Goal: Task Accomplishment & Management: Complete application form

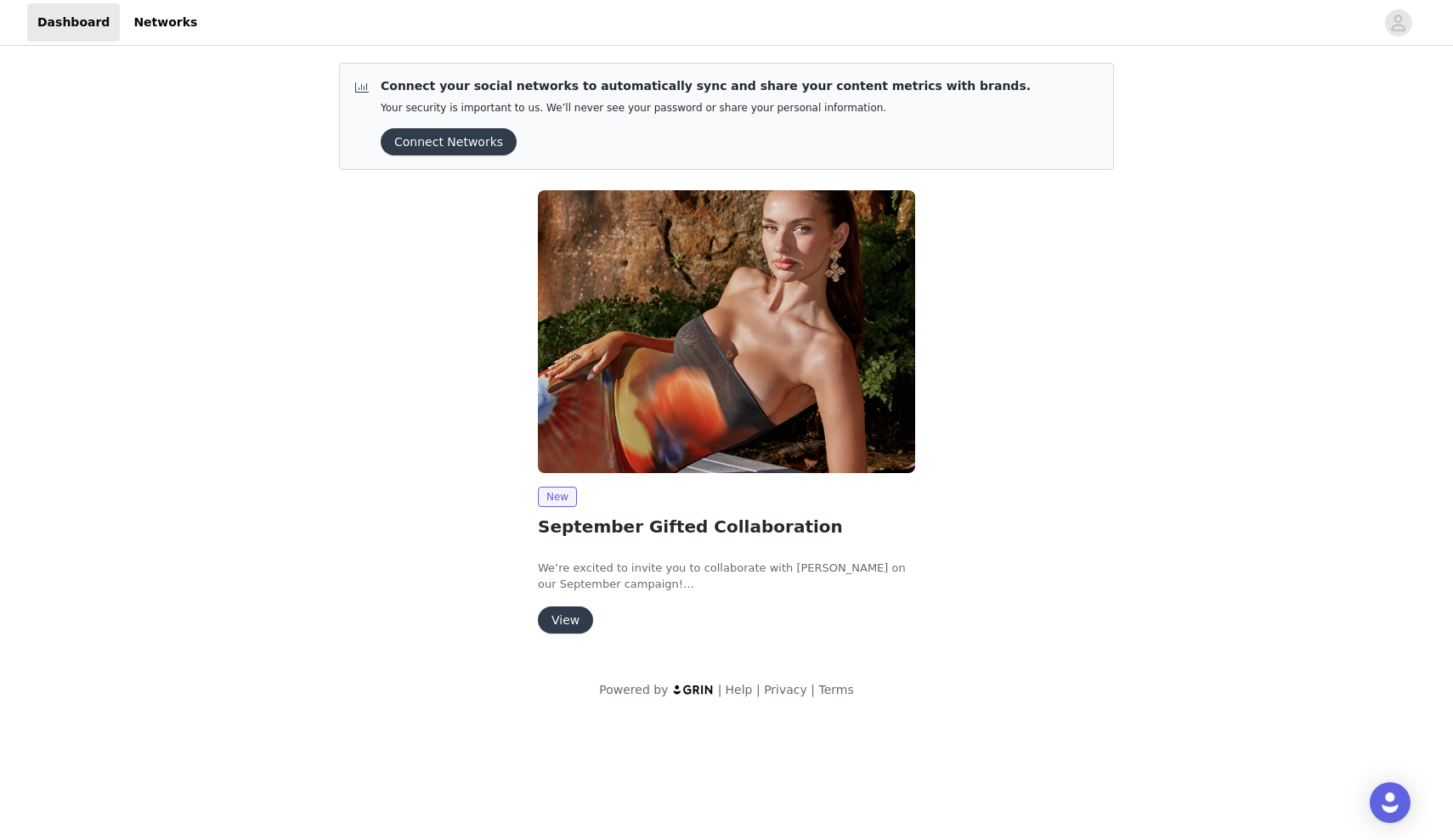
click at [569, 620] on button "View" at bounding box center [566, 620] width 55 height 28
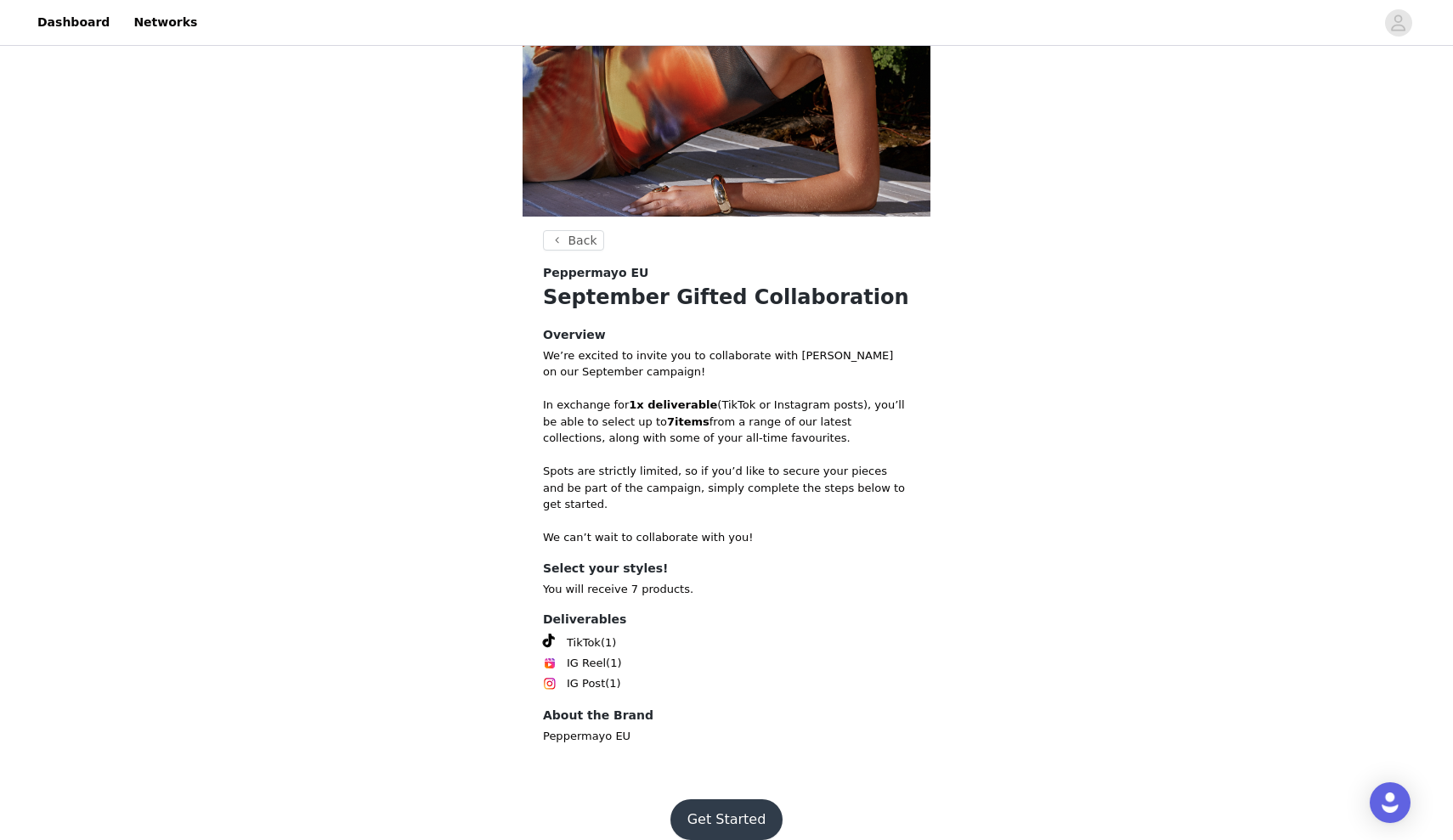
scroll to position [269, 0]
click at [711, 801] on button "Get Started" at bounding box center [726, 821] width 113 height 41
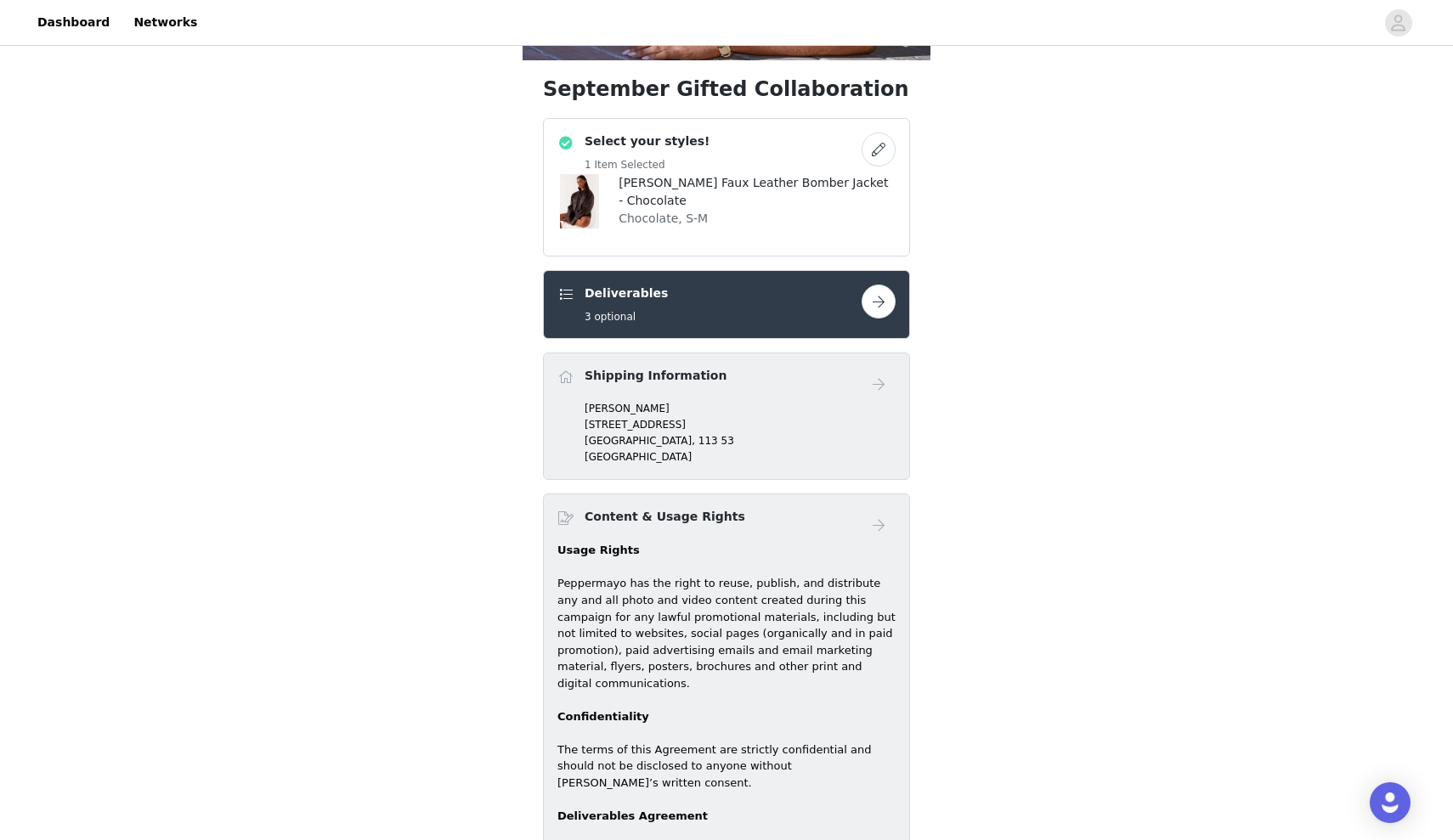
scroll to position [428, 0]
click at [802, 218] on p "Chocolate, S-M" at bounding box center [756, 219] width 277 height 18
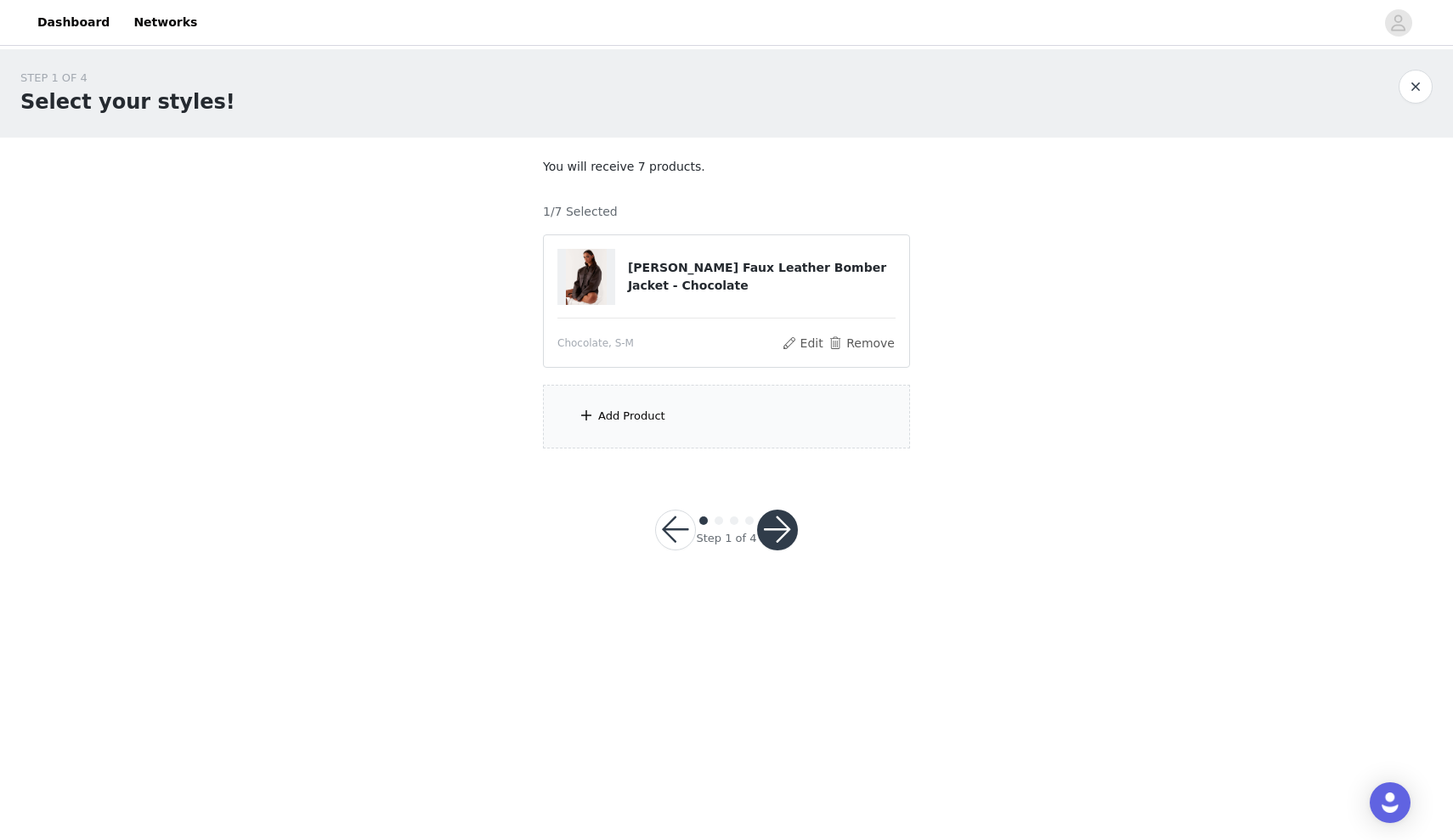
click at [585, 418] on span at bounding box center [586, 415] width 17 height 20
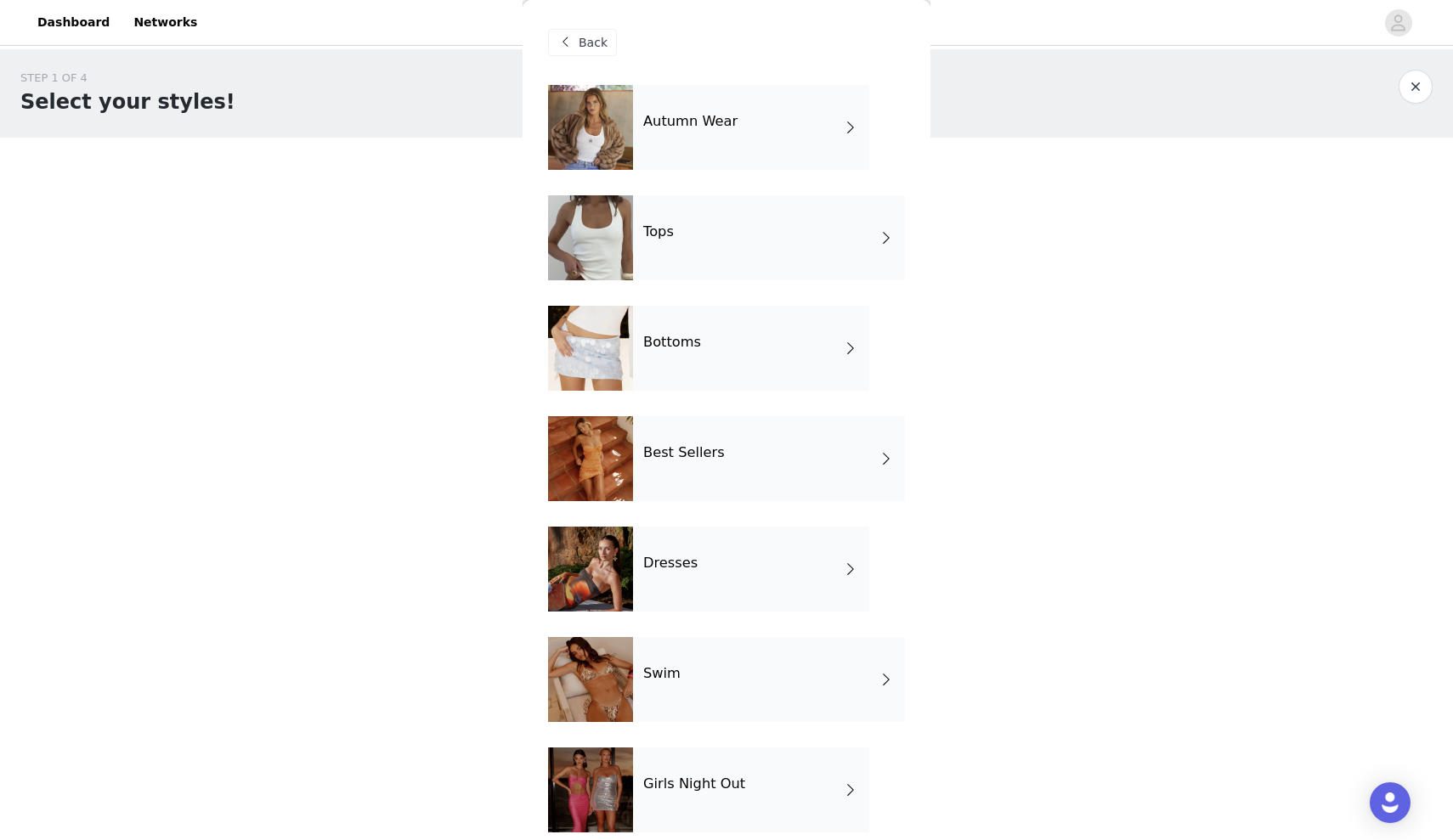
click at [807, 140] on div "Autumn Wear" at bounding box center [750, 126] width 236 height 85
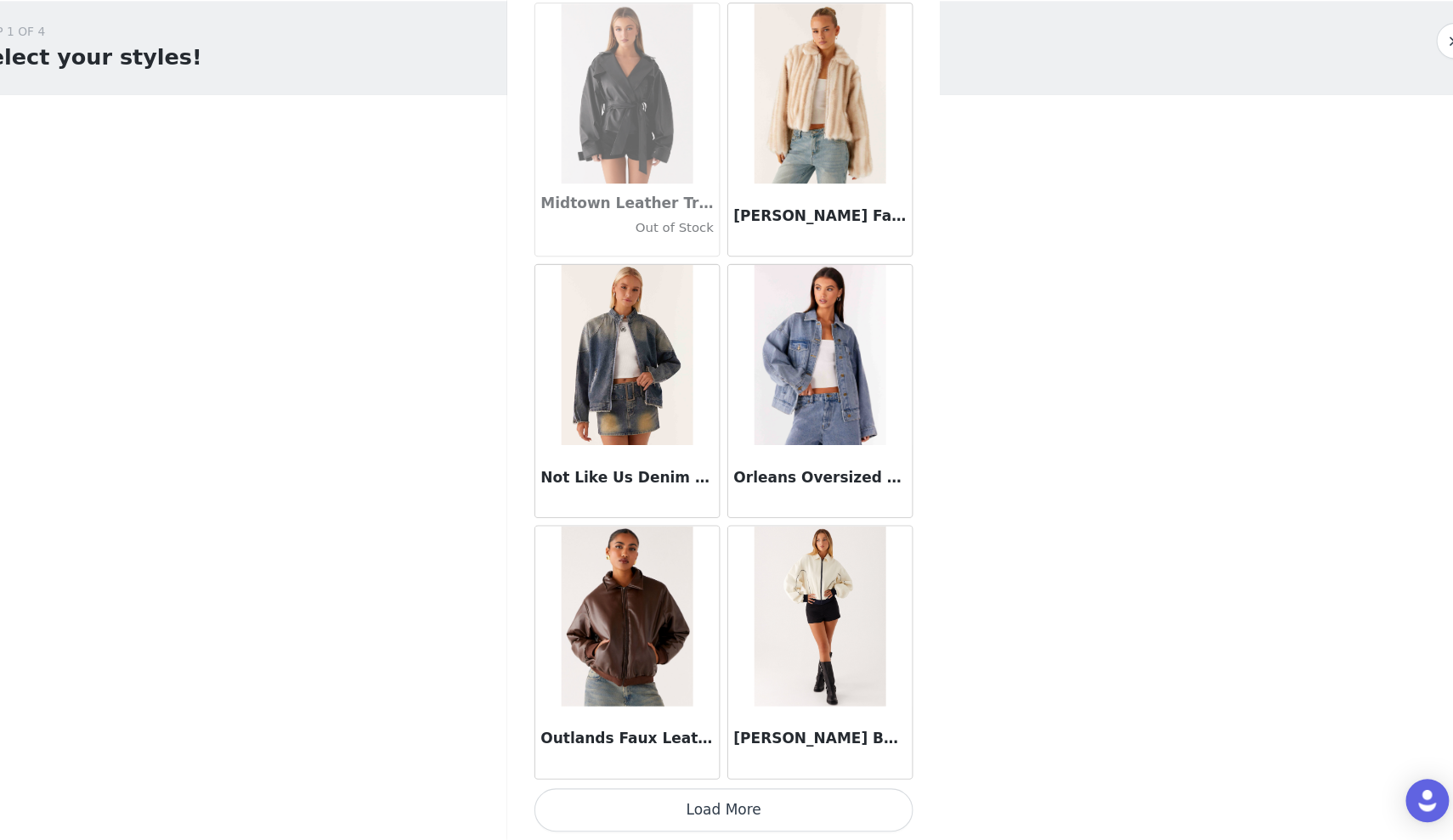
click at [673, 791] on button "Load More" at bounding box center [726, 811] width 357 height 41
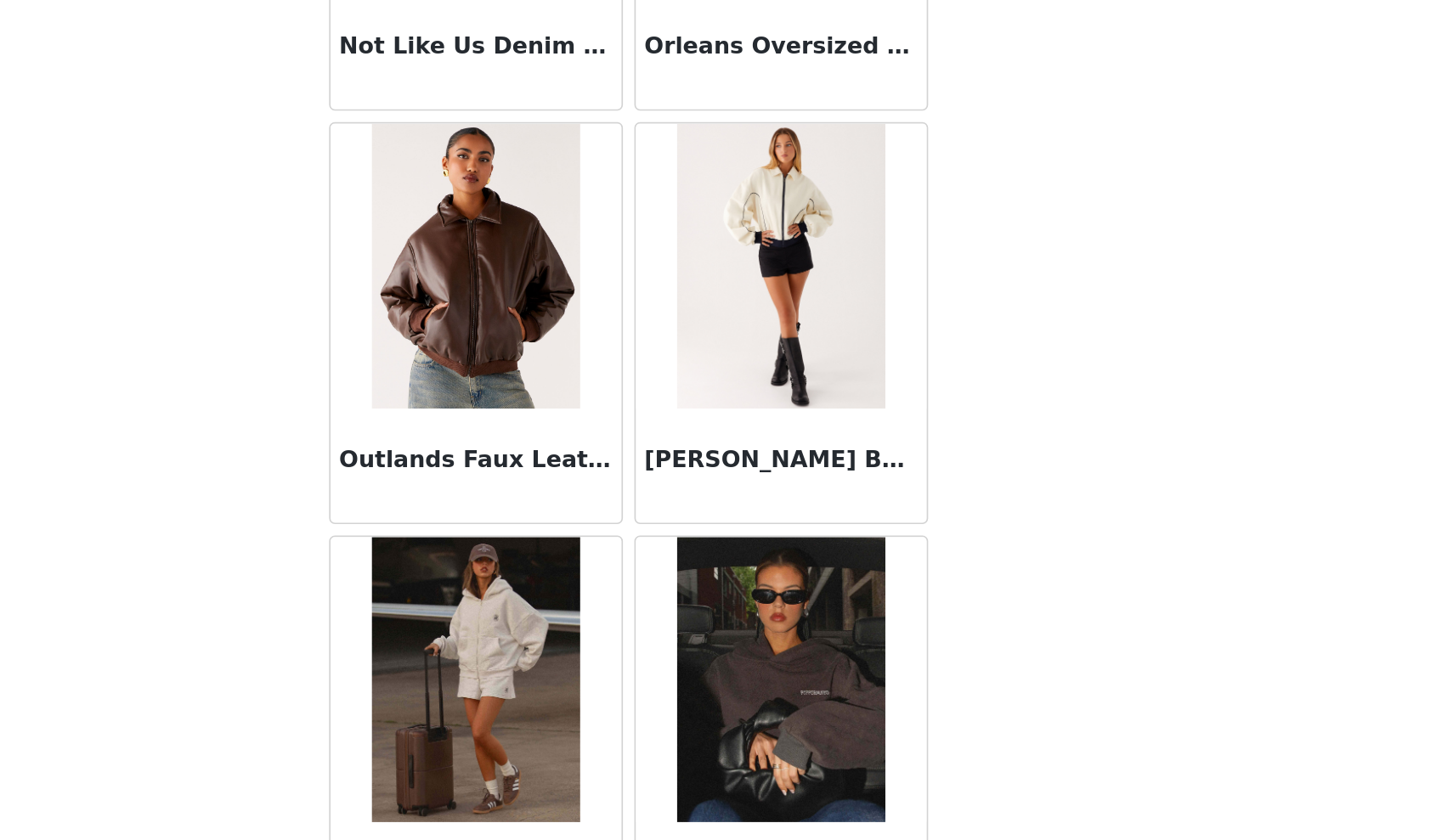
scroll to position [2028, 0]
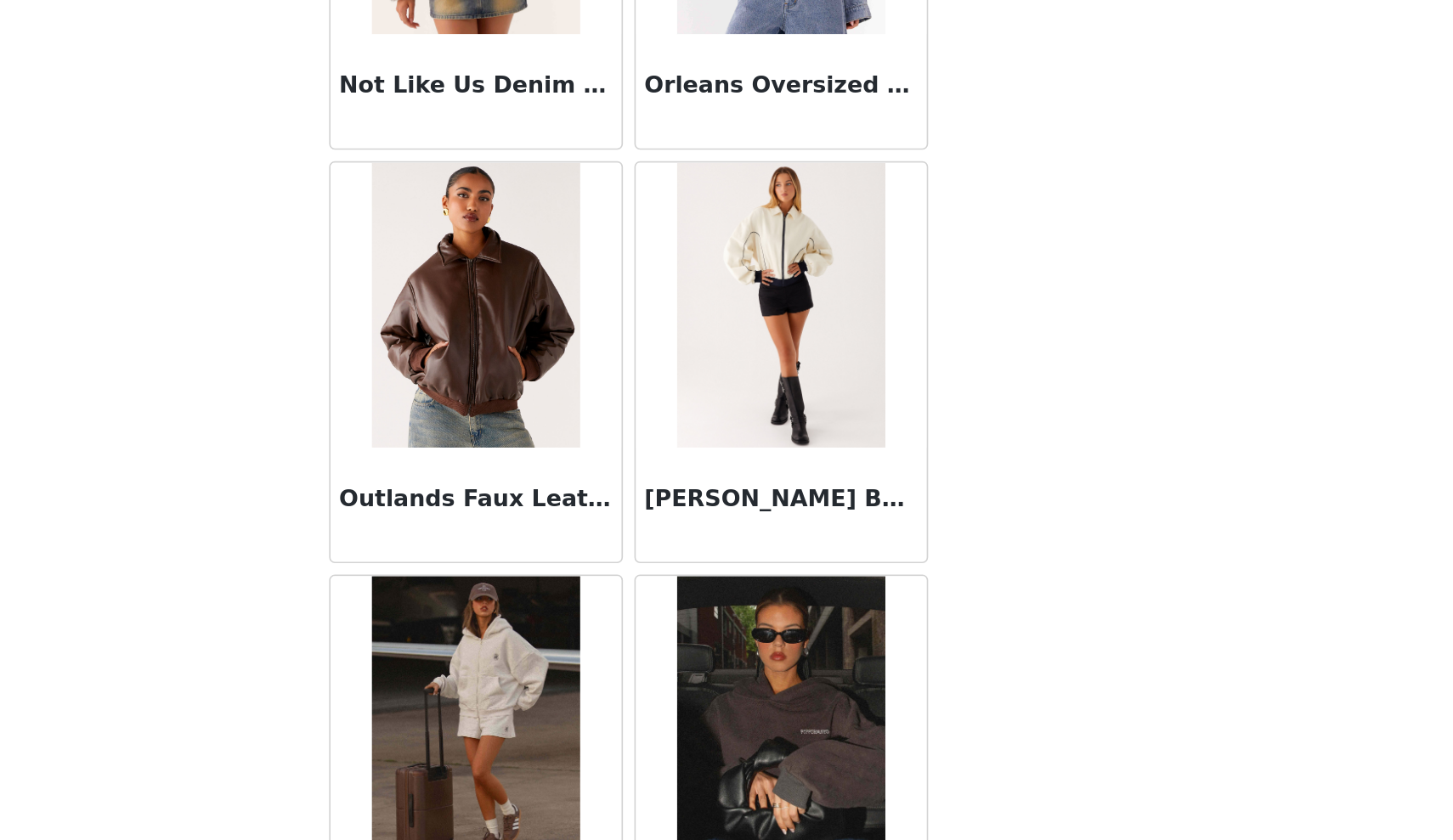
click at [755, 274] on img at bounding box center [817, 359] width 123 height 170
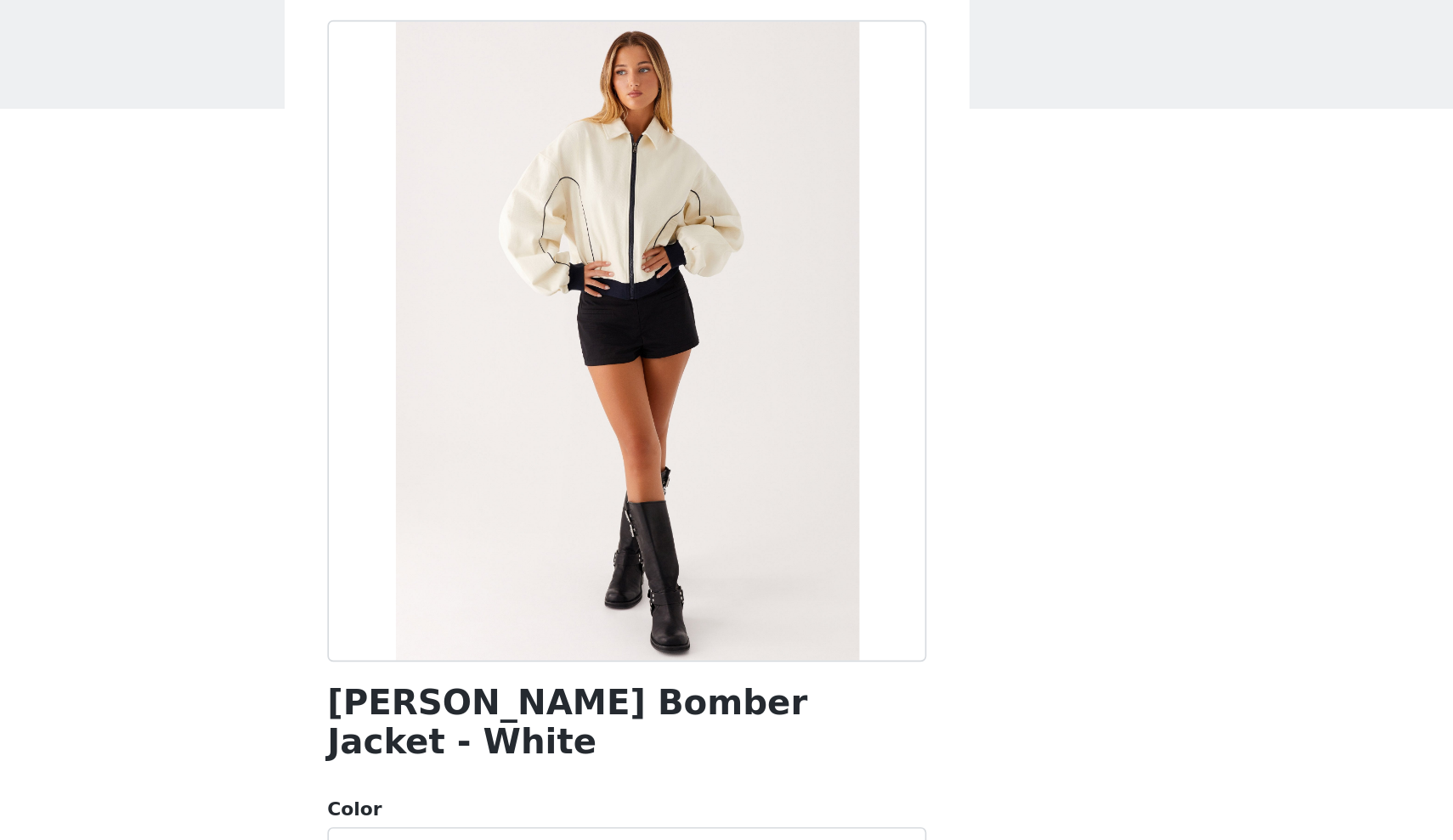
scroll to position [54, 0]
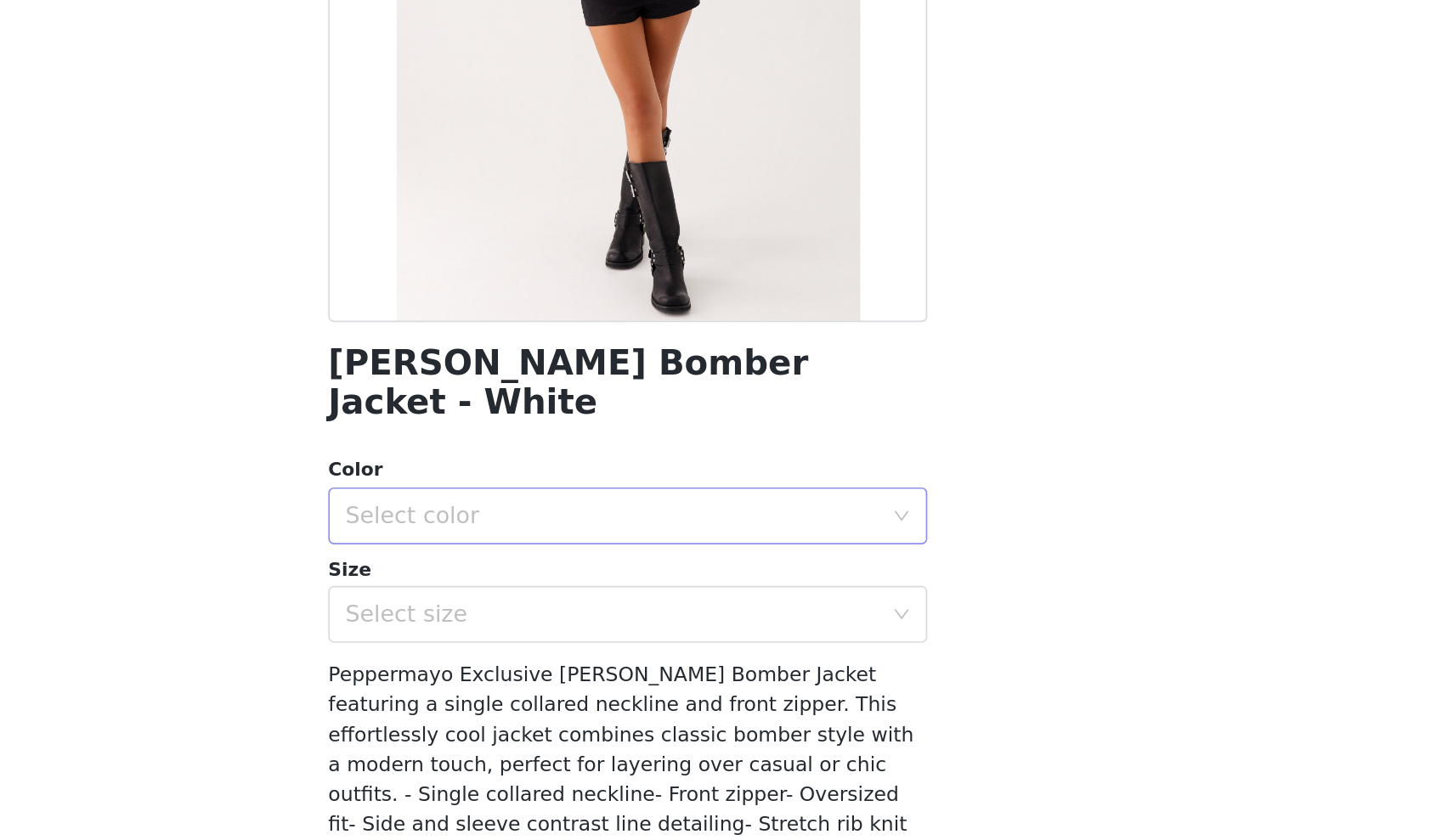
click at [559, 520] on div "Select color" at bounding box center [717, 528] width 318 height 17
click at [548, 528] on li "White" at bounding box center [726, 542] width 357 height 28
click at [559, 578] on div "Select size" at bounding box center [717, 586] width 318 height 17
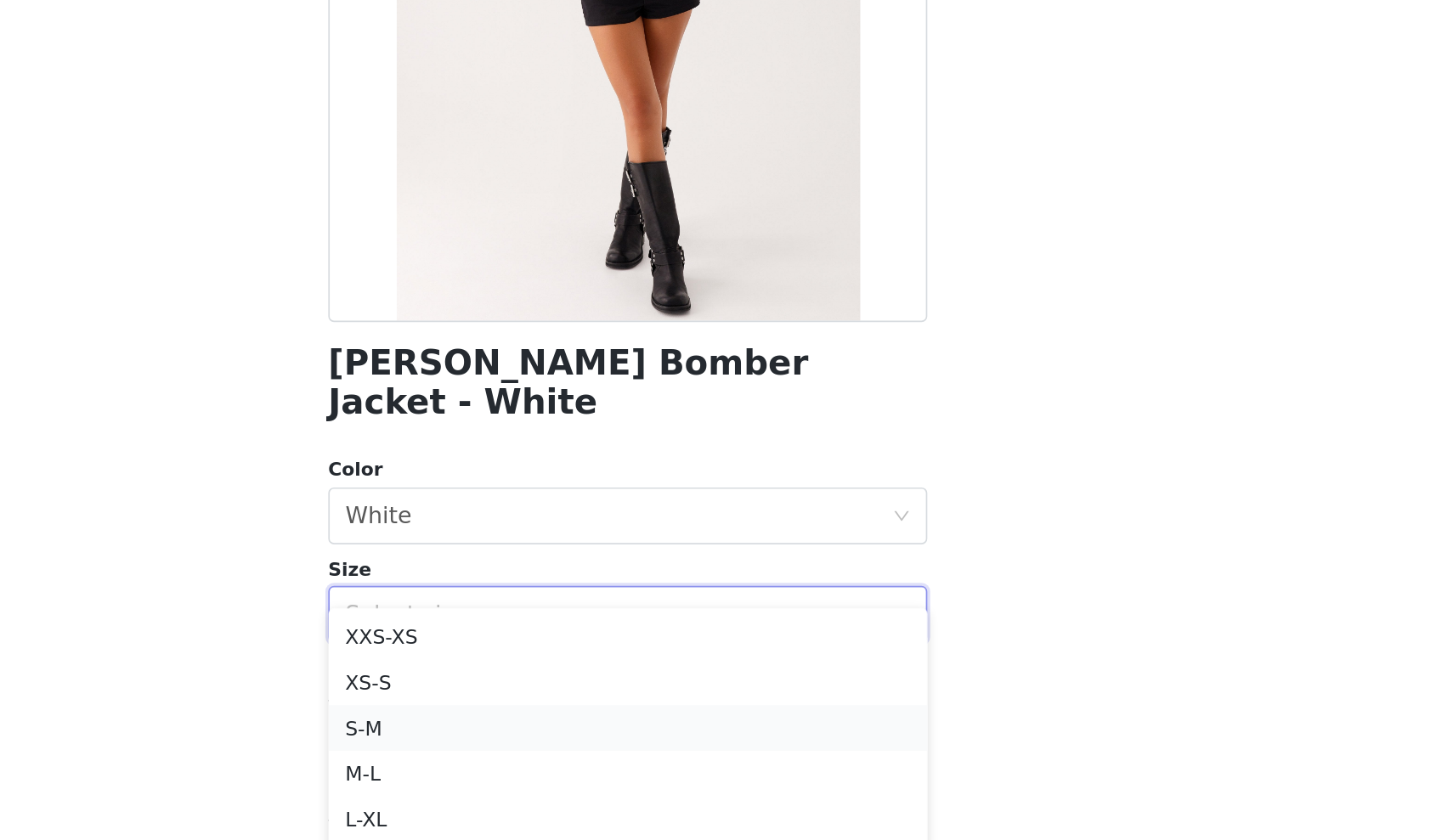
click at [548, 641] on li "S-M" at bounding box center [726, 655] width 357 height 28
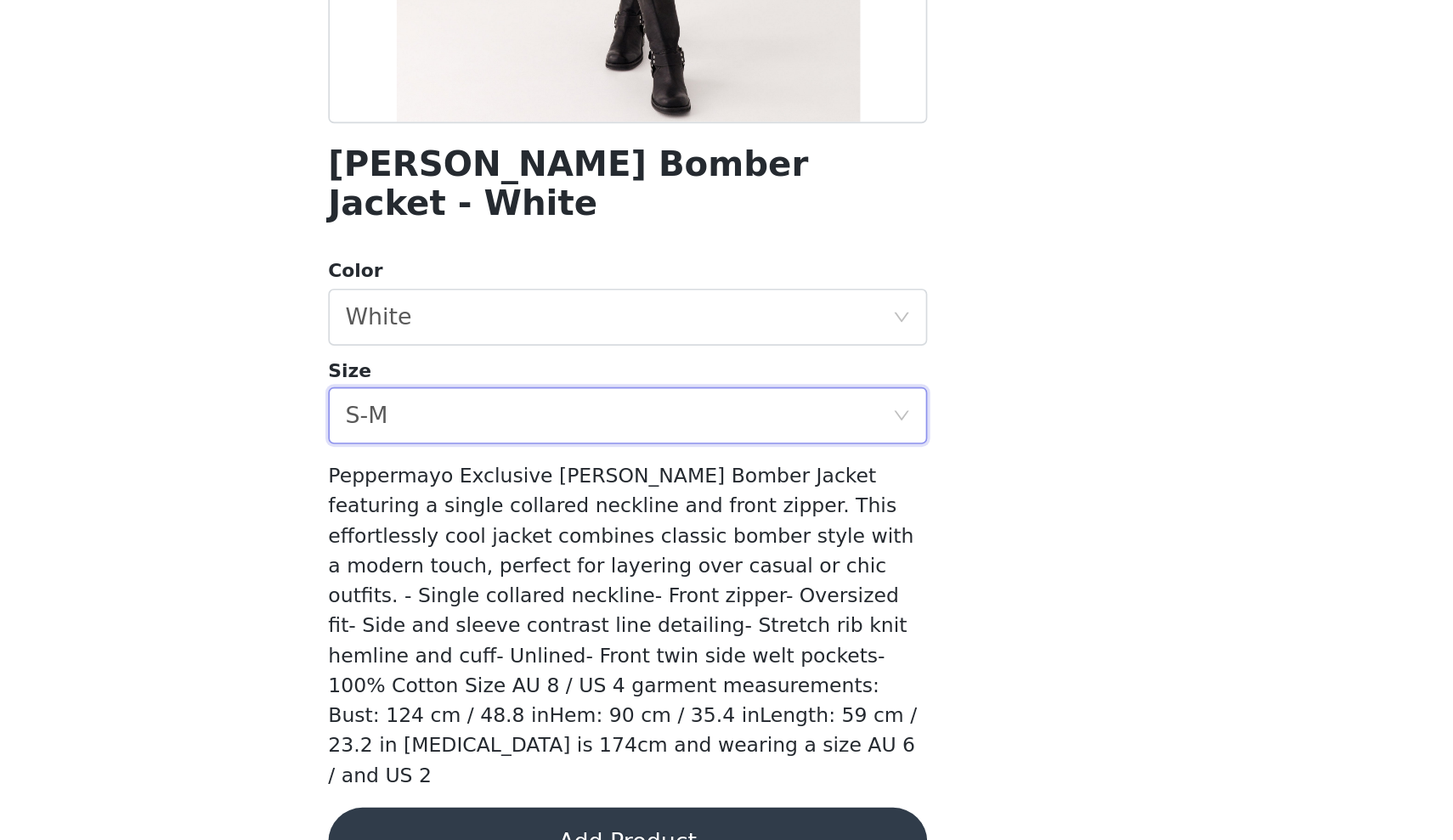
scroll to position [0, 0]
click at [548, 820] on button "Add Product" at bounding box center [726, 841] width 357 height 41
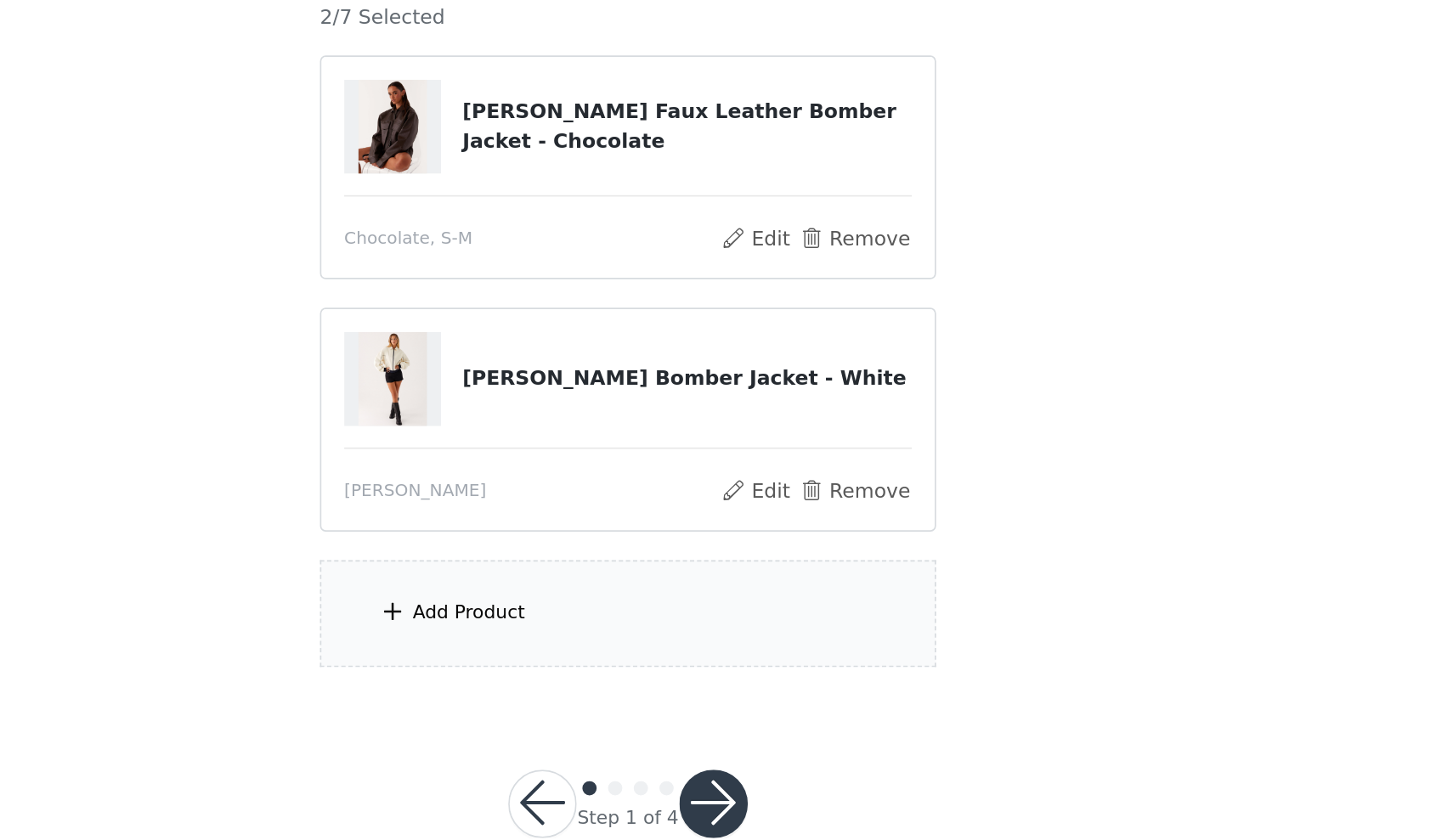
click at [598, 559] on div "Add Product" at bounding box center [631, 567] width 67 height 17
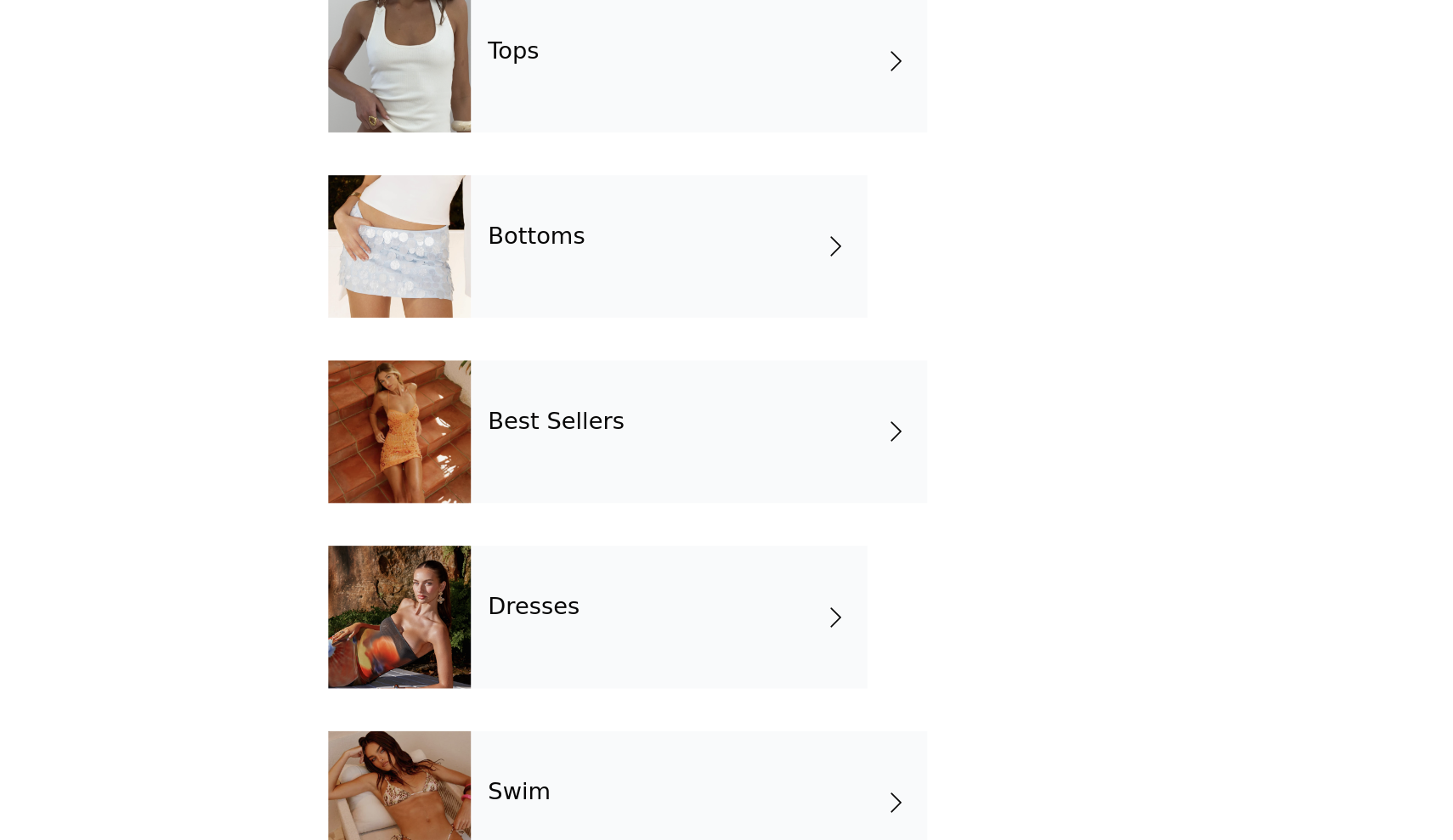
click at [633, 306] on div "Bottoms" at bounding box center [750, 347] width 236 height 85
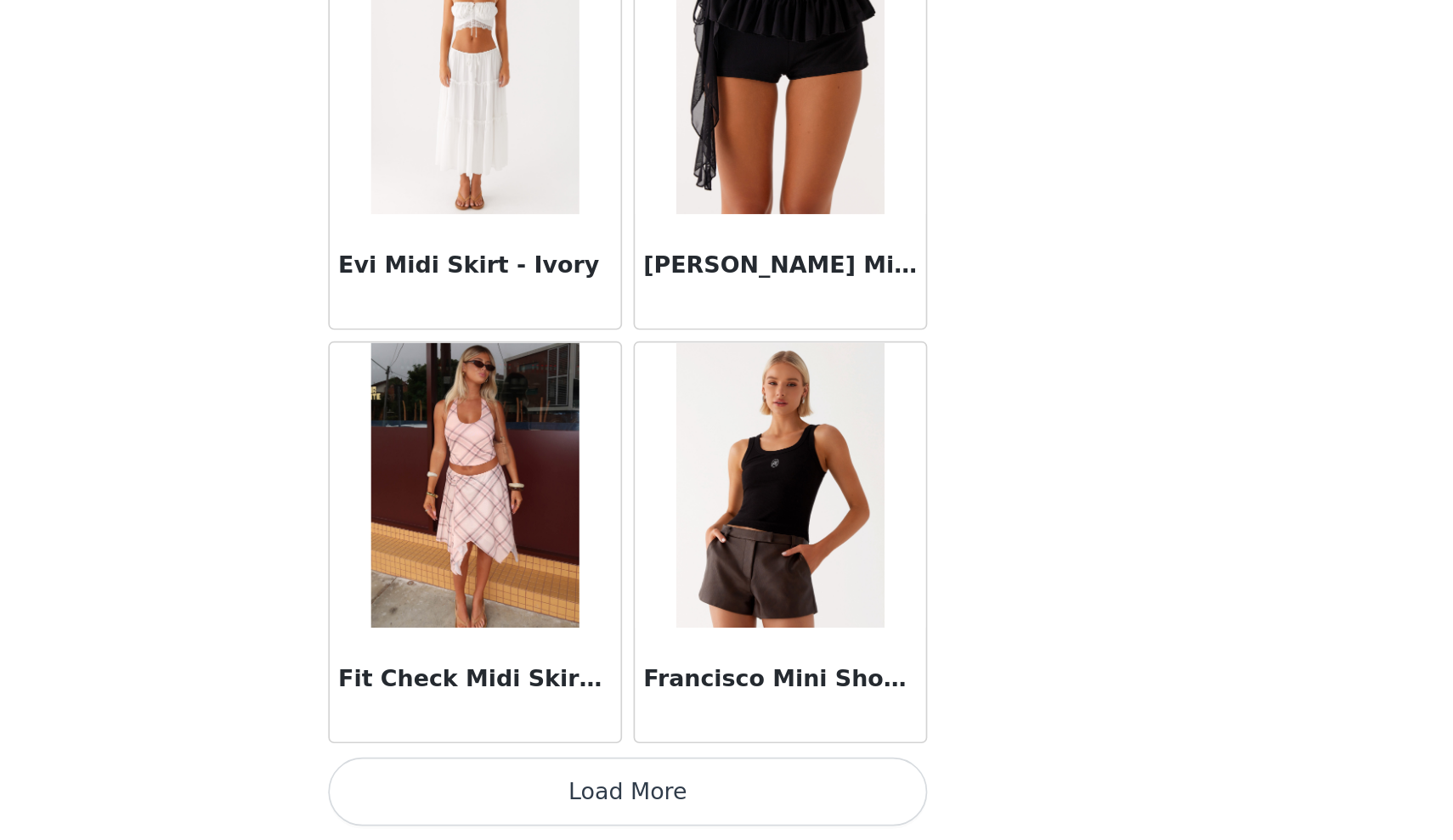
click at [548, 791] on button "Load More" at bounding box center [726, 811] width 357 height 41
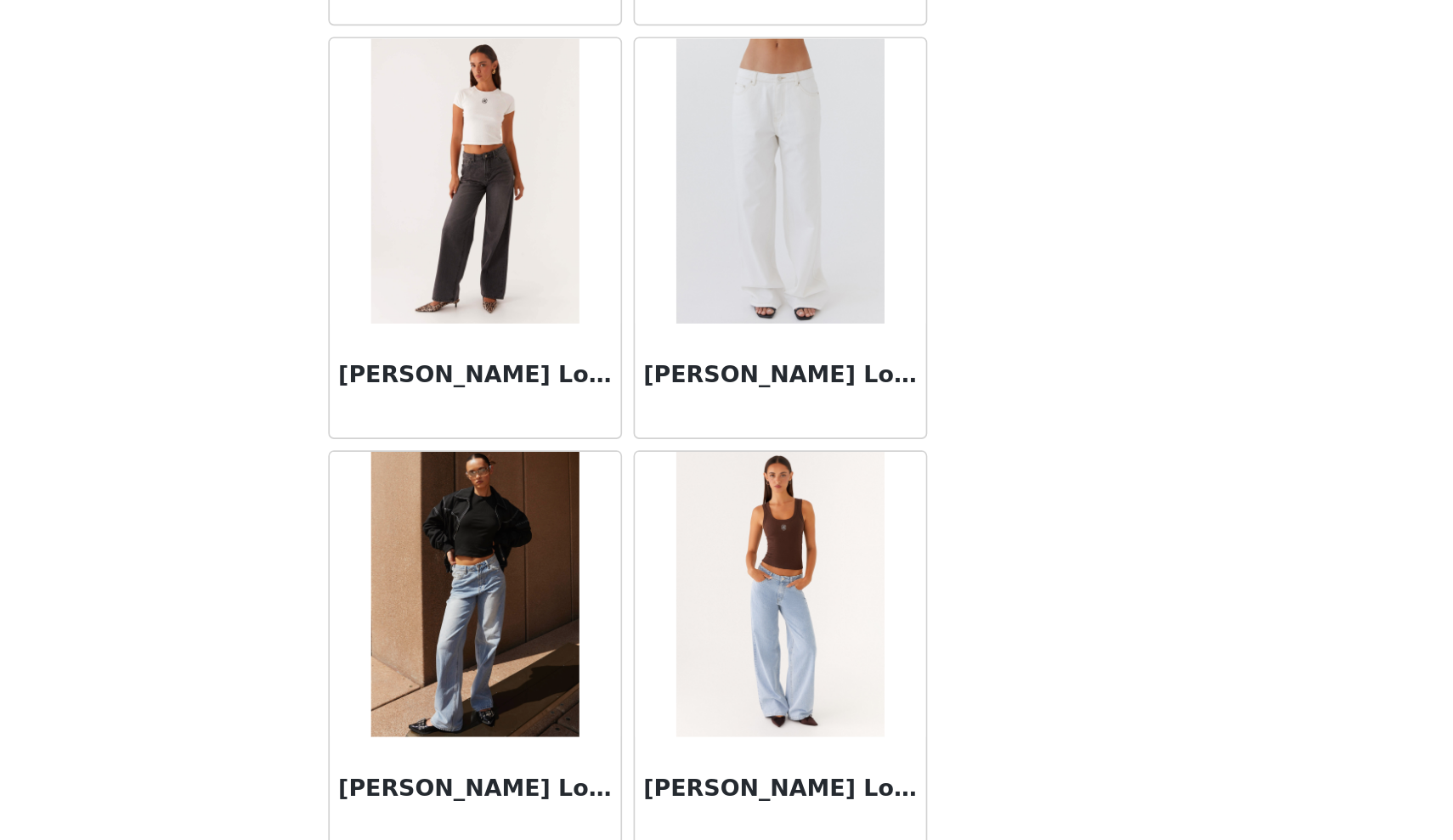
click at [755, 363] on img at bounding box center [817, 447] width 123 height 170
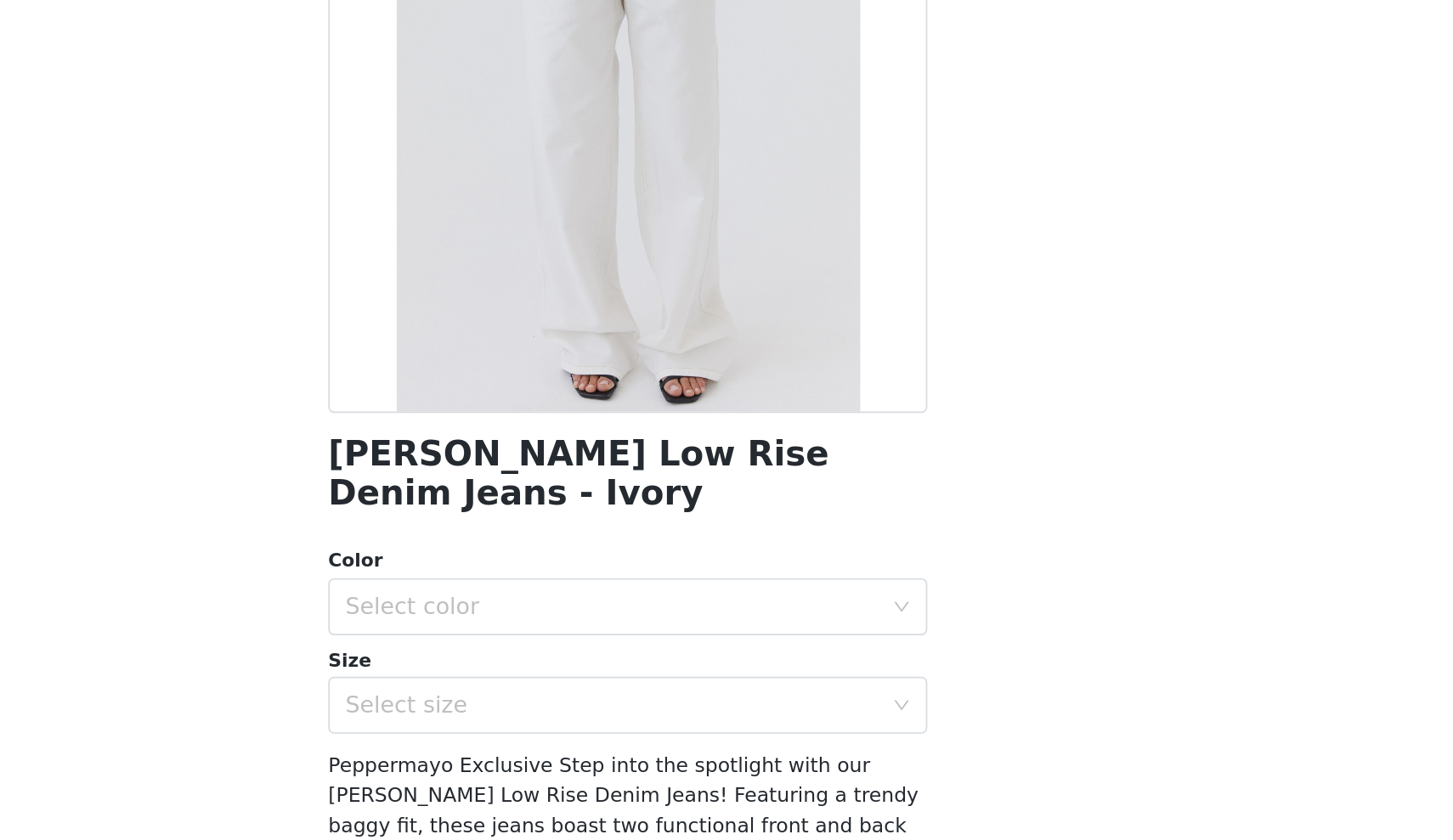
scroll to position [37, 0]
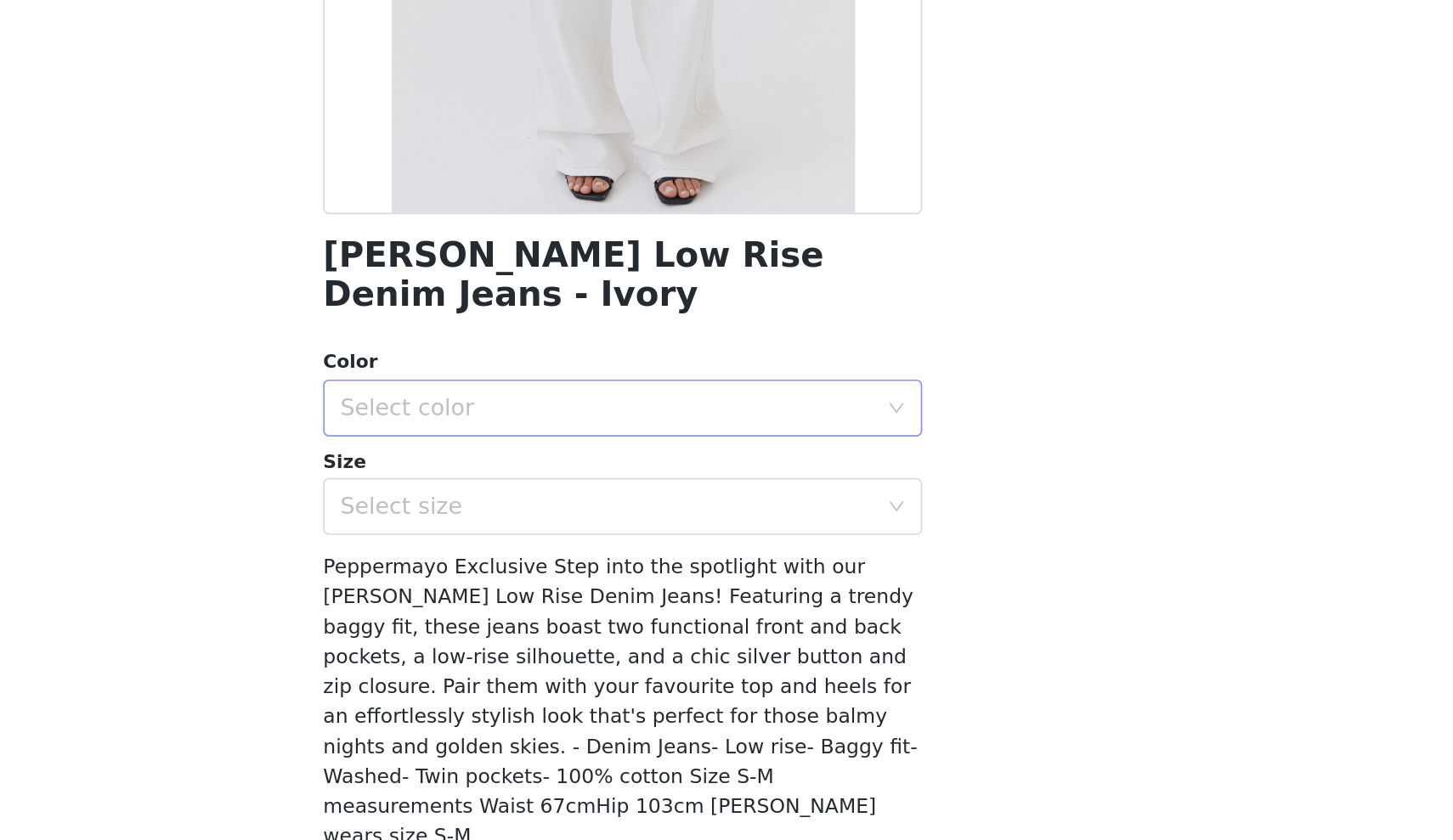
click at [559, 575] on div "Select color" at bounding box center [717, 583] width 318 height 17
click at [548, 583] on li "Ivory" at bounding box center [726, 596] width 357 height 28
click at [559, 632] on div "Select size" at bounding box center [717, 640] width 318 height 17
click at [559, 625] on div "Select size" at bounding box center [721, 641] width 325 height 32
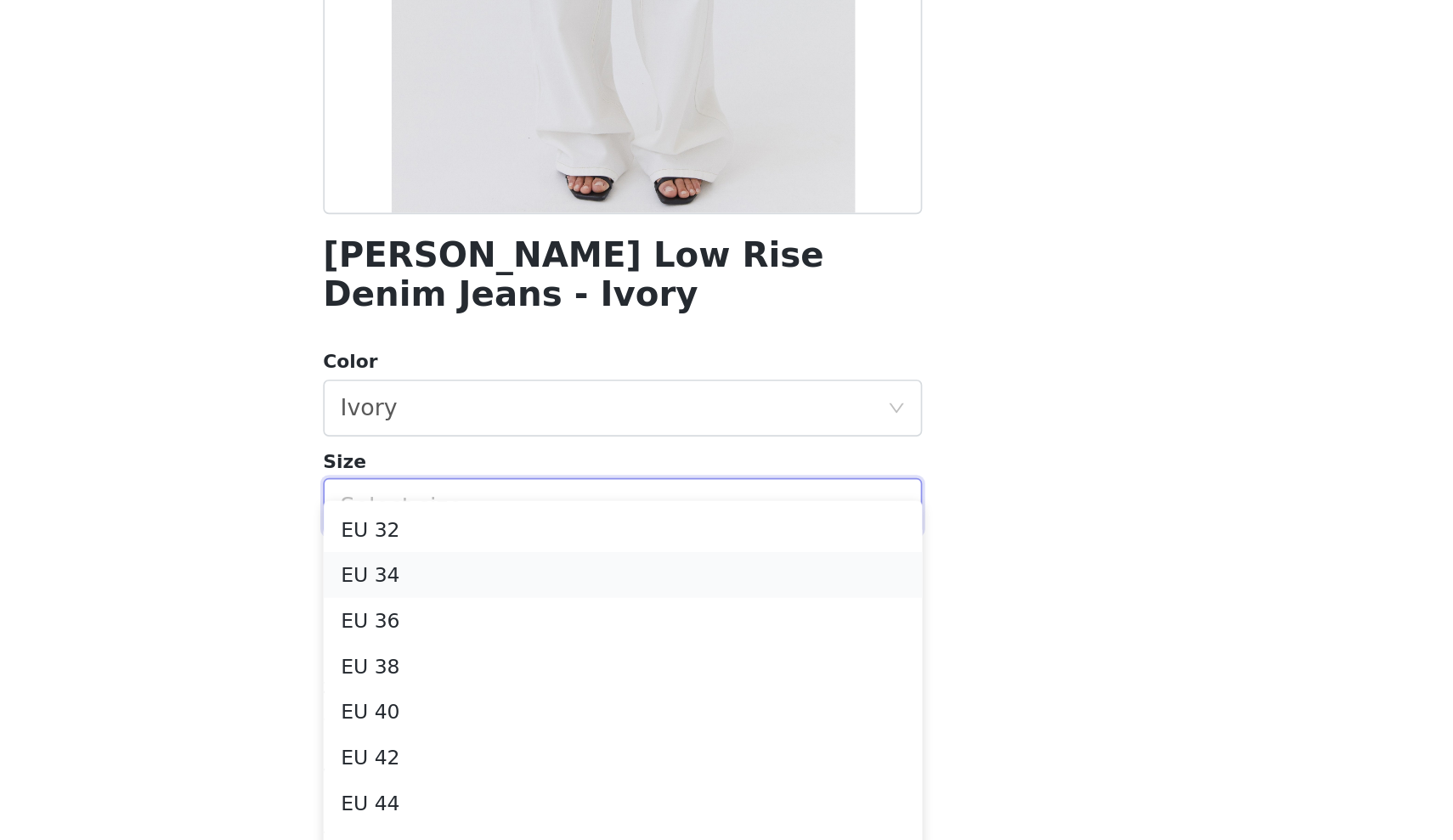
click at [548, 669] on li "EU 34" at bounding box center [726, 682] width 357 height 28
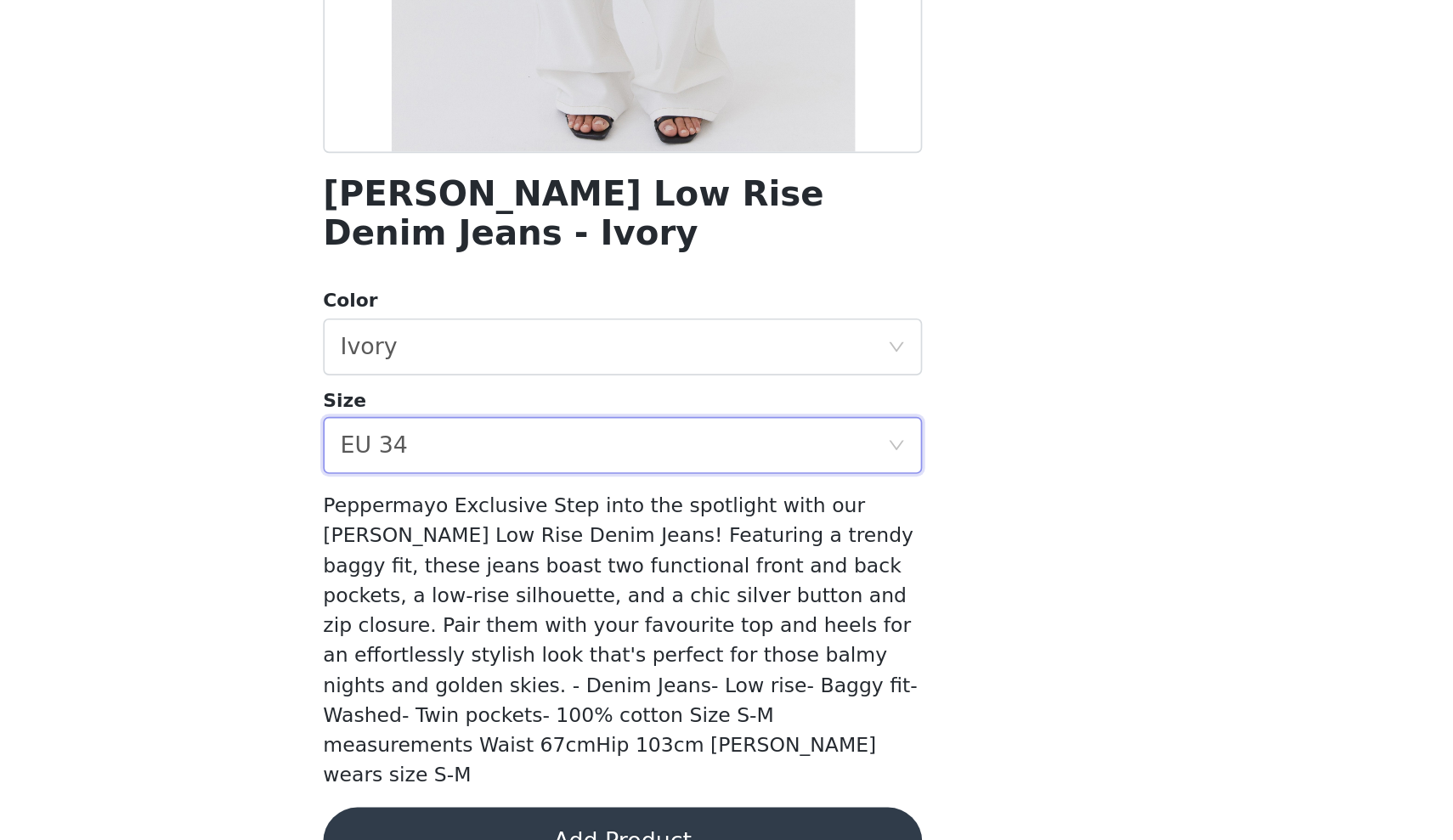
click at [548, 820] on button "Add Product" at bounding box center [726, 841] width 357 height 41
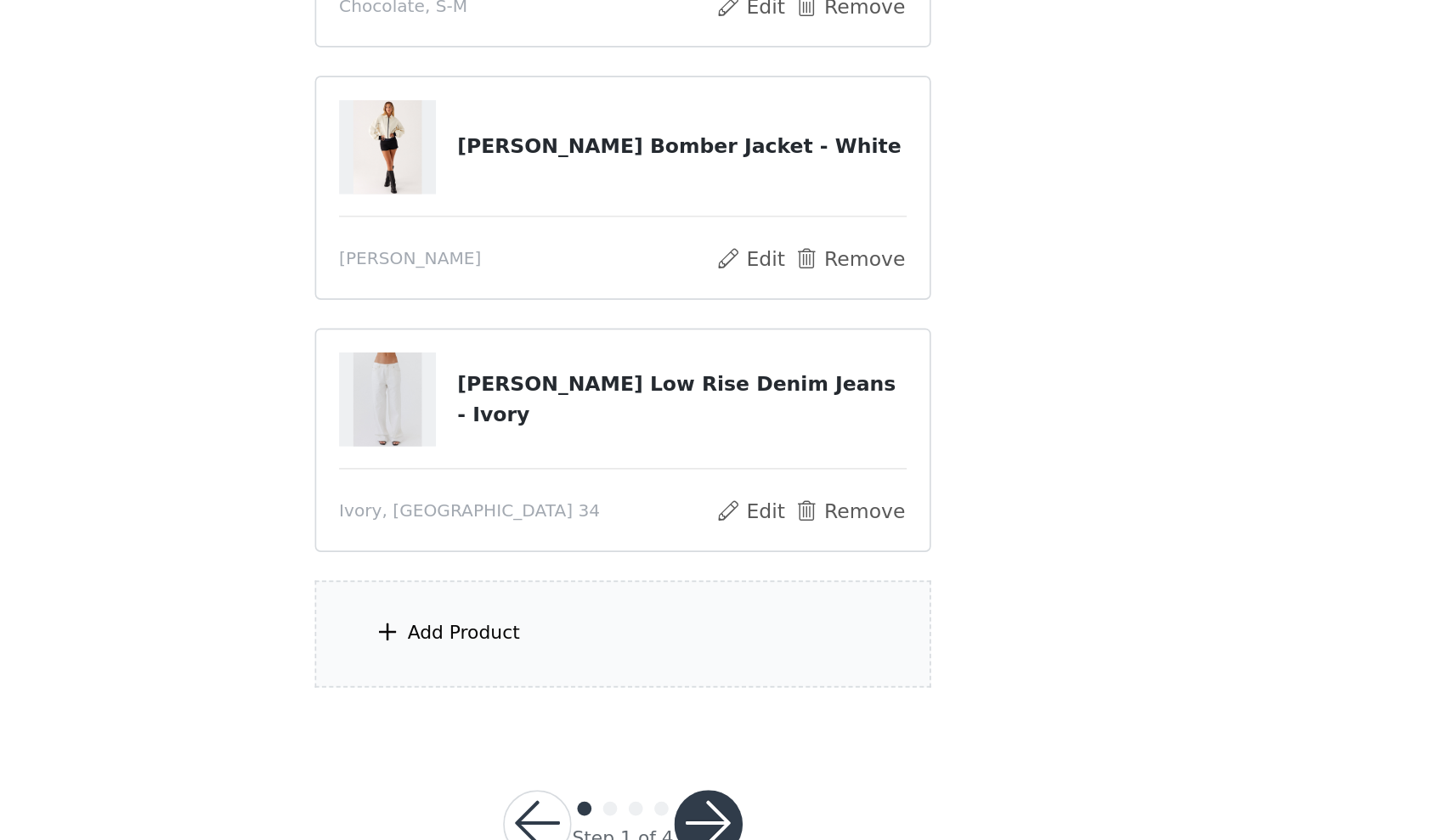
click at [598, 708] on div "Add Product" at bounding box center [631, 716] width 67 height 17
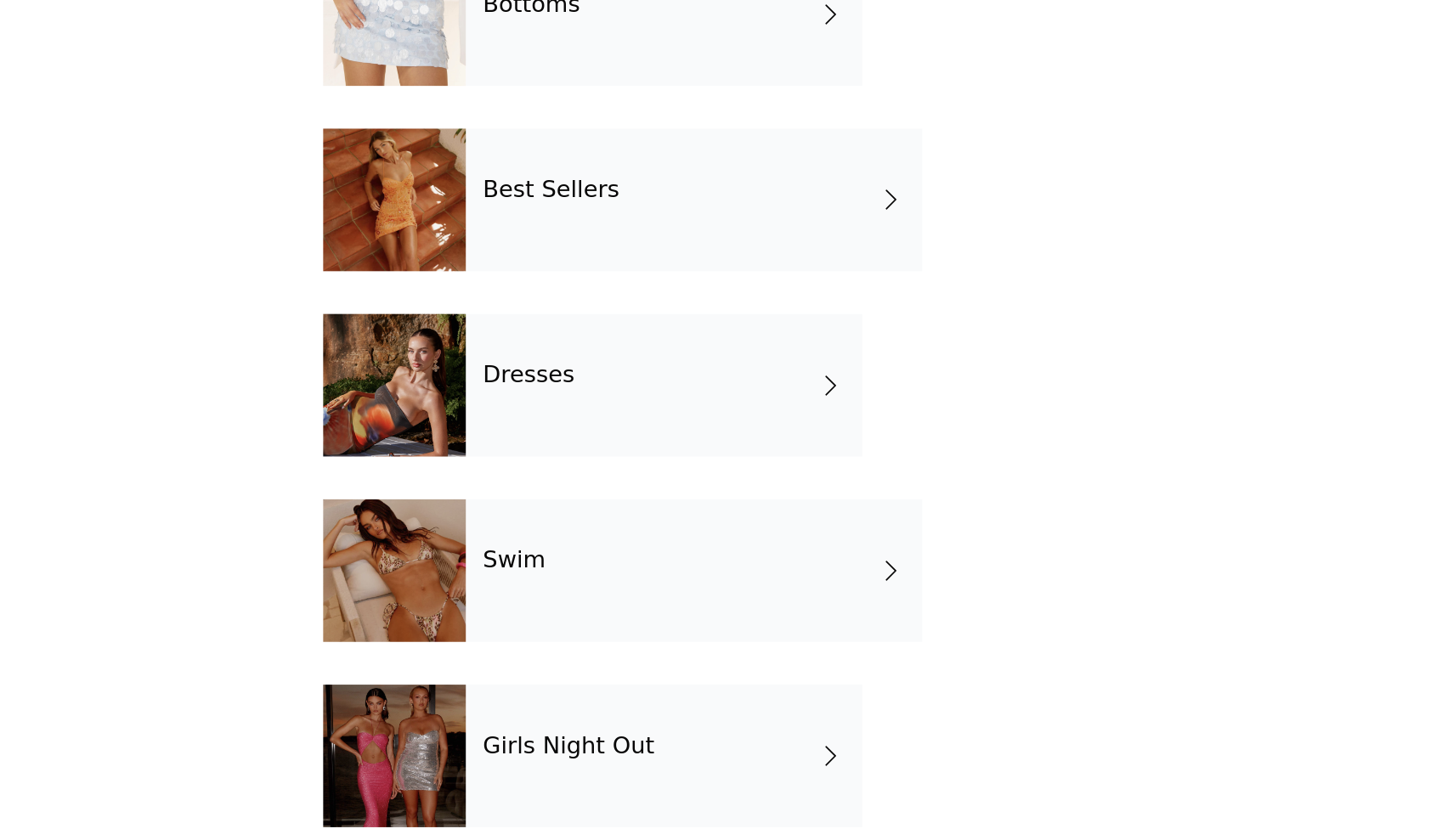
scroll to position [0, 0]
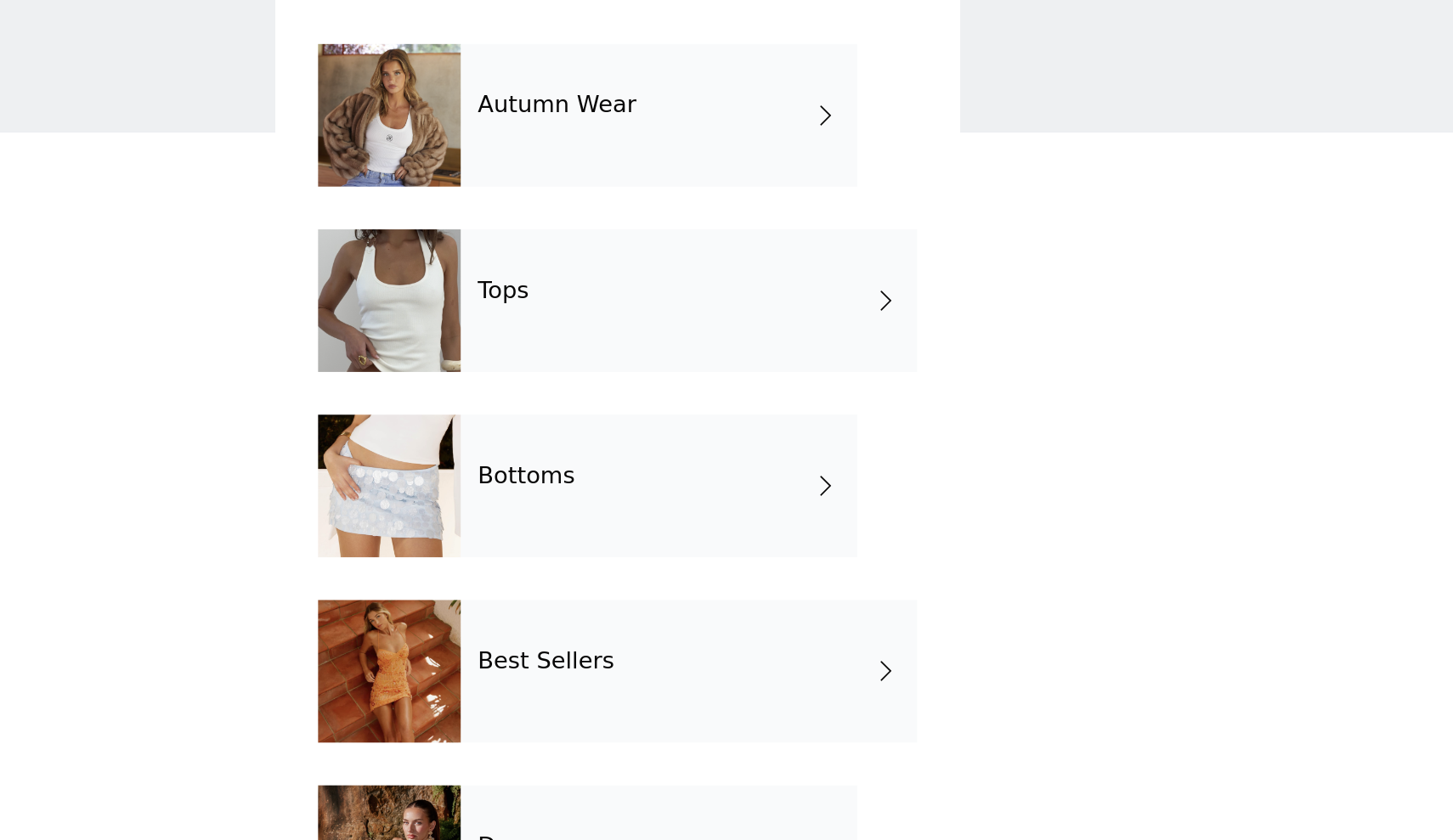
click at [633, 195] on div "Tops" at bounding box center [768, 237] width 272 height 85
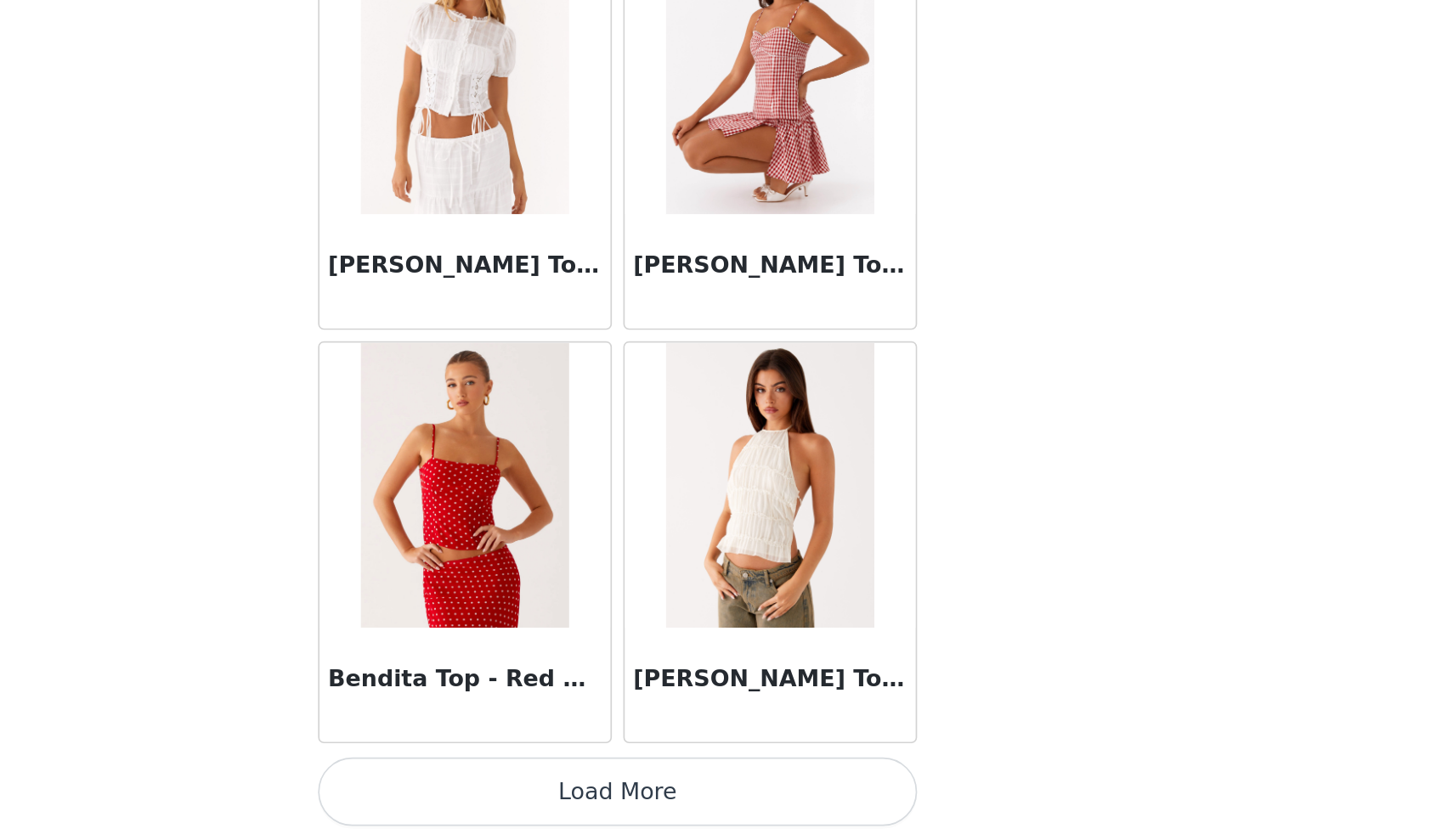
scroll to position [51, 0]
click at [548, 791] on button "Load More" at bounding box center [726, 811] width 357 height 41
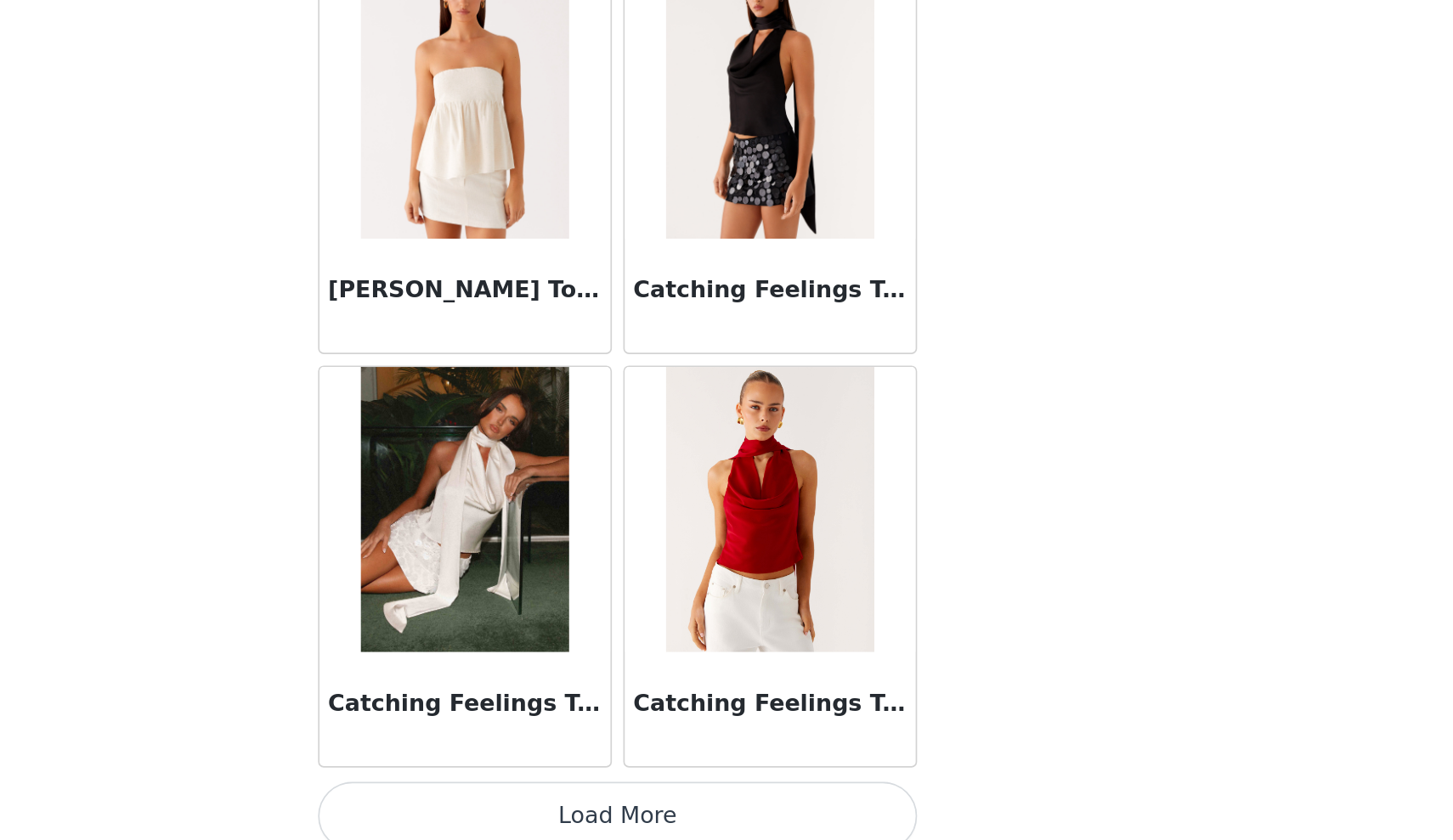
scroll to position [4211, 0]
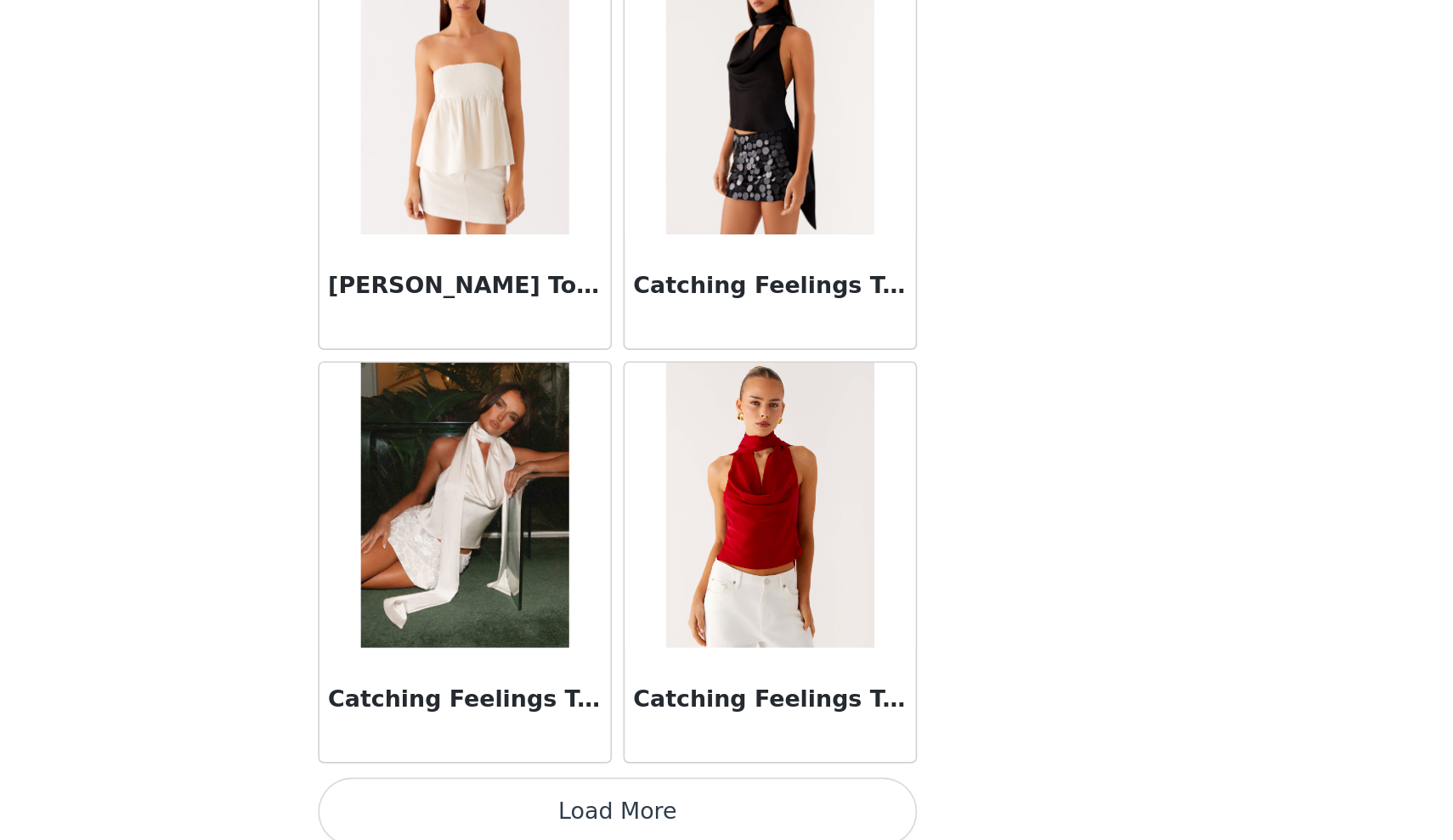
click at [574, 556] on img at bounding box center [635, 640] width 123 height 170
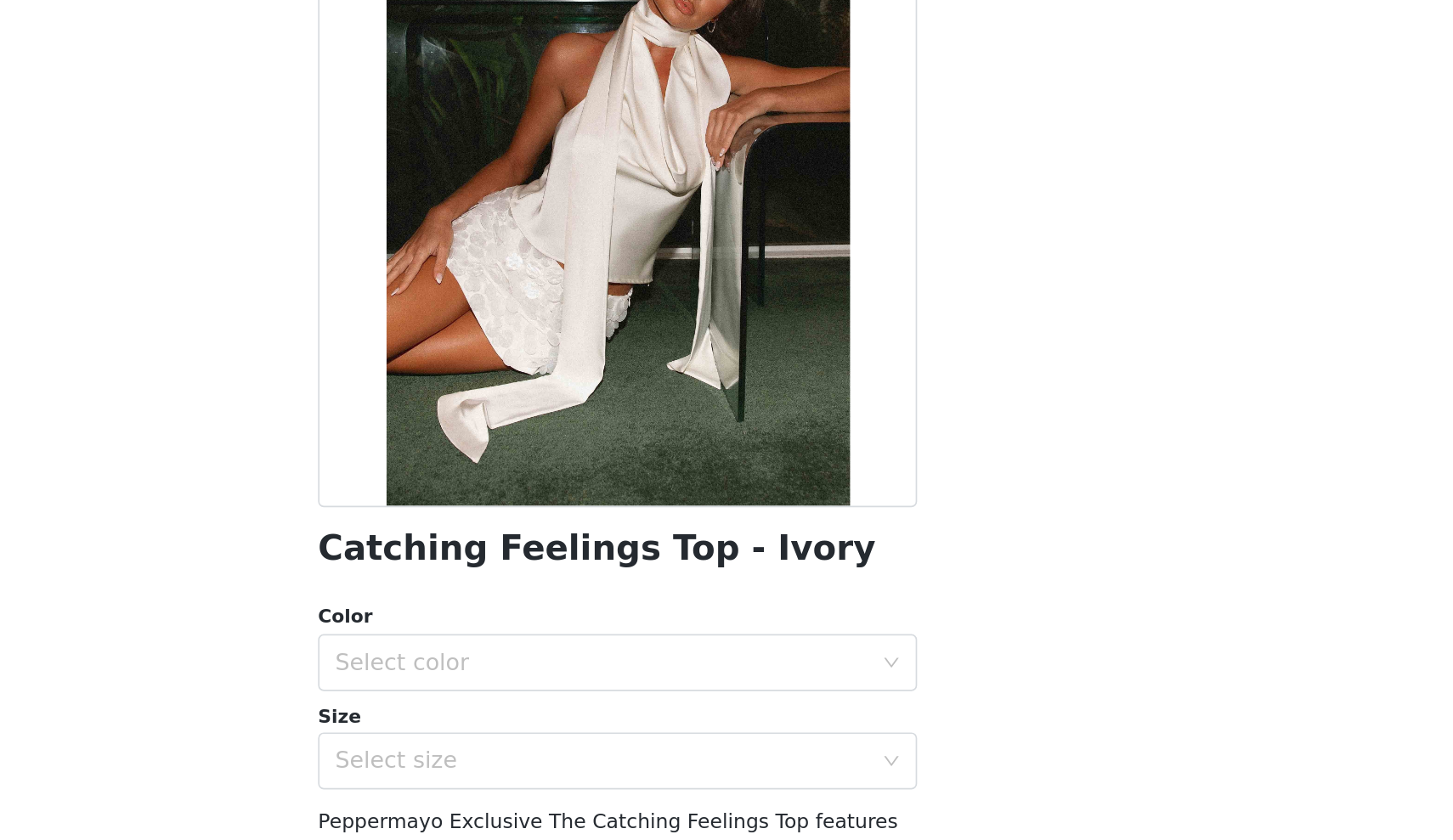
scroll to position [15, 0]
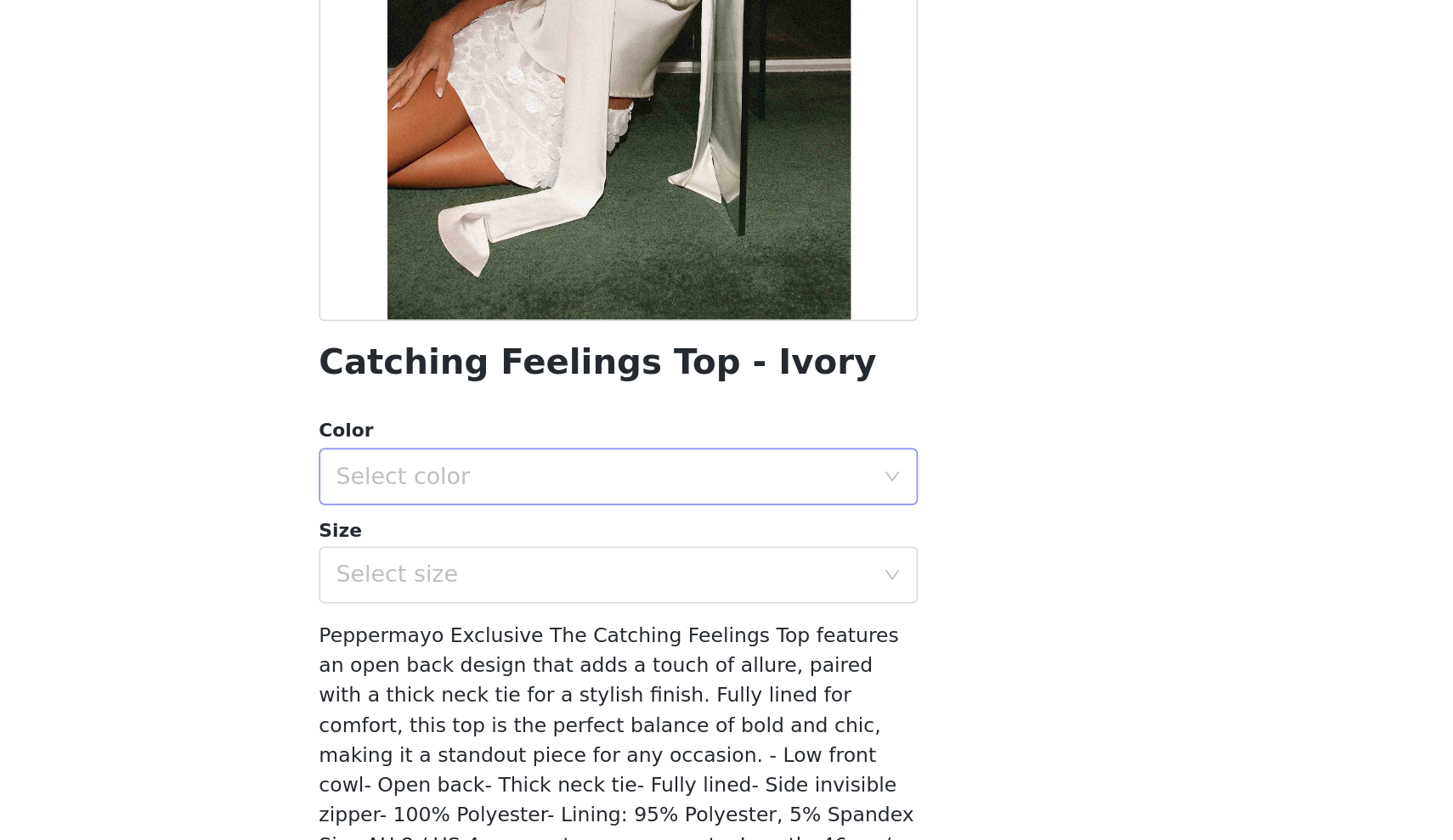
click at [559, 536] on div "Select color" at bounding box center [717, 544] width 318 height 17
click at [548, 567] on li "Ivory" at bounding box center [726, 581] width 357 height 28
click at [559, 587] on div "Select size" at bounding box center [721, 603] width 325 height 32
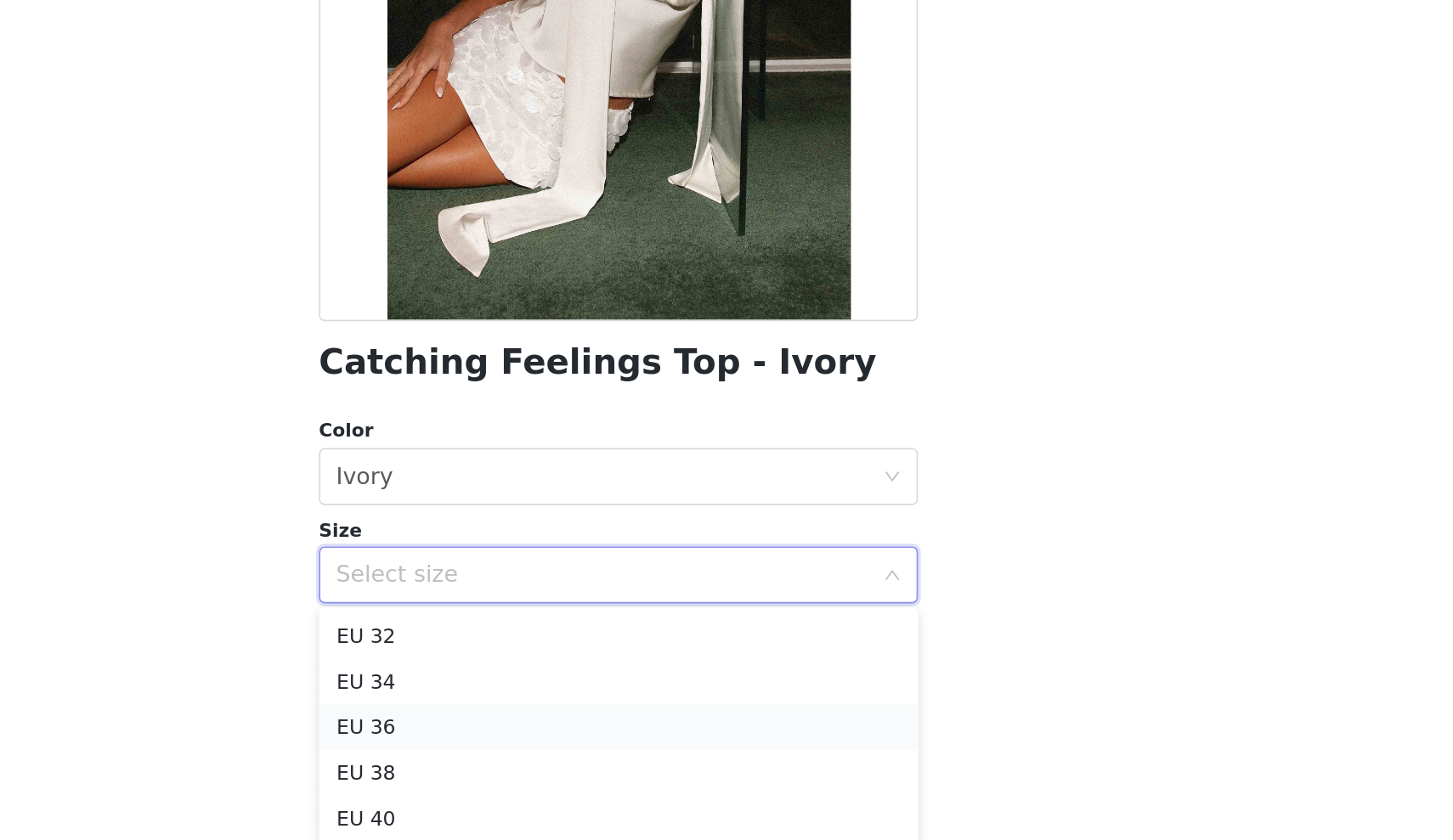
click at [548, 681] on li "EU 36" at bounding box center [726, 694] width 357 height 28
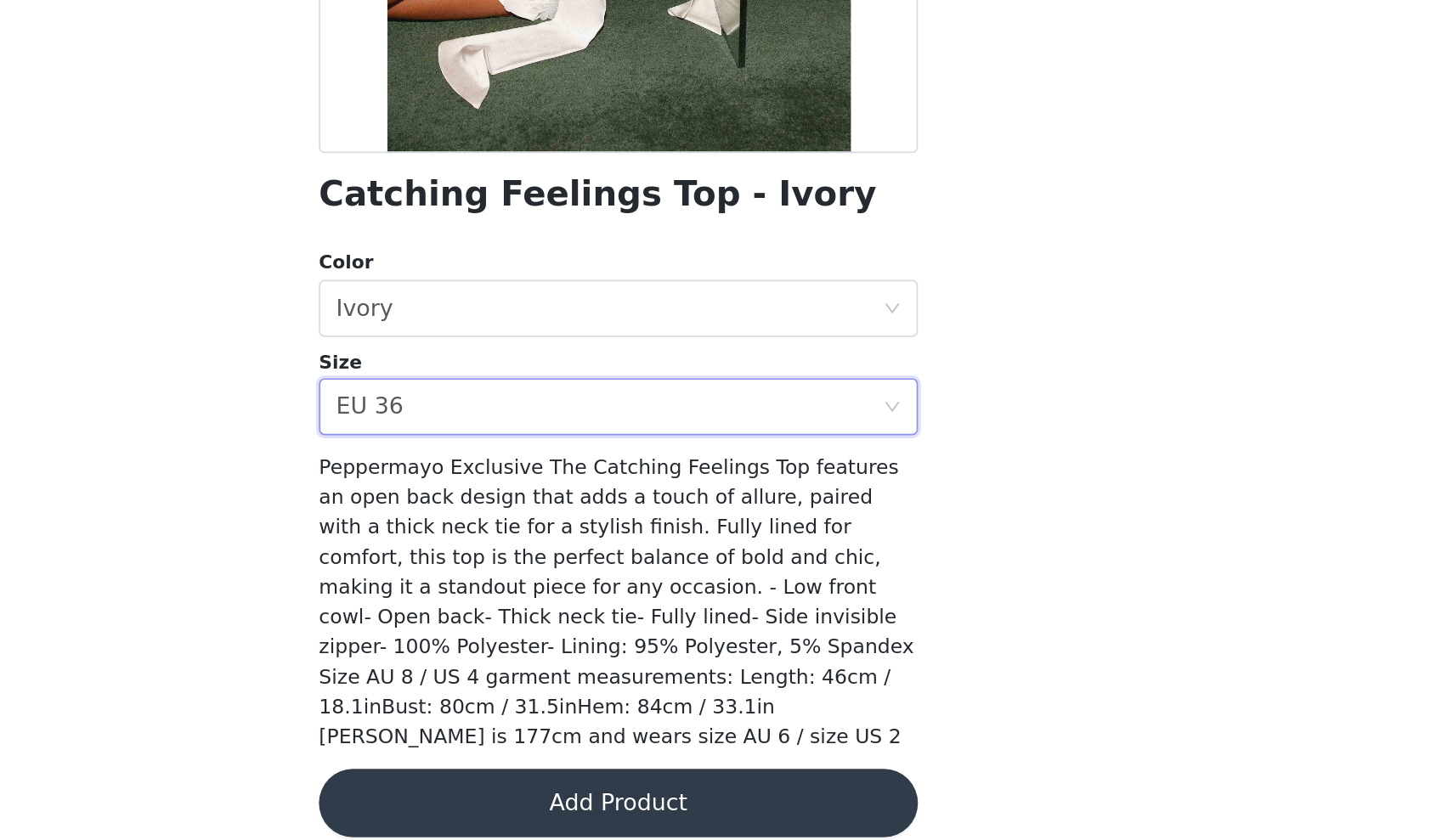
scroll to position [51, 0]
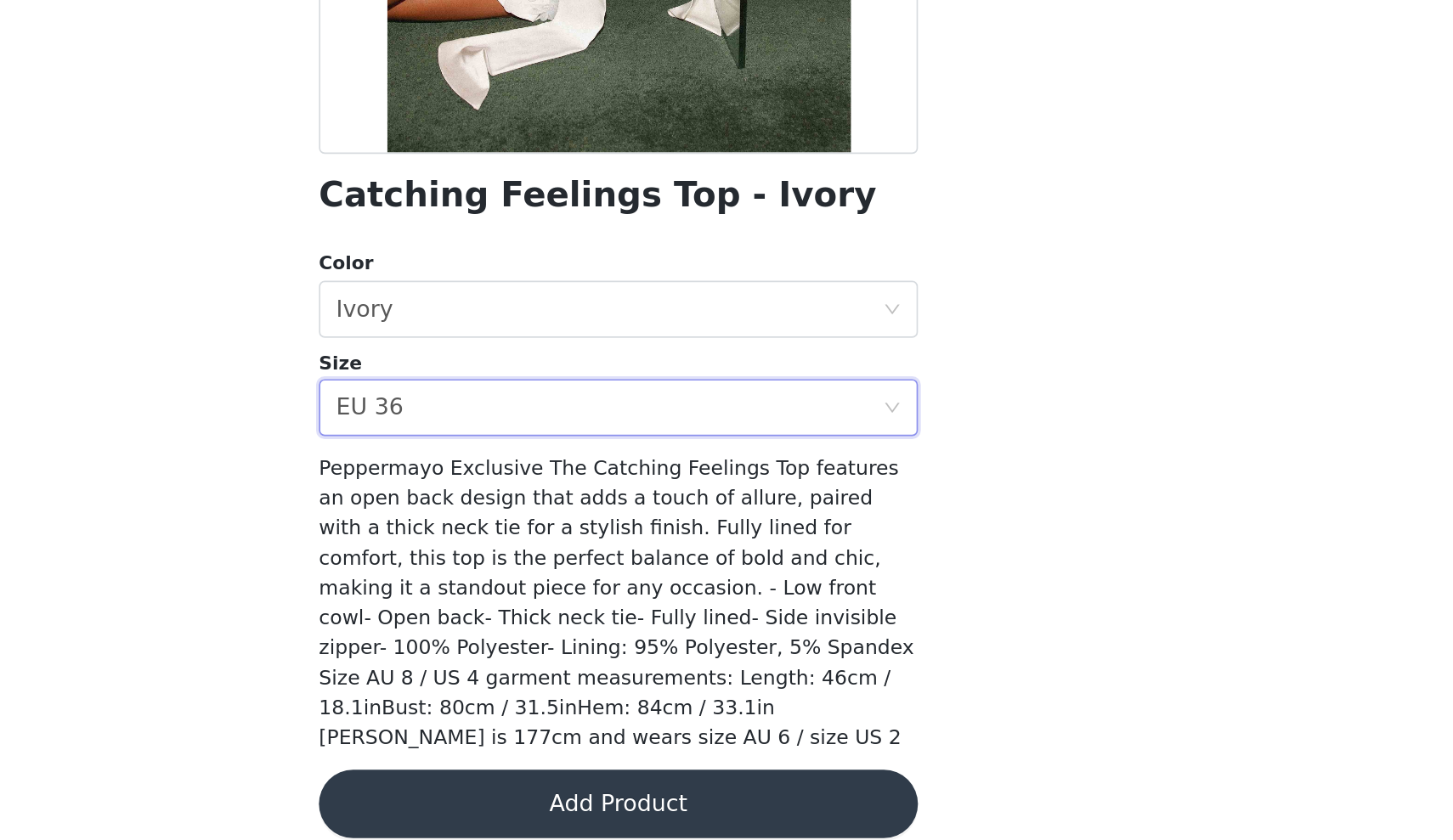
click at [548, 798] on button "Add Product" at bounding box center [726, 819] width 357 height 41
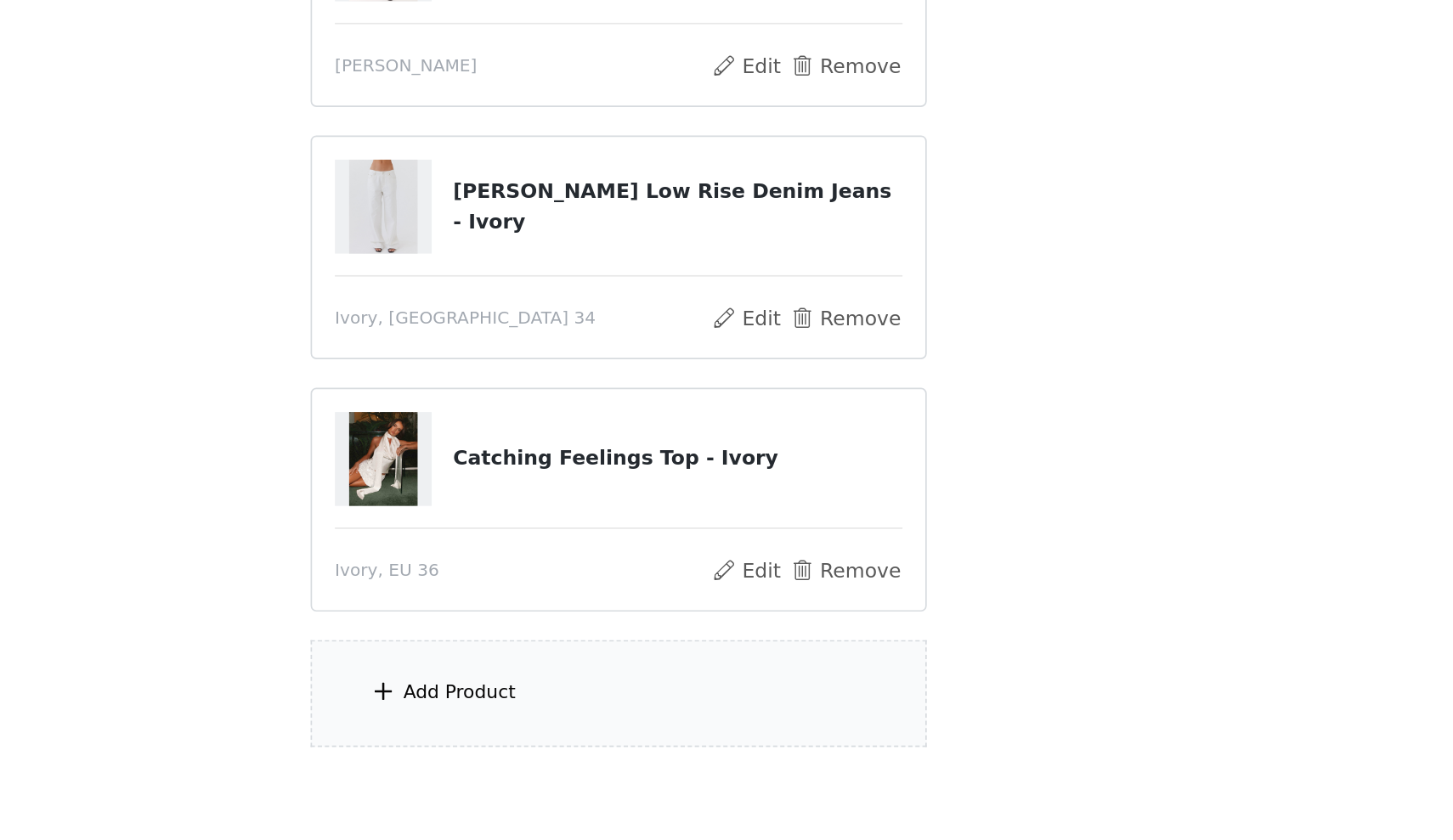
scroll to position [126, 0]
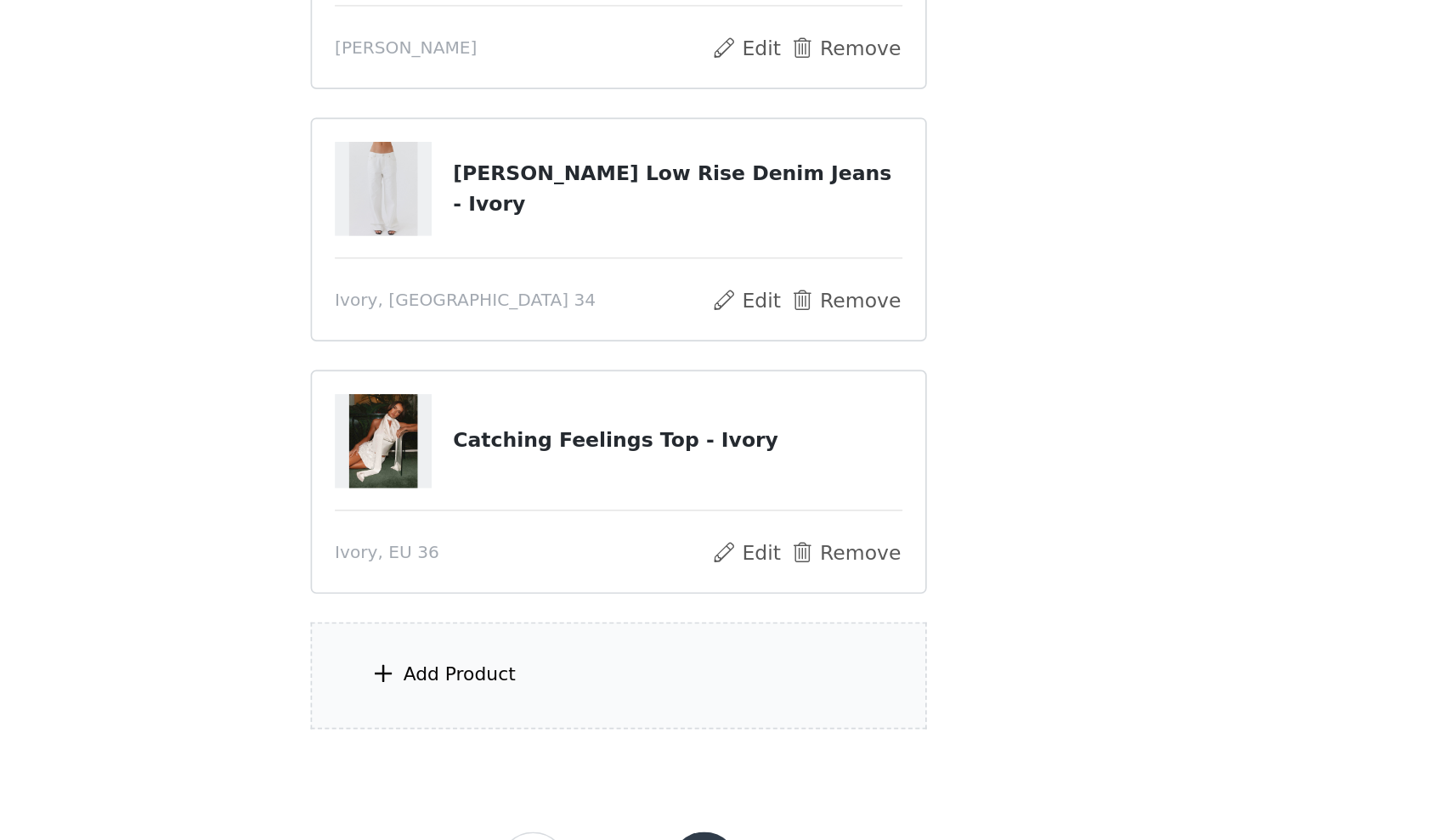
click at [578, 730] on span at bounding box center [586, 740] width 17 height 20
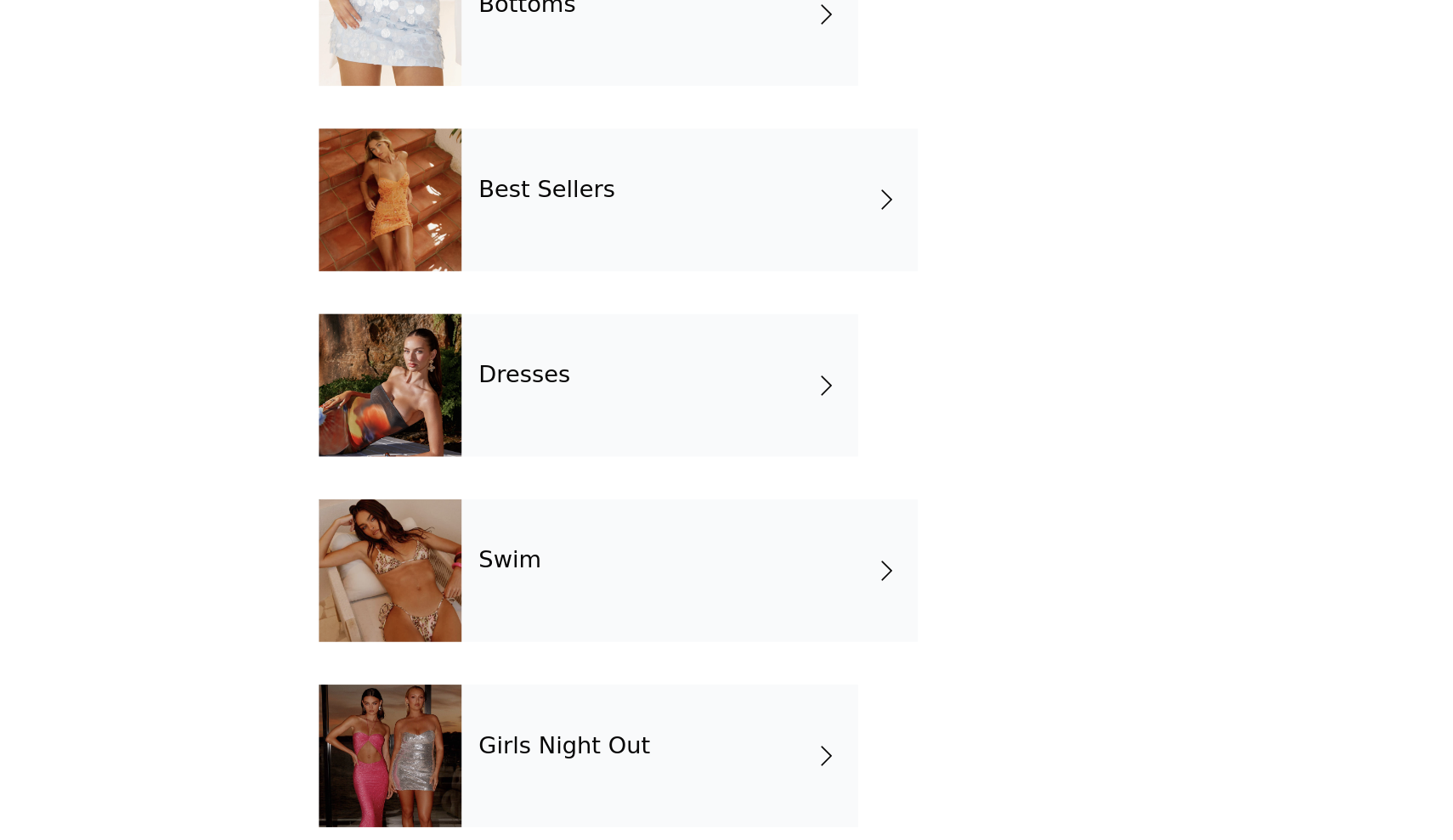
click at [633, 526] on div "Dresses" at bounding box center [750, 568] width 236 height 85
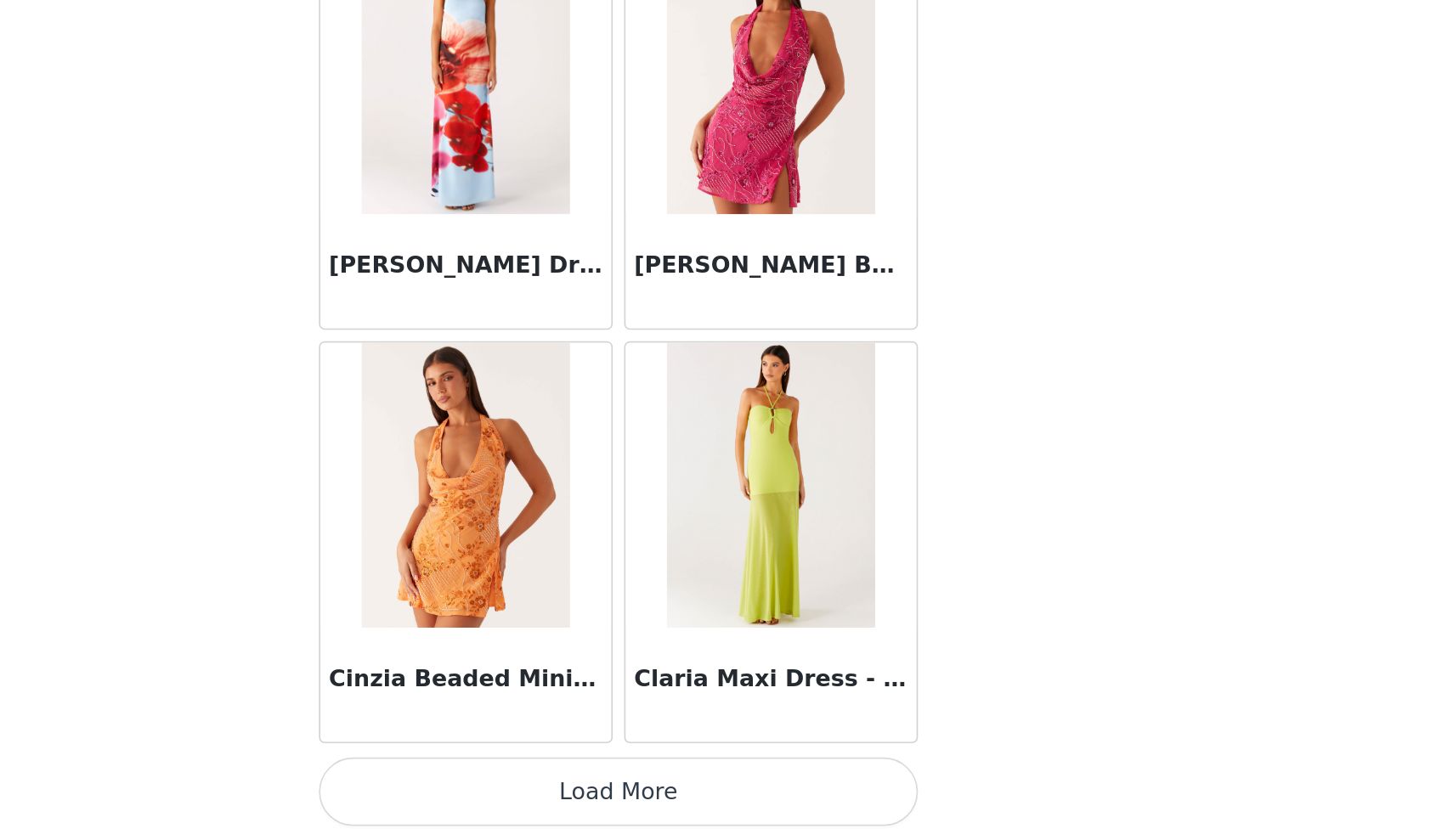
scroll to position [201, 0]
click at [548, 791] on button "Load More" at bounding box center [726, 811] width 357 height 41
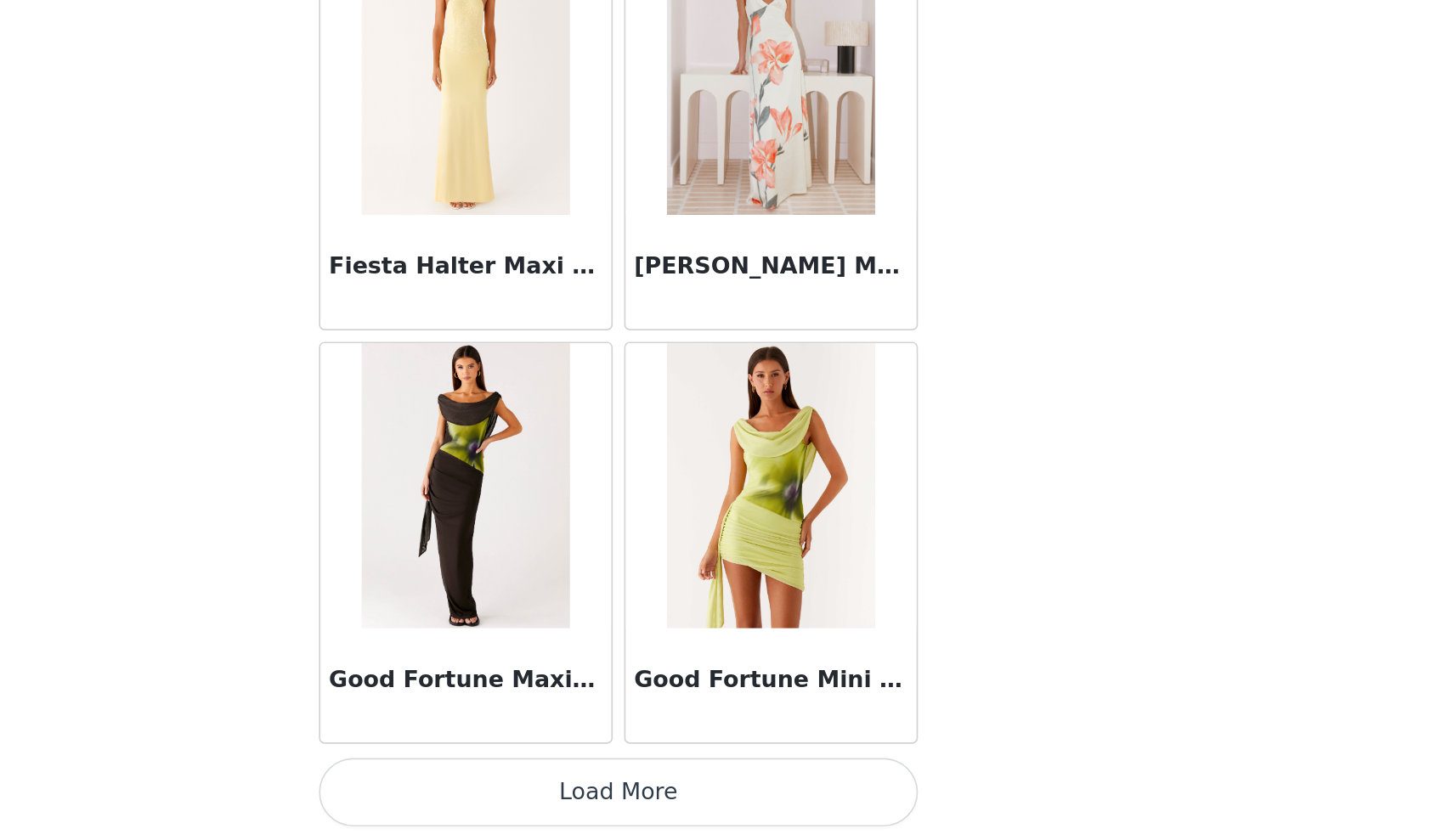
scroll to position [4223, 0]
click at [548, 791] on button "Load More" at bounding box center [726, 811] width 357 height 41
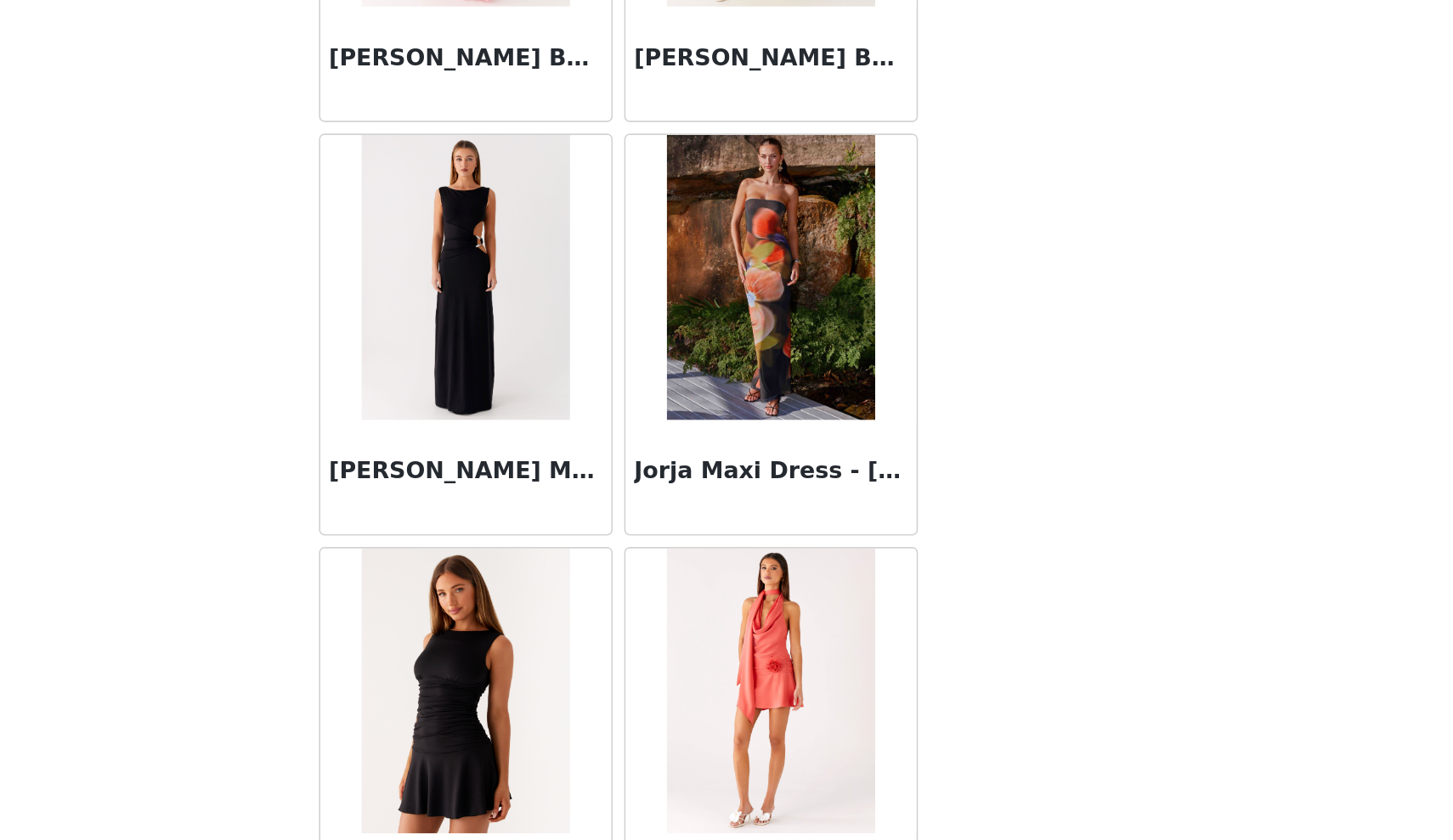
scroll to position [5576, 0]
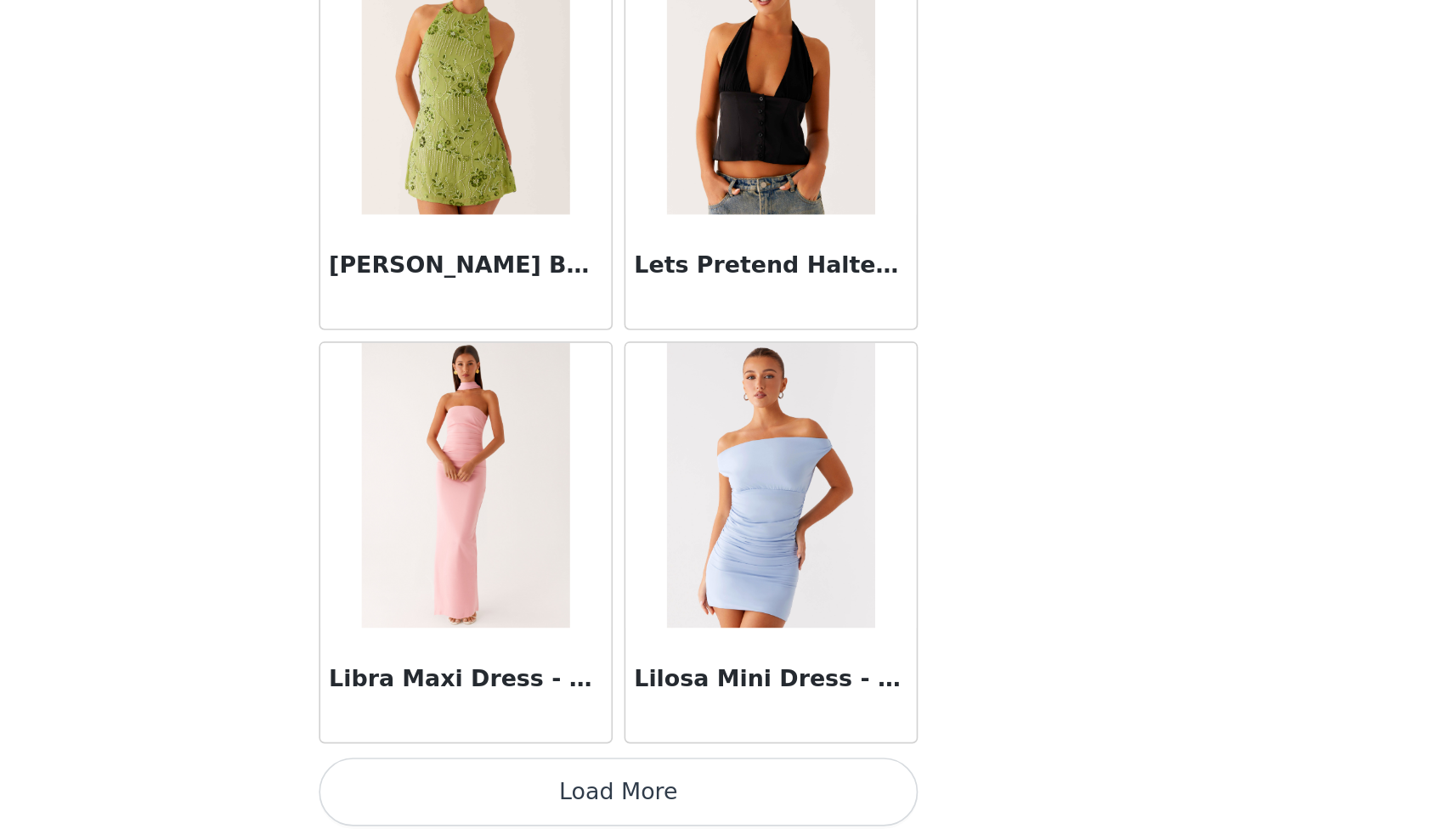
click at [548, 791] on button "Load More" at bounding box center [726, 811] width 357 height 41
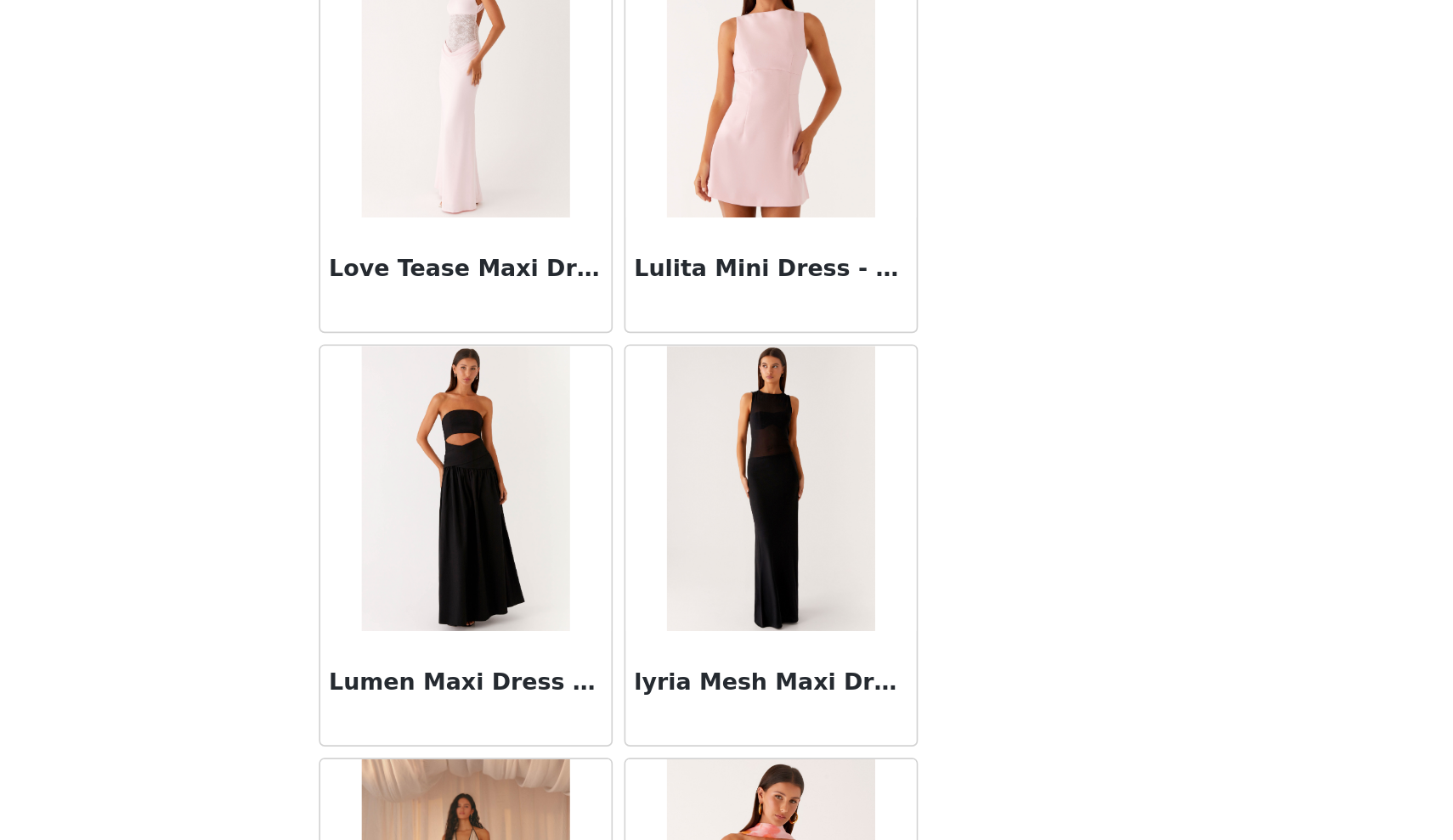
scroll to position [7179, 0]
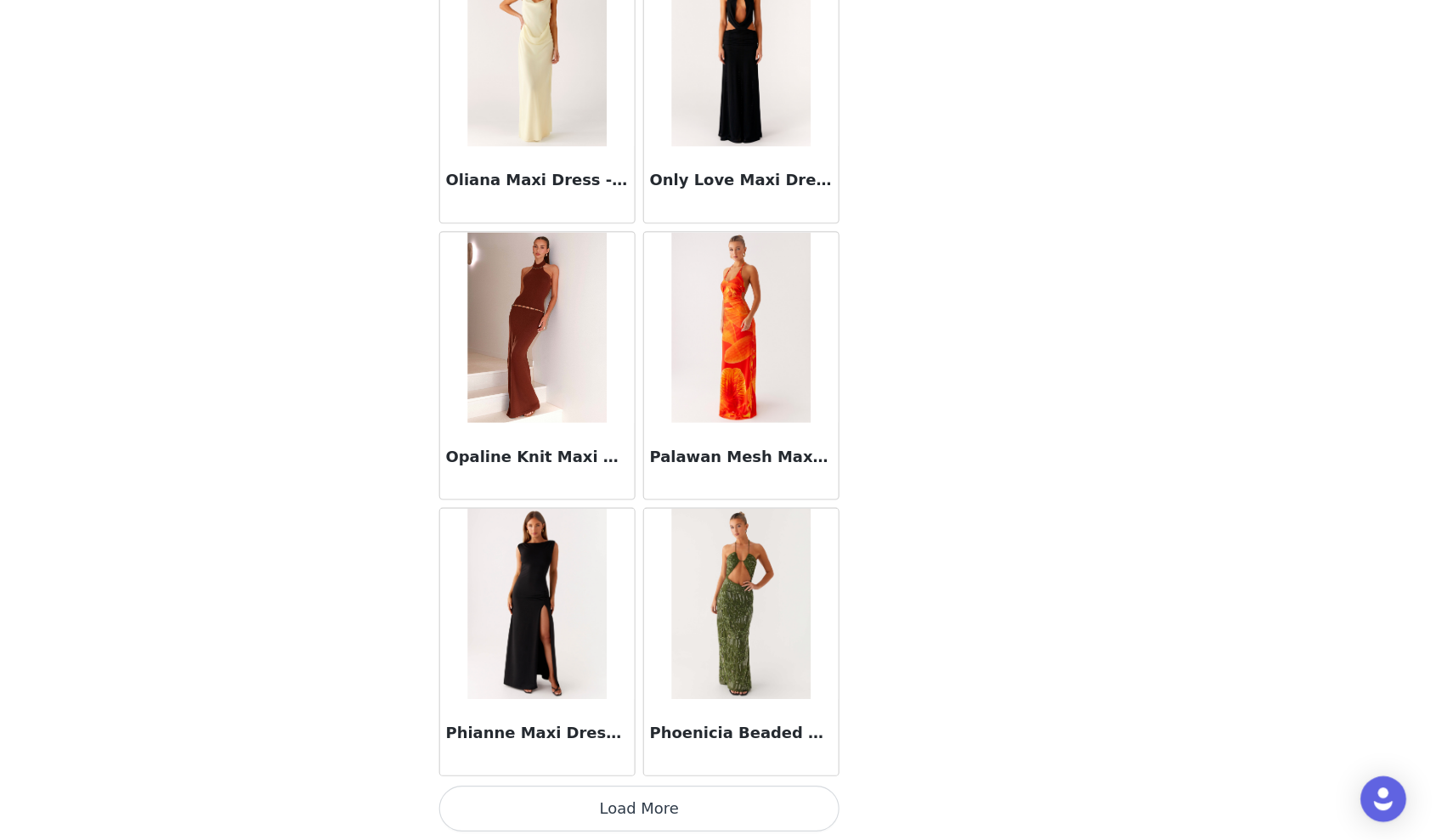
click at [566, 791] on button "Load More" at bounding box center [726, 811] width 357 height 41
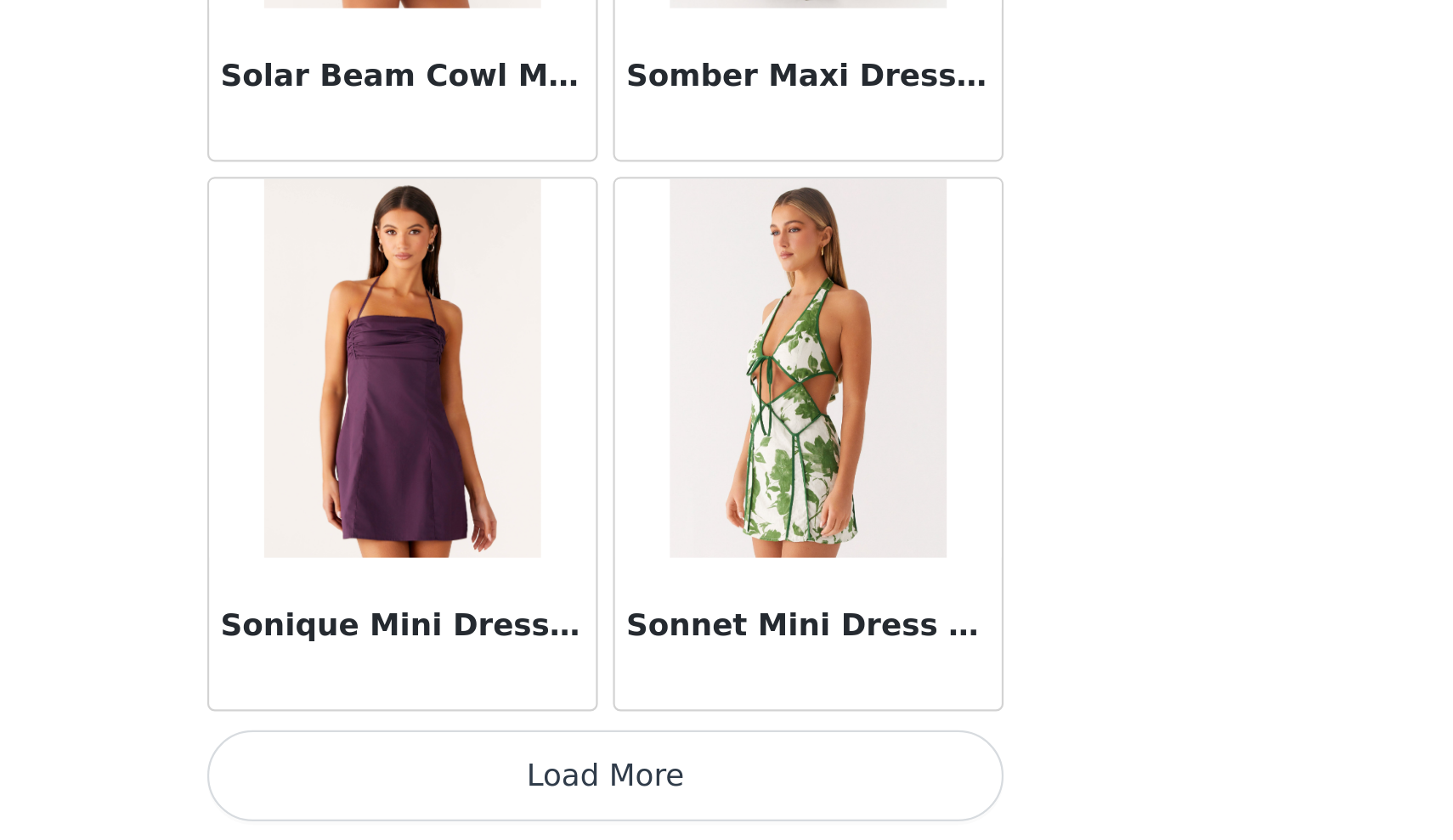
scroll to position [201, 0]
click at [548, 791] on button "Load More" at bounding box center [726, 811] width 357 height 41
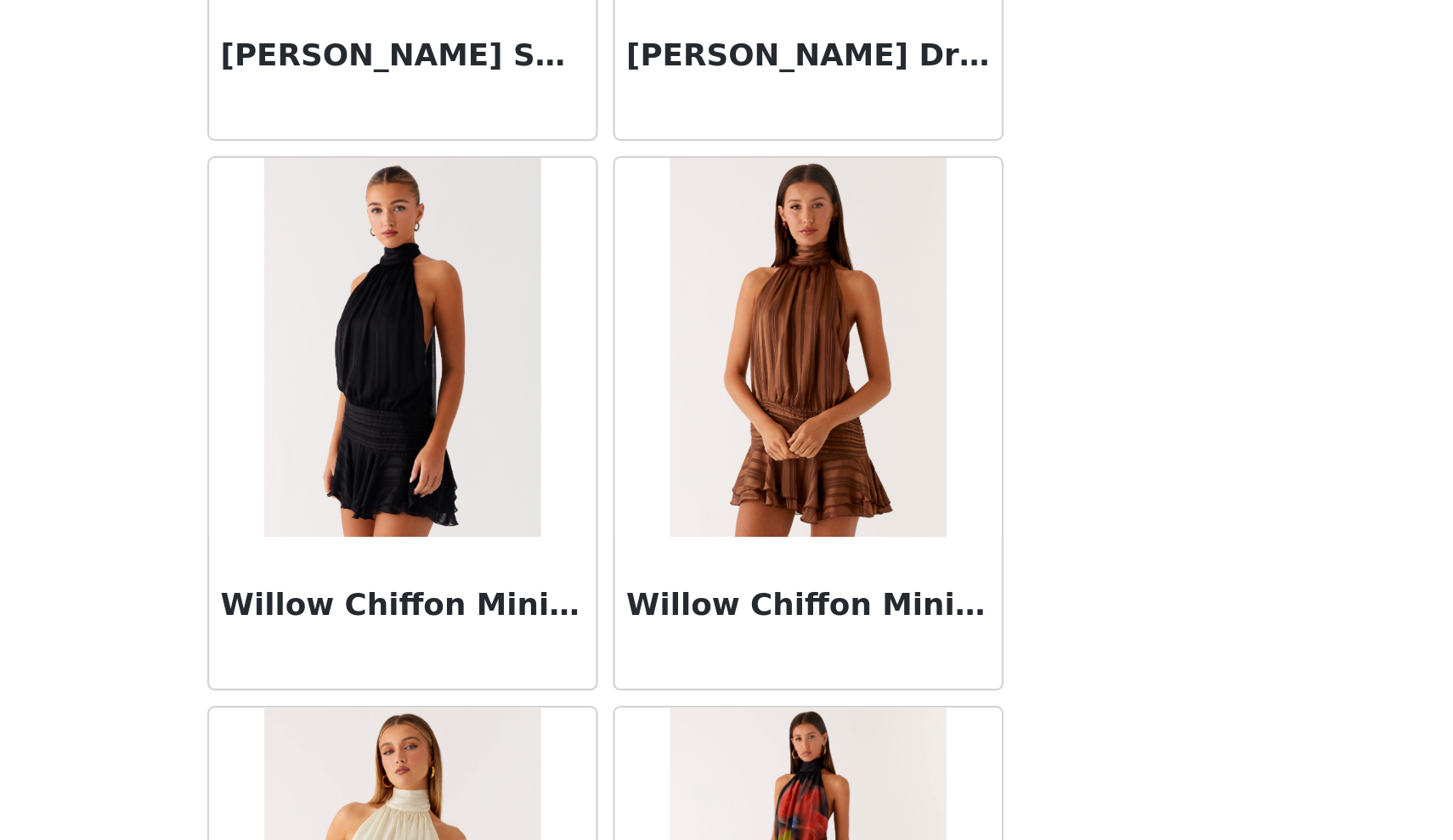
scroll to position [13106, 0]
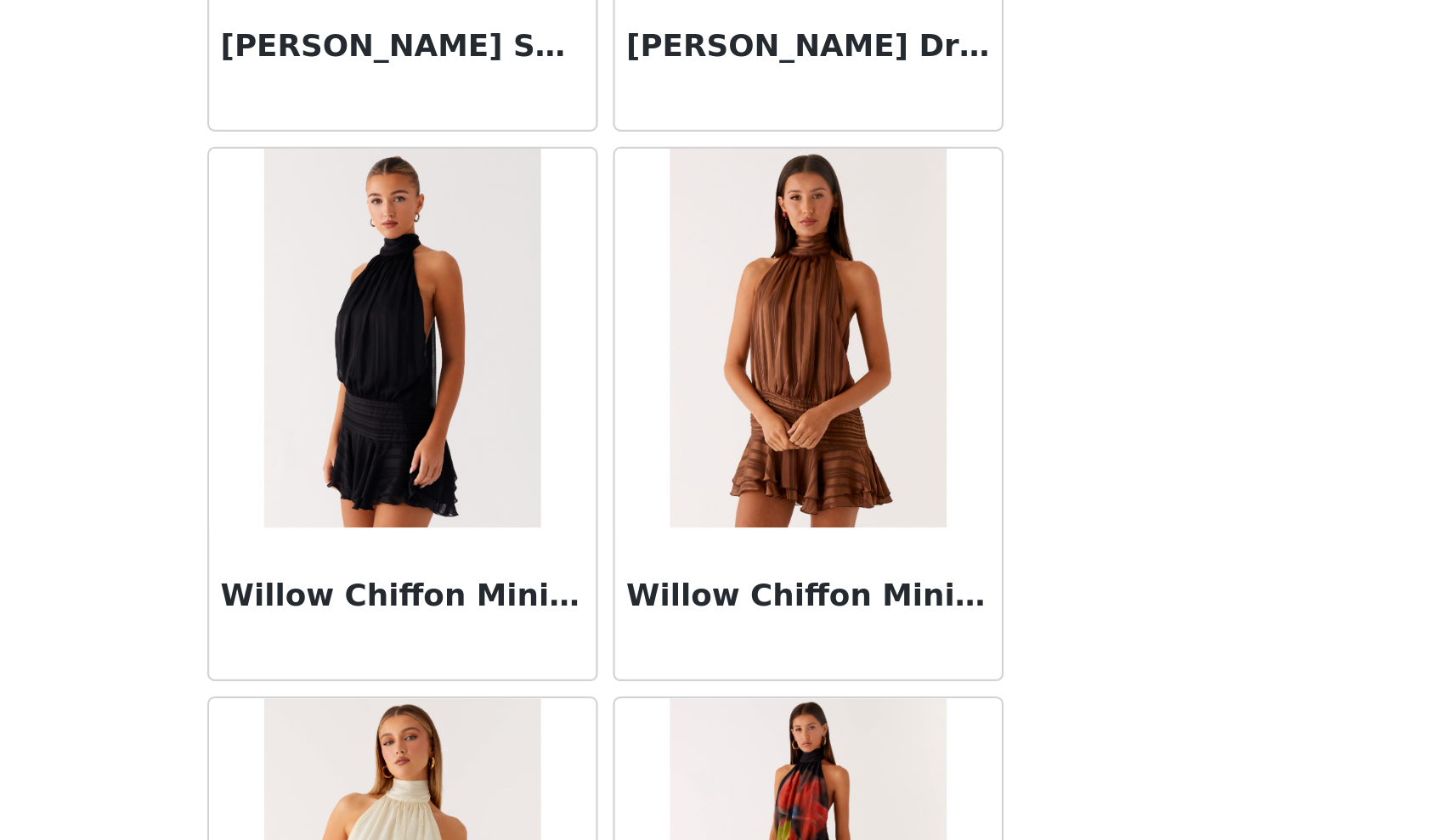
click at [574, 530] on img at bounding box center [635, 615] width 123 height 170
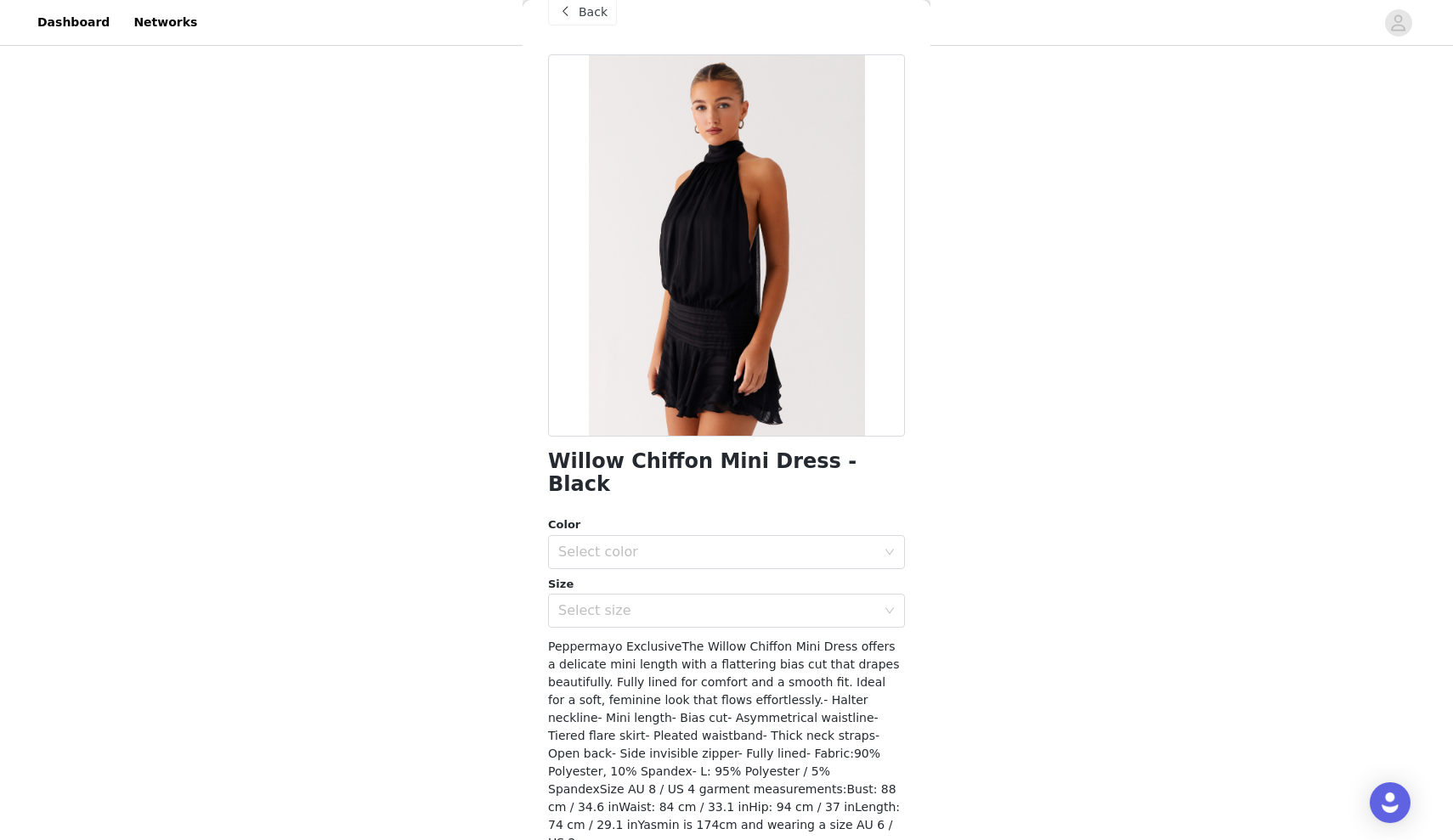
scroll to position [201, 0]
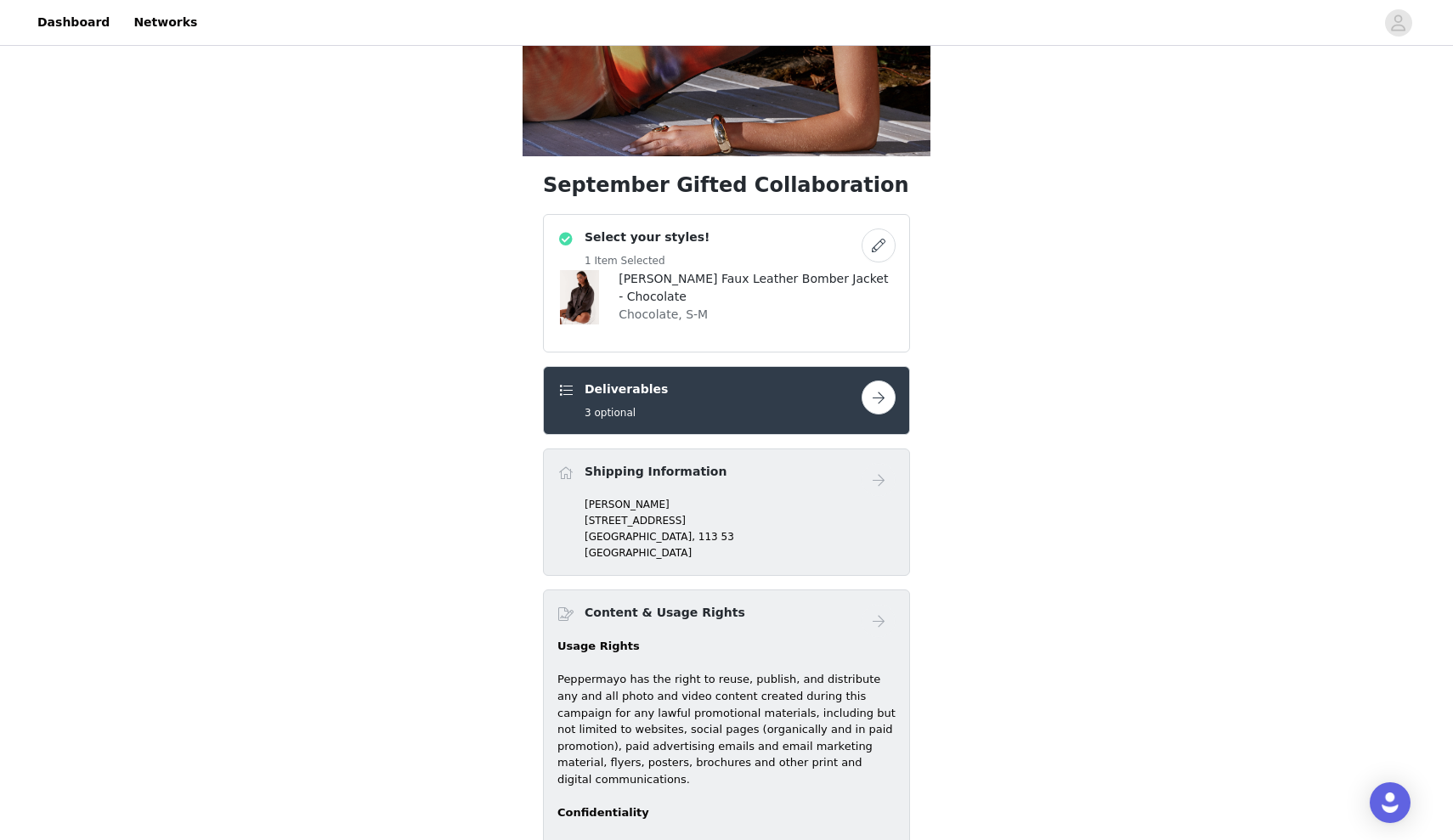
scroll to position [384, 0]
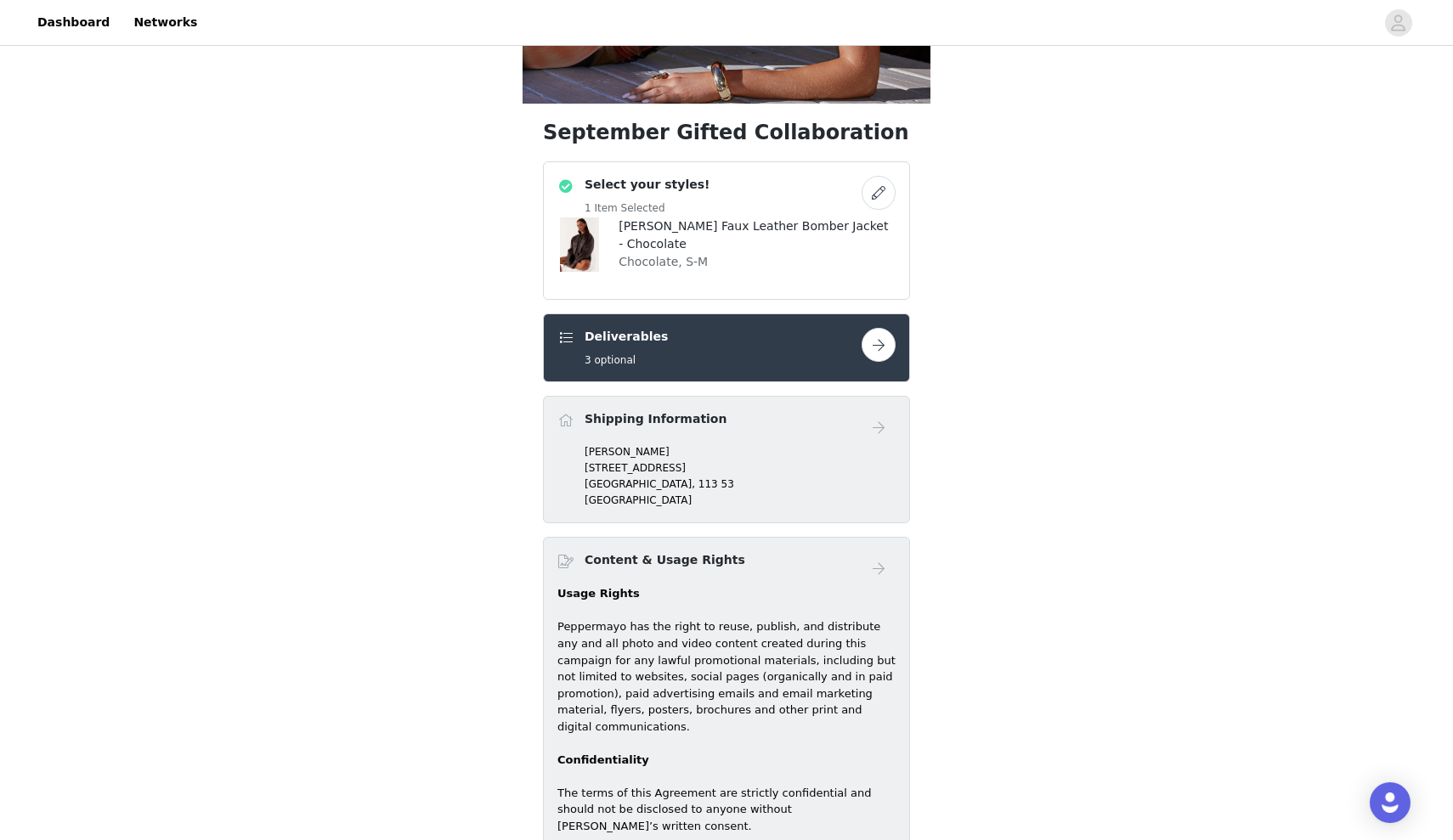
click at [802, 239] on h4 "[PERSON_NAME] Faux Leather Bomber Jacket - Chocolate" at bounding box center [756, 235] width 277 height 36
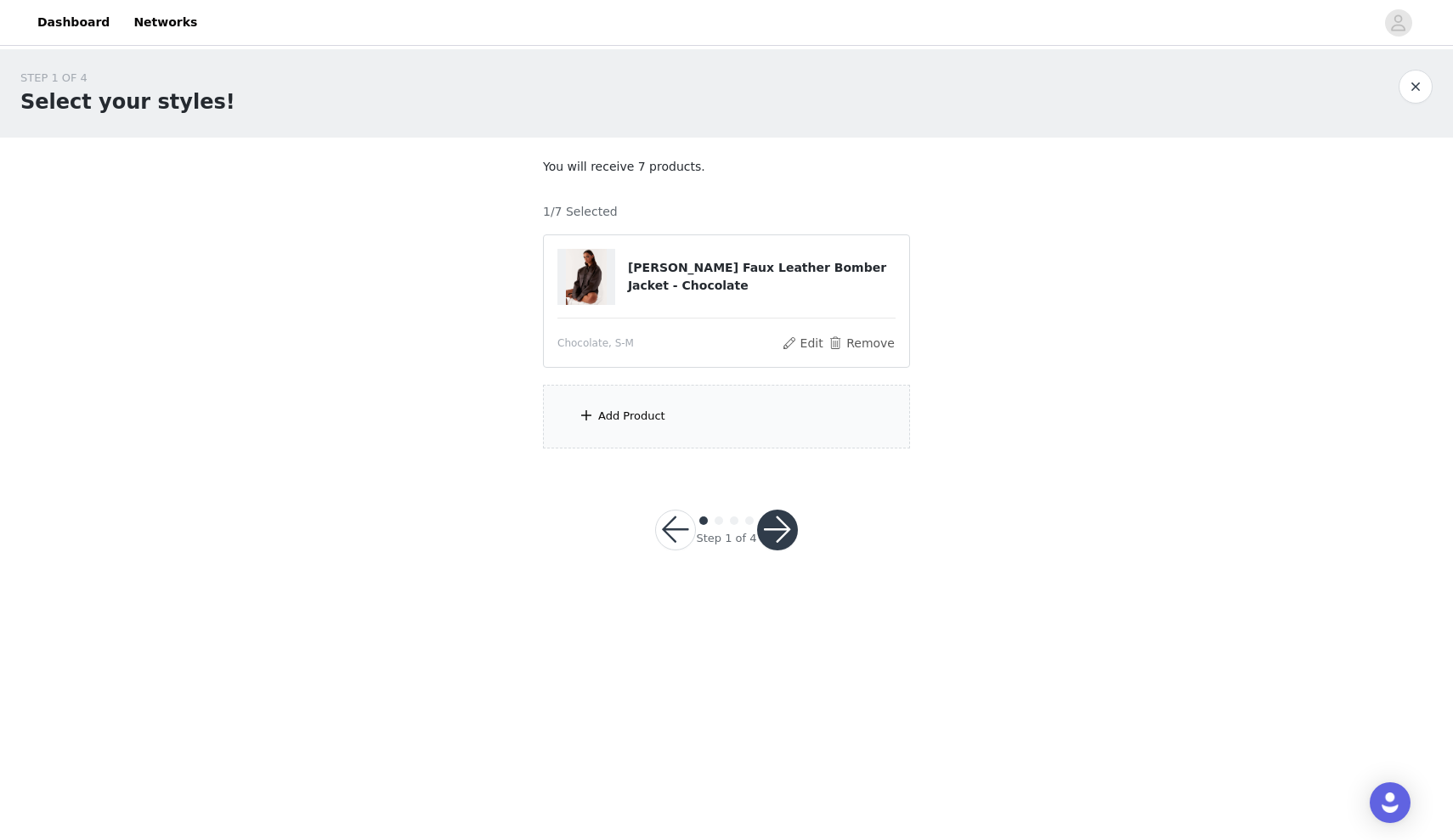
click at [775, 514] on button "button" at bounding box center [778, 530] width 41 height 41
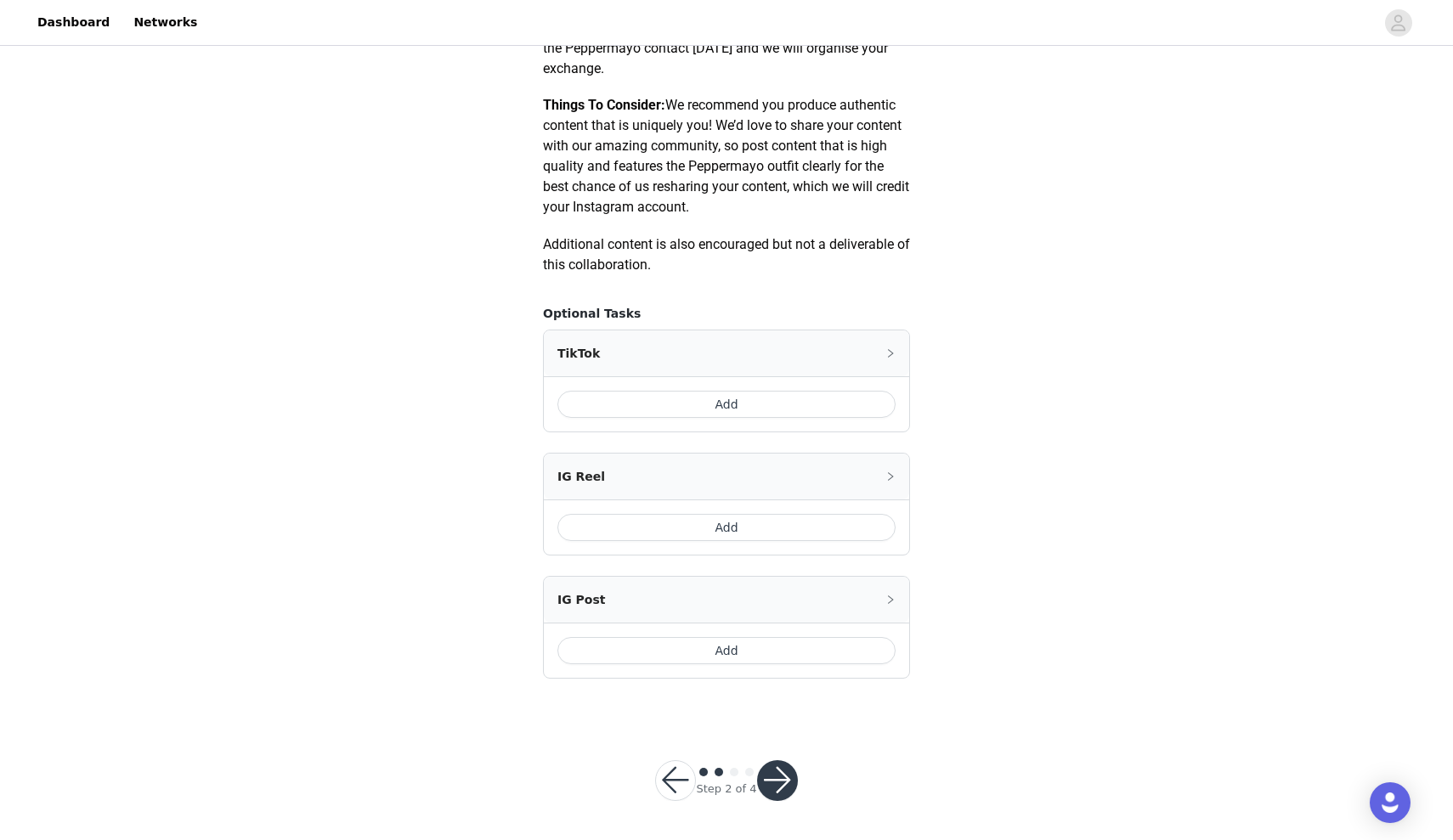
scroll to position [811, 0]
click at [670, 776] on button "button" at bounding box center [675, 782] width 41 height 41
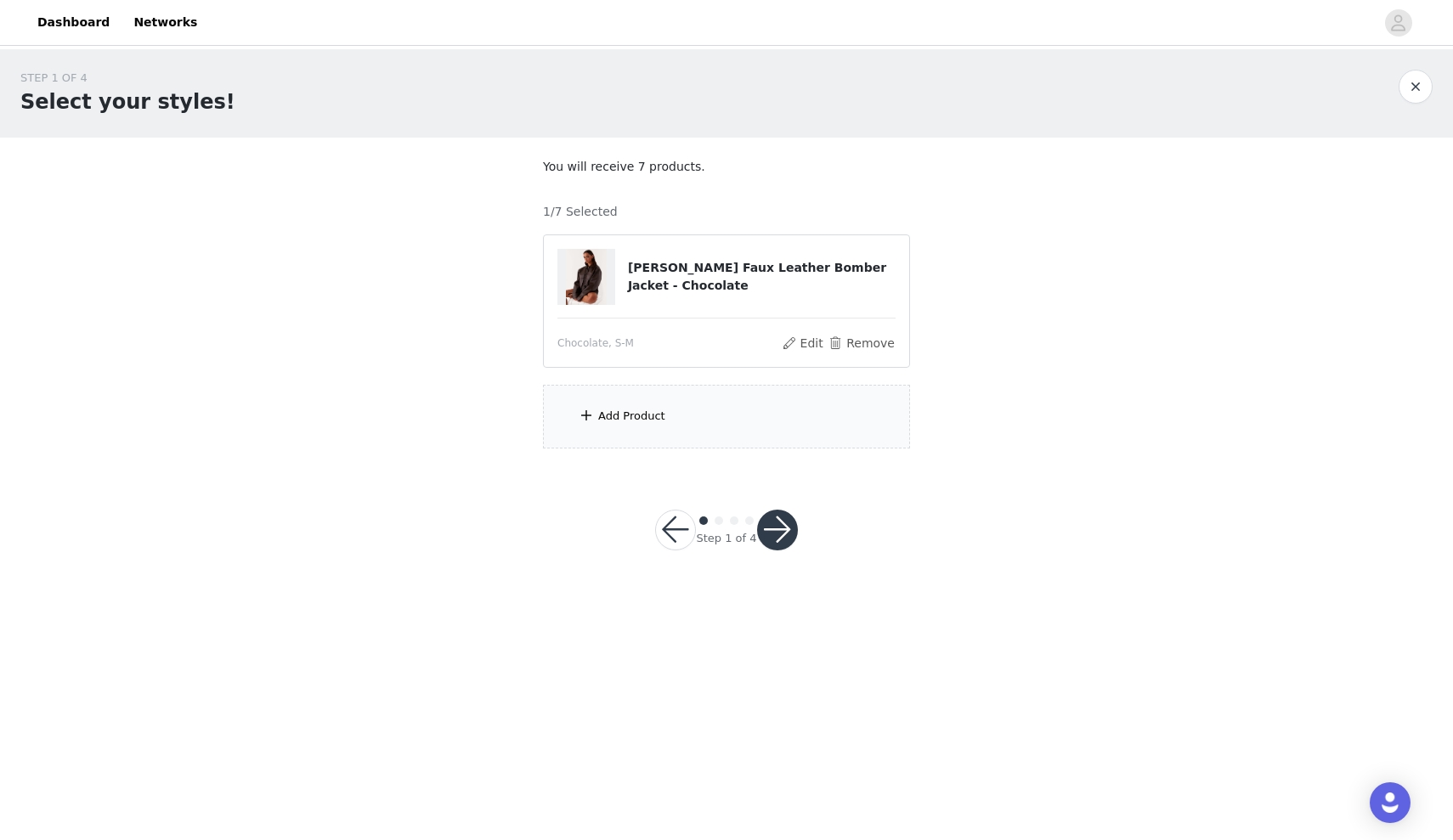
click at [602, 409] on div "Add Product" at bounding box center [631, 416] width 67 height 17
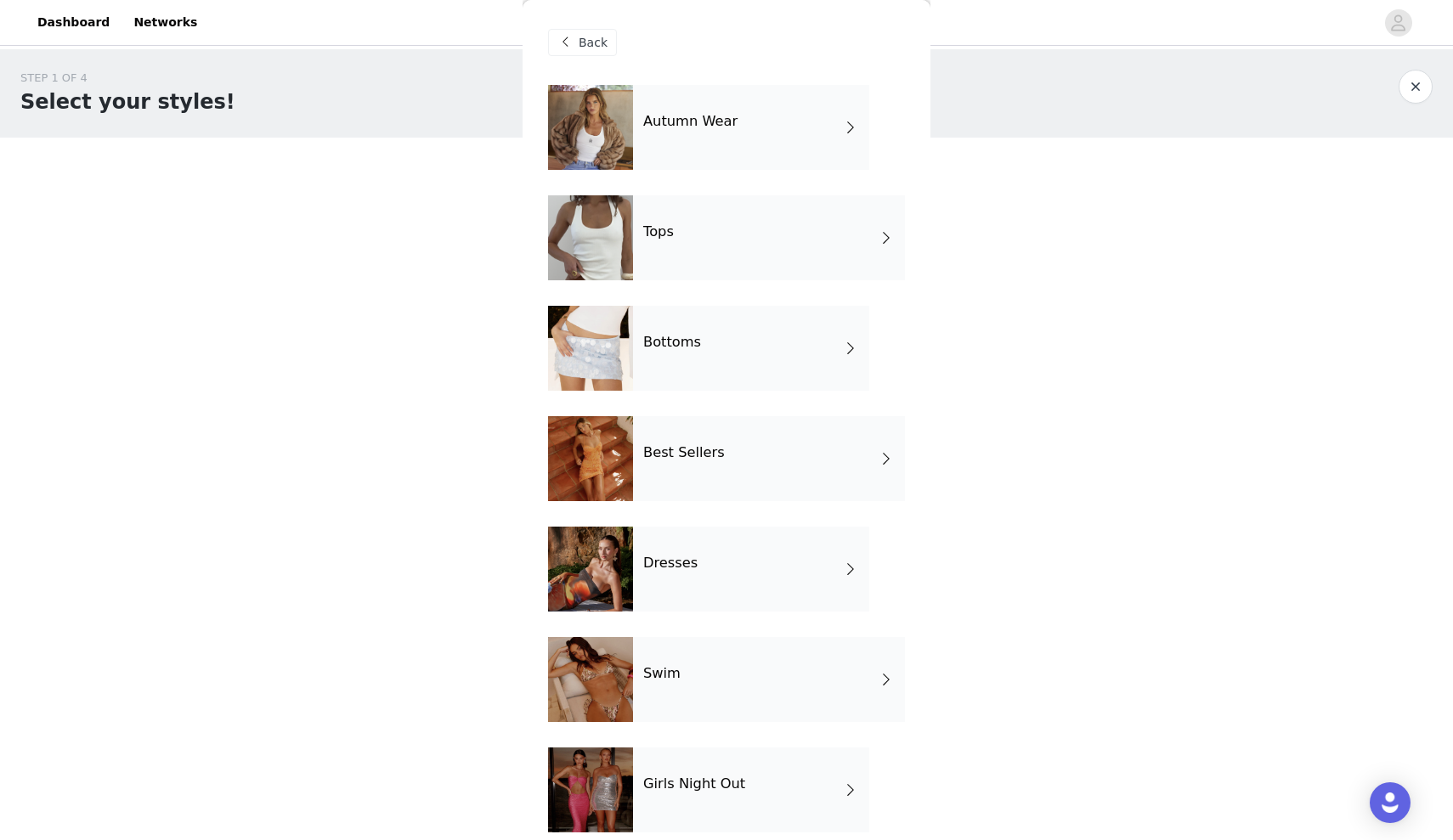
click at [728, 119] on h4 "Autumn Wear" at bounding box center [690, 121] width 94 height 15
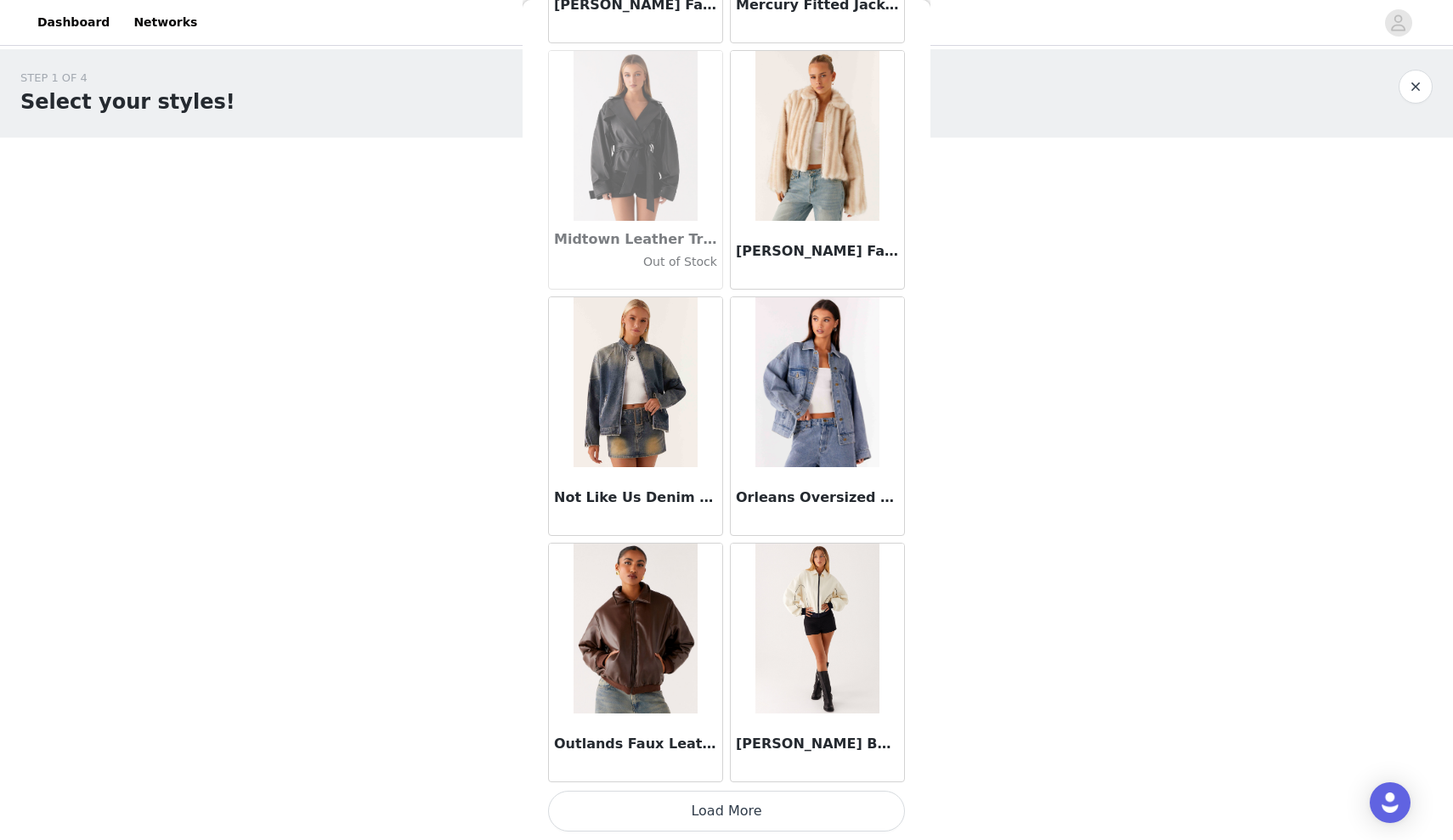
click at [704, 811] on button "Load More" at bounding box center [726, 811] width 357 height 41
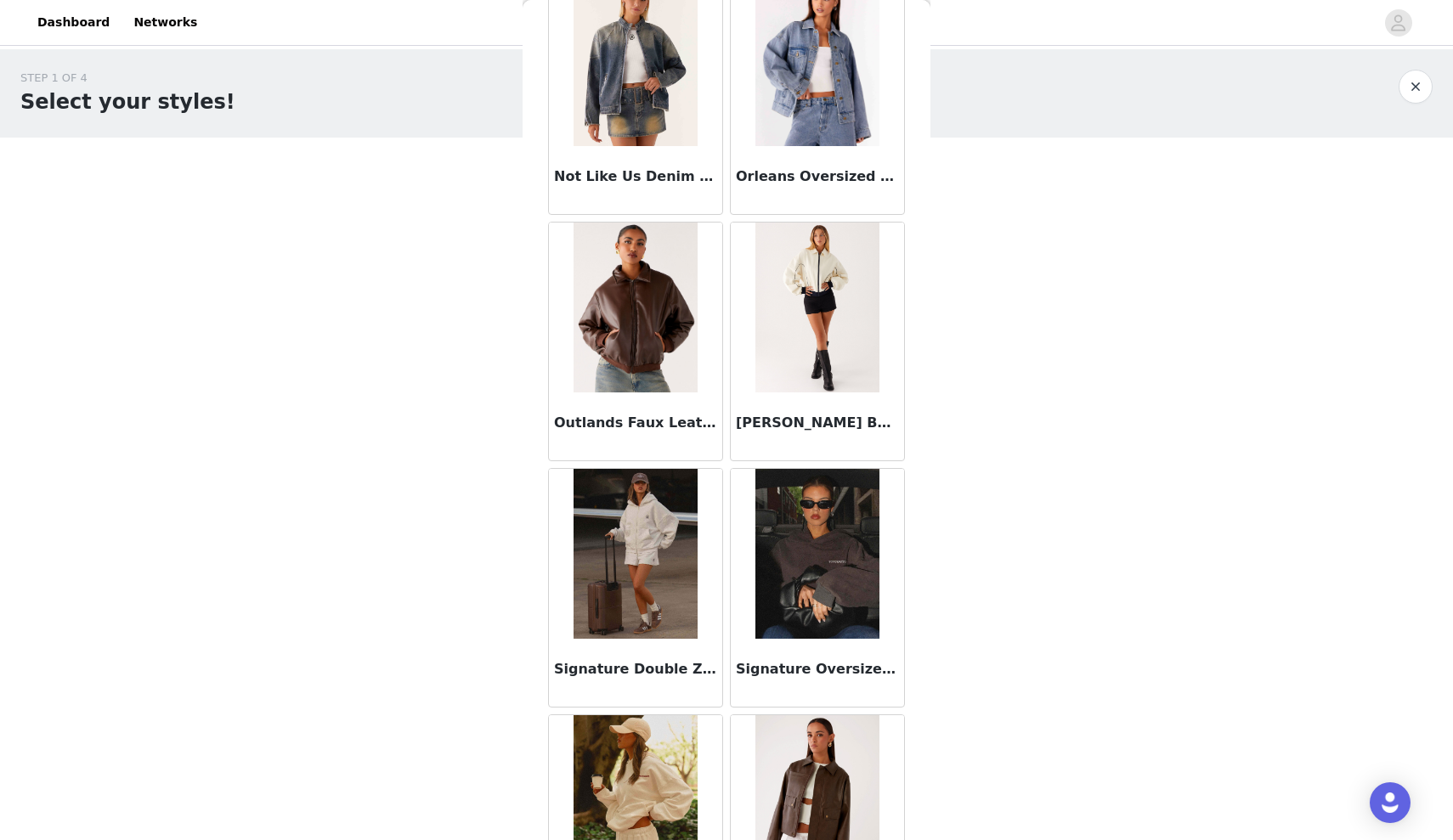
scroll to position [2075, 0]
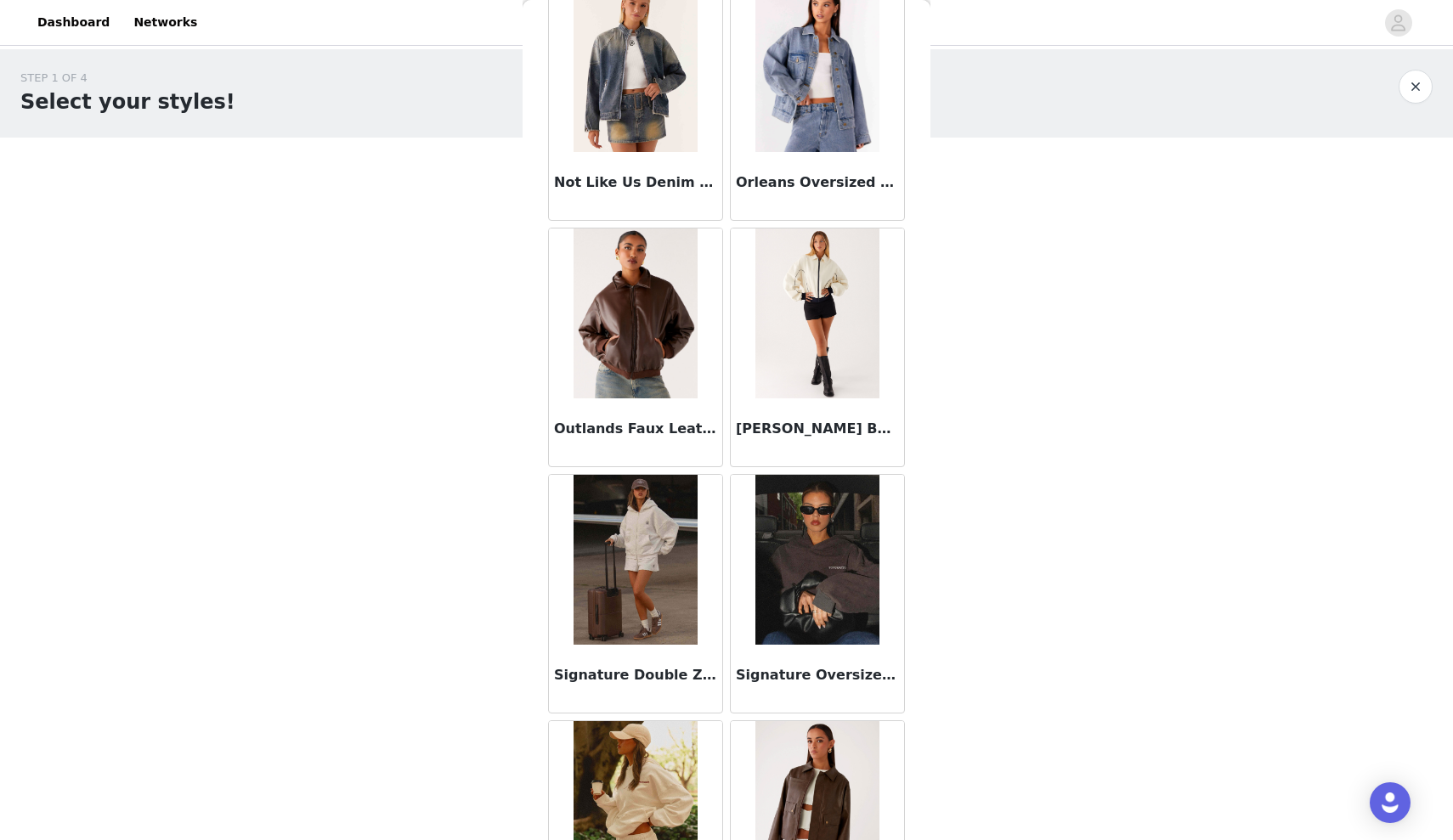
click at [830, 285] on img at bounding box center [817, 314] width 123 height 170
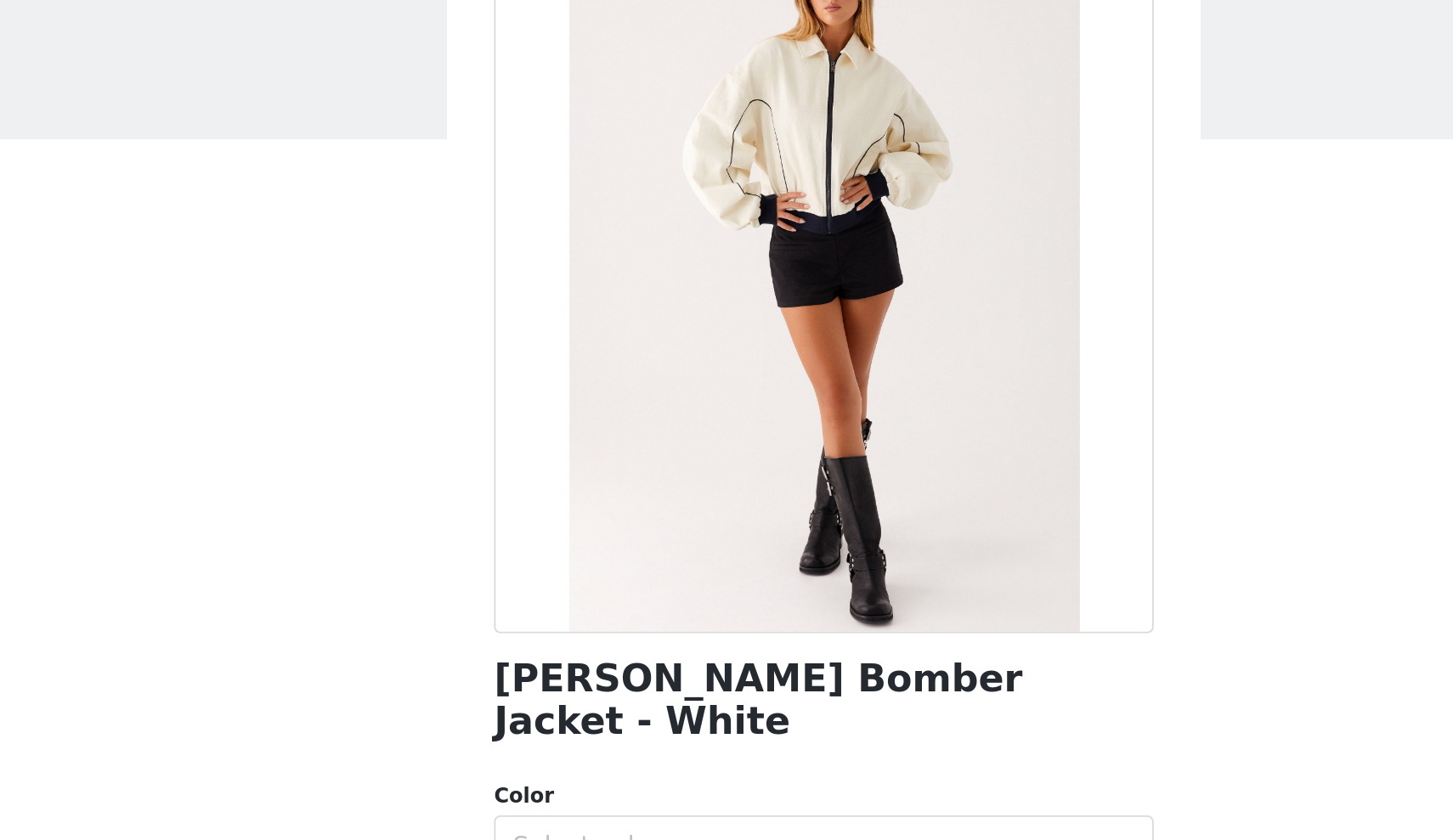
scroll to position [54, 0]
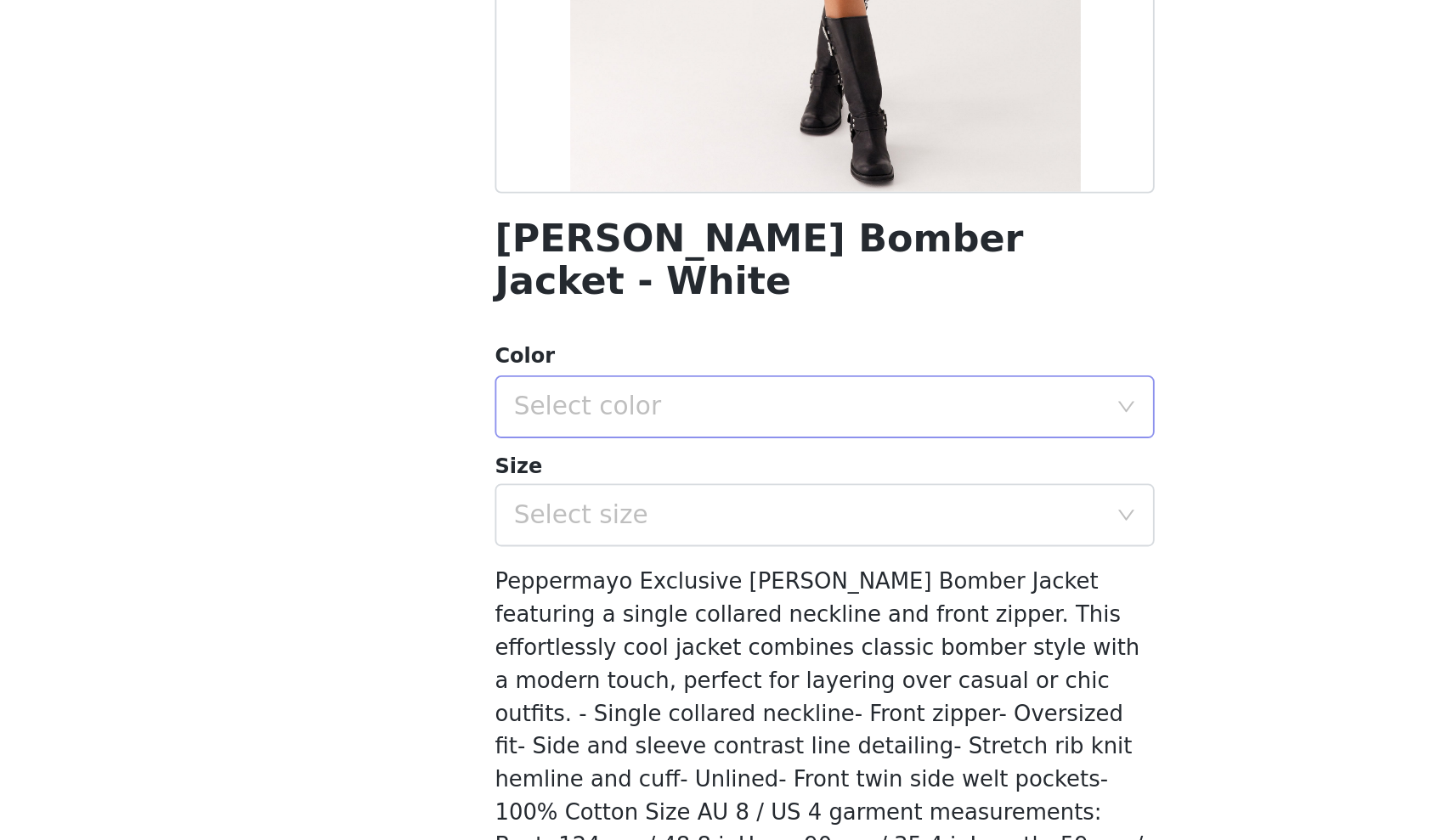
click at [559, 520] on div "Select color" at bounding box center [717, 528] width 318 height 17
click at [548, 528] on li "White" at bounding box center [726, 542] width 357 height 28
click at [559, 578] on div "Select size" at bounding box center [717, 586] width 318 height 17
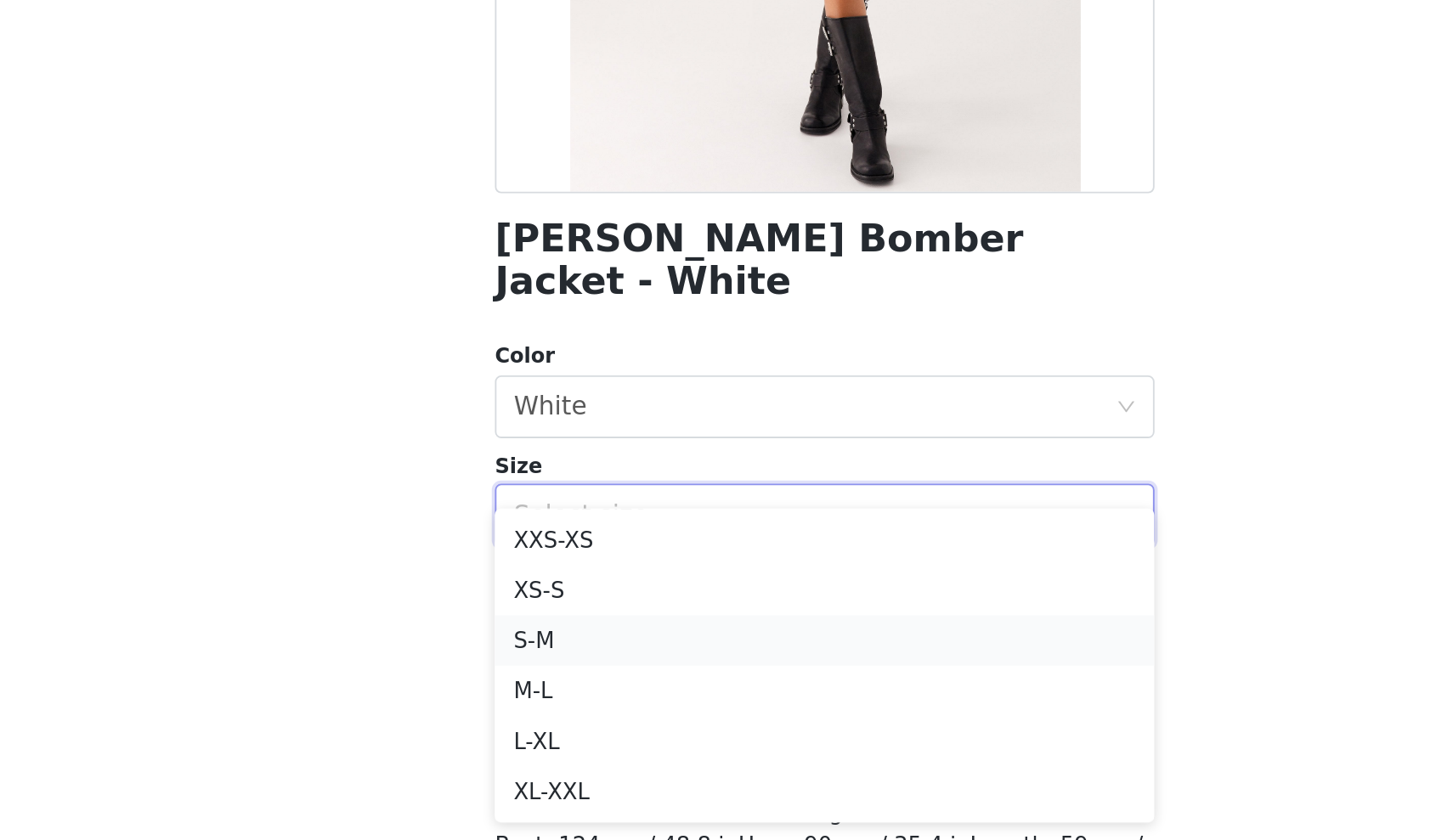
click at [548, 641] on li "S-M" at bounding box center [726, 655] width 357 height 28
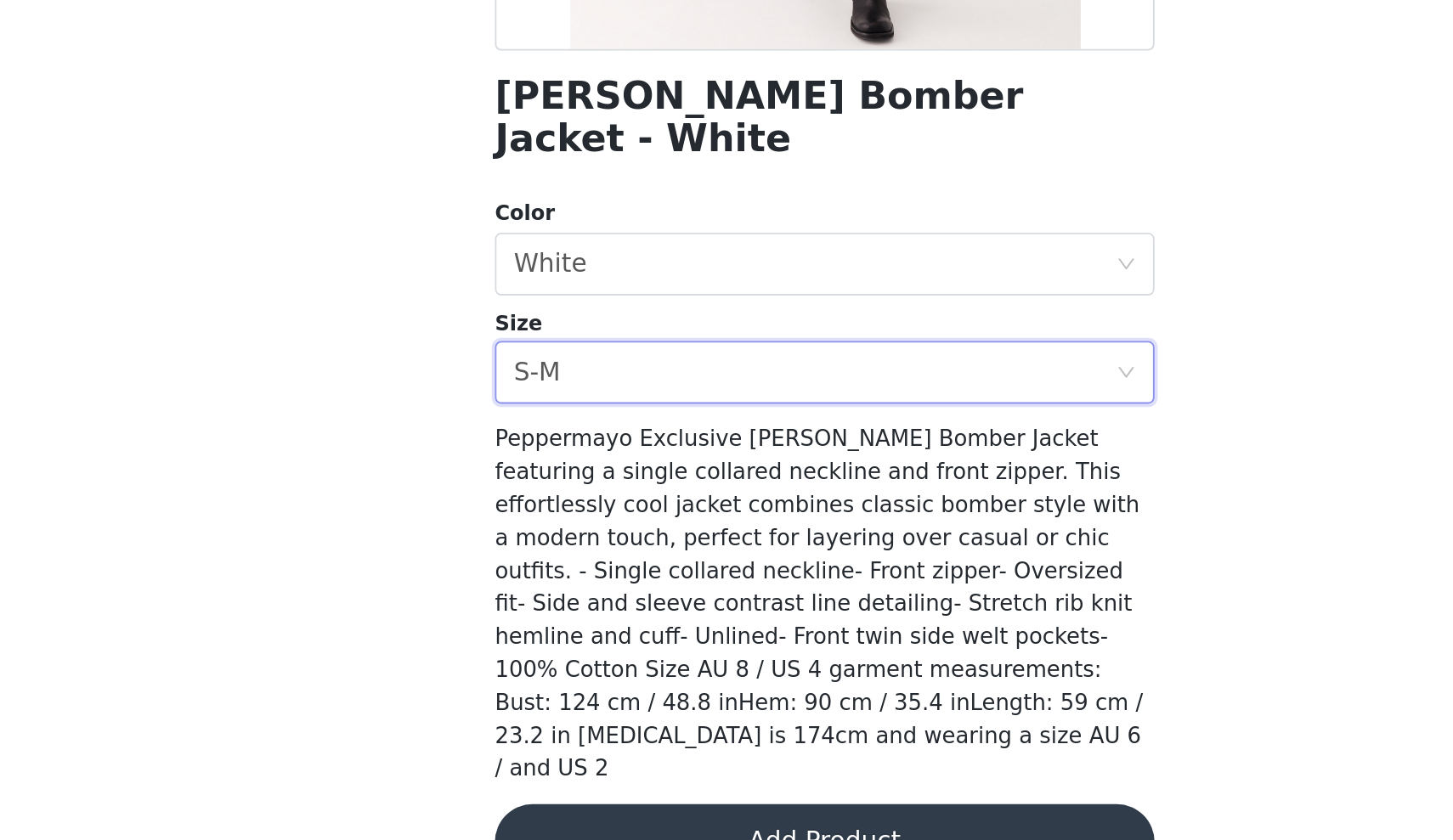
scroll to position [0, 0]
click at [548, 820] on button "Add Product" at bounding box center [726, 841] width 357 height 41
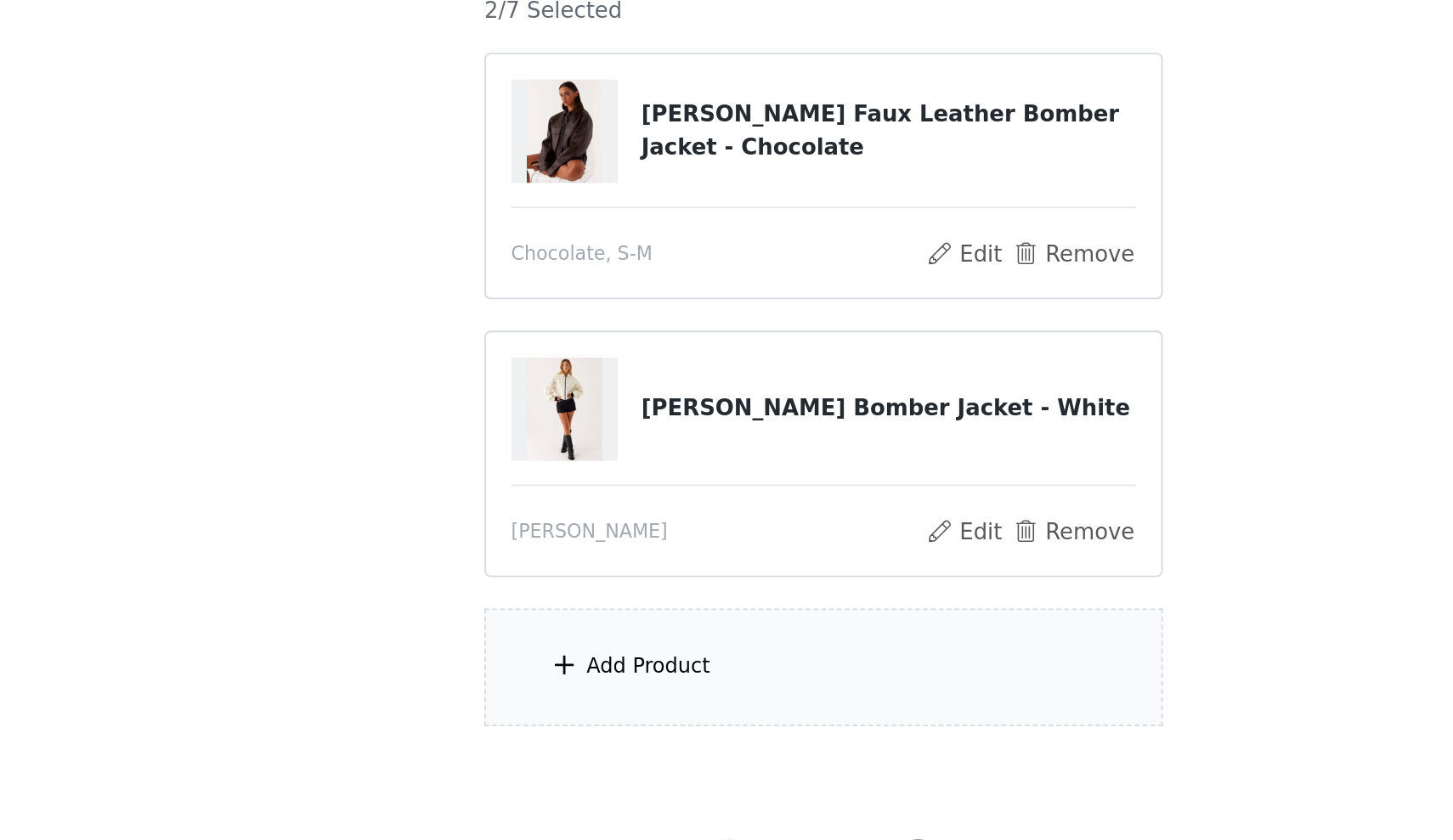
click at [578, 556] on span at bounding box center [586, 566] width 17 height 20
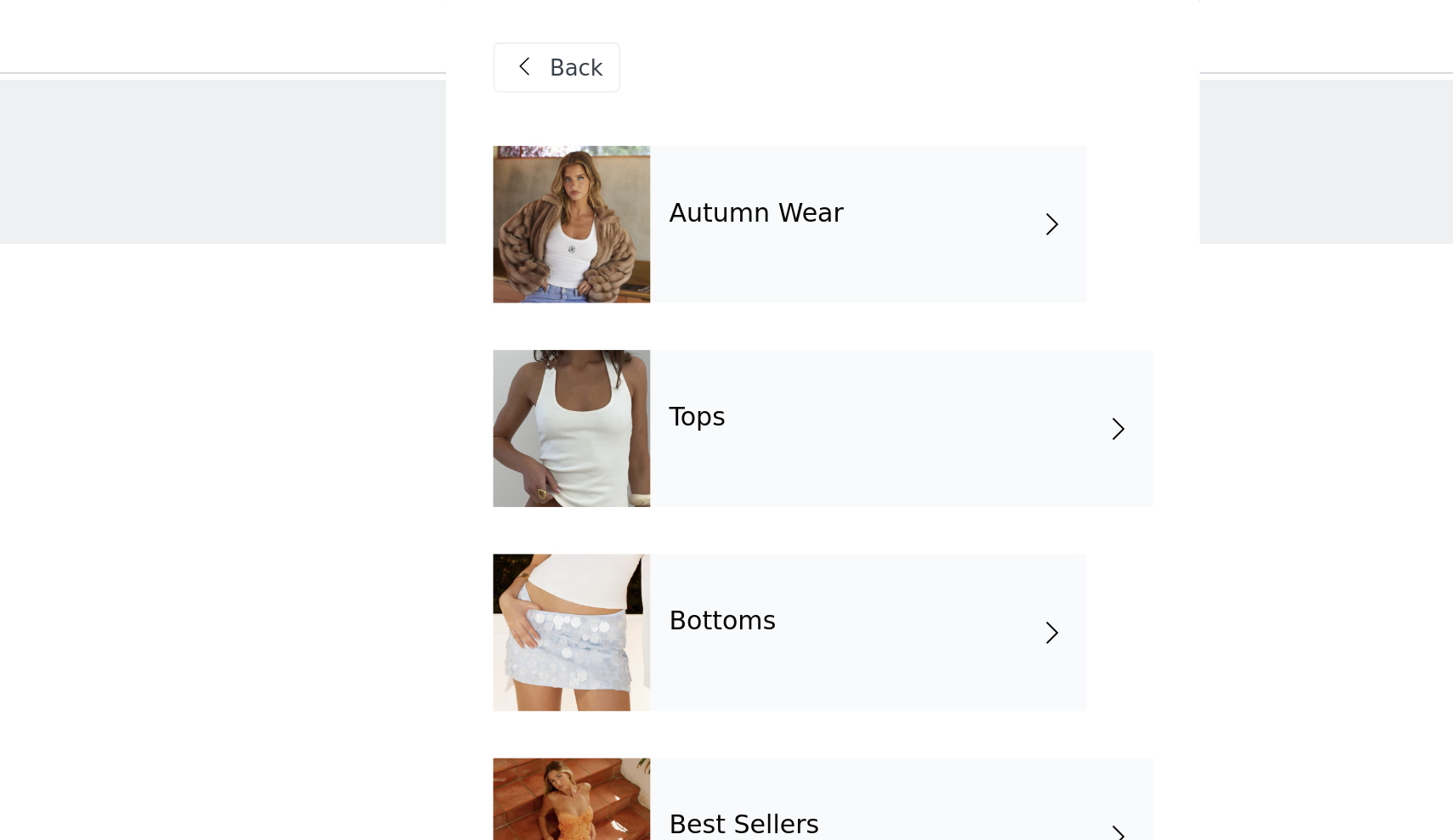
click at [633, 325] on div "Bottoms" at bounding box center [750, 347] width 236 height 85
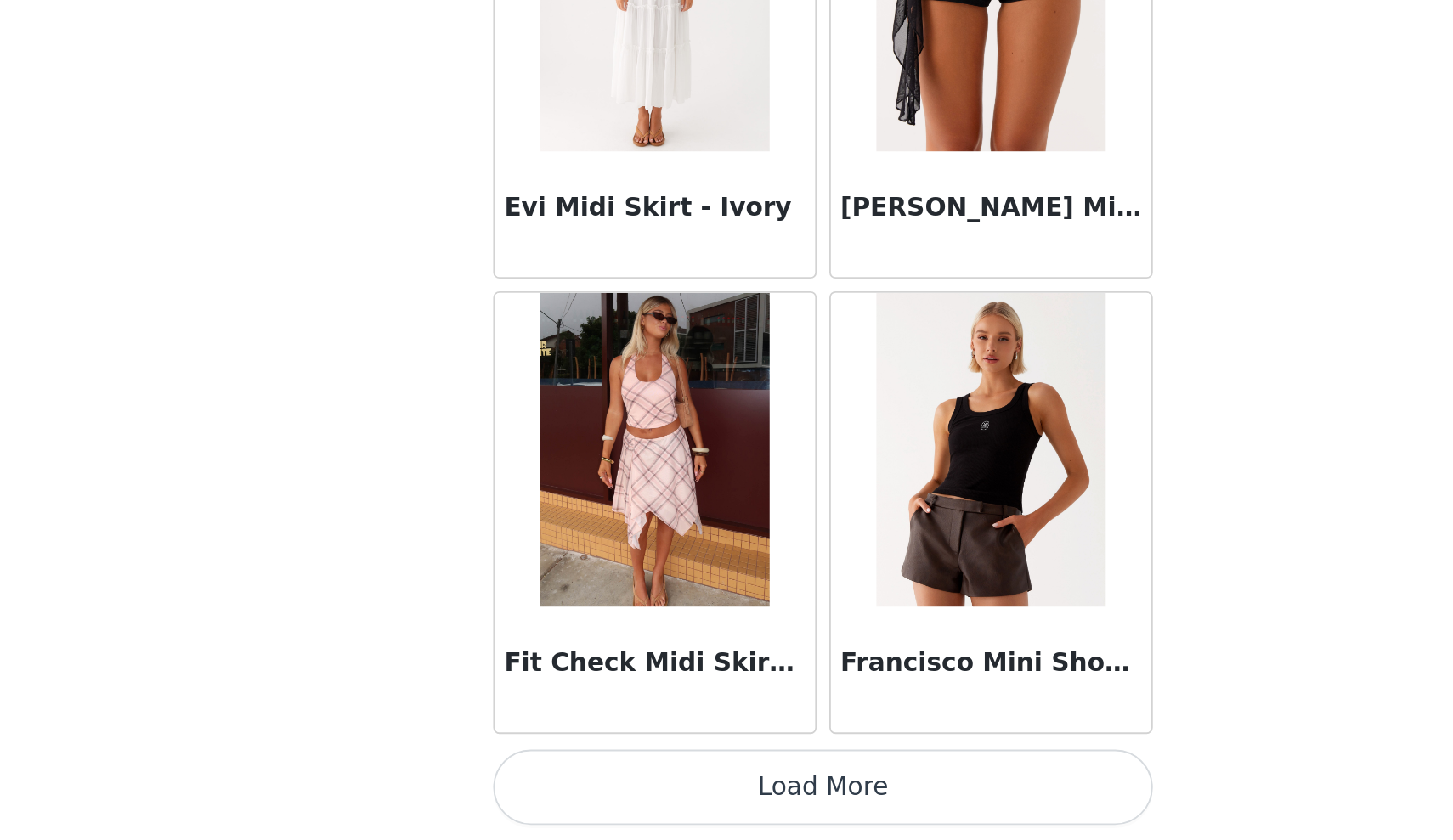
click at [548, 791] on button "Load More" at bounding box center [726, 811] width 357 height 41
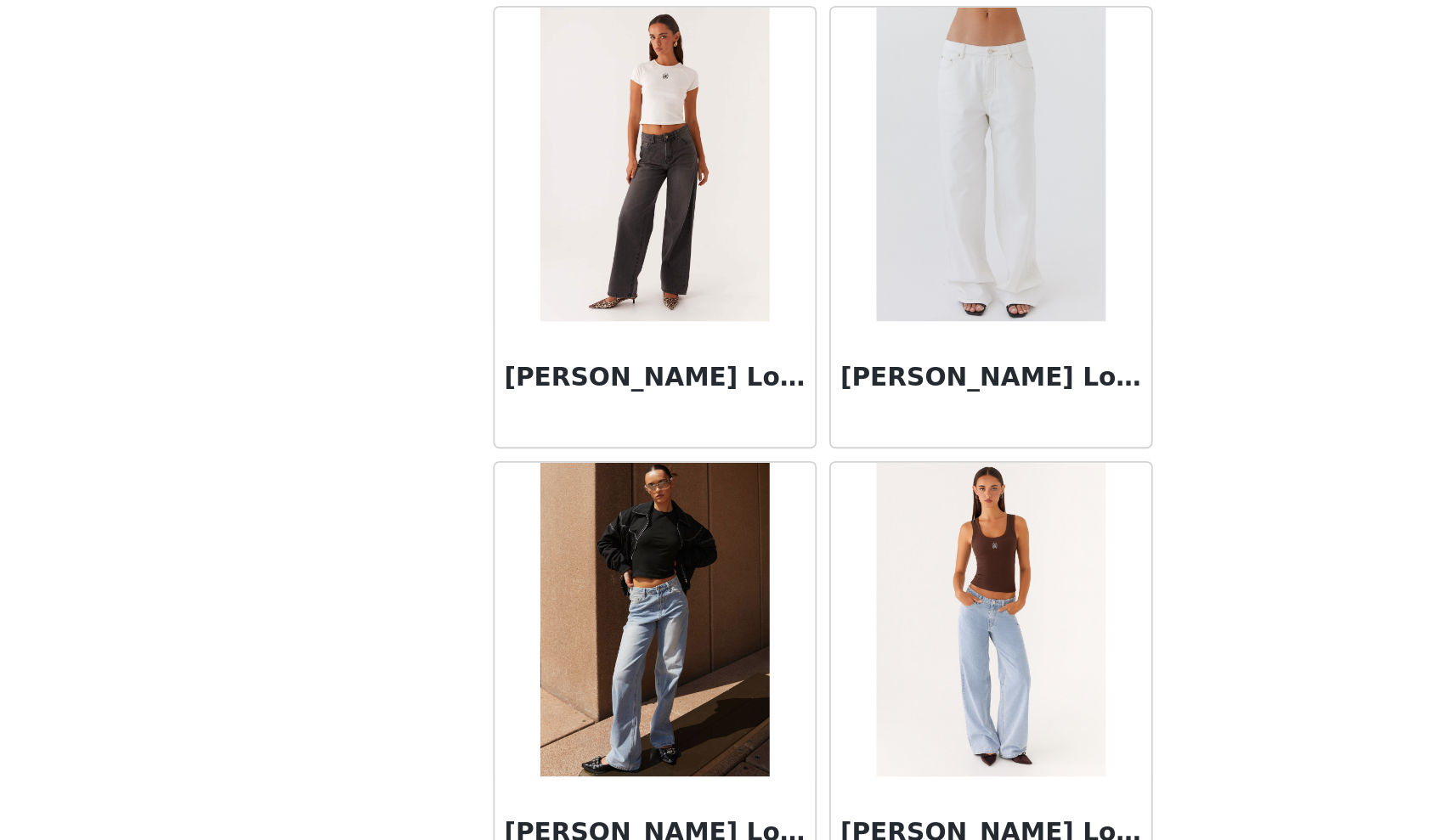
scroll to position [3152, 0]
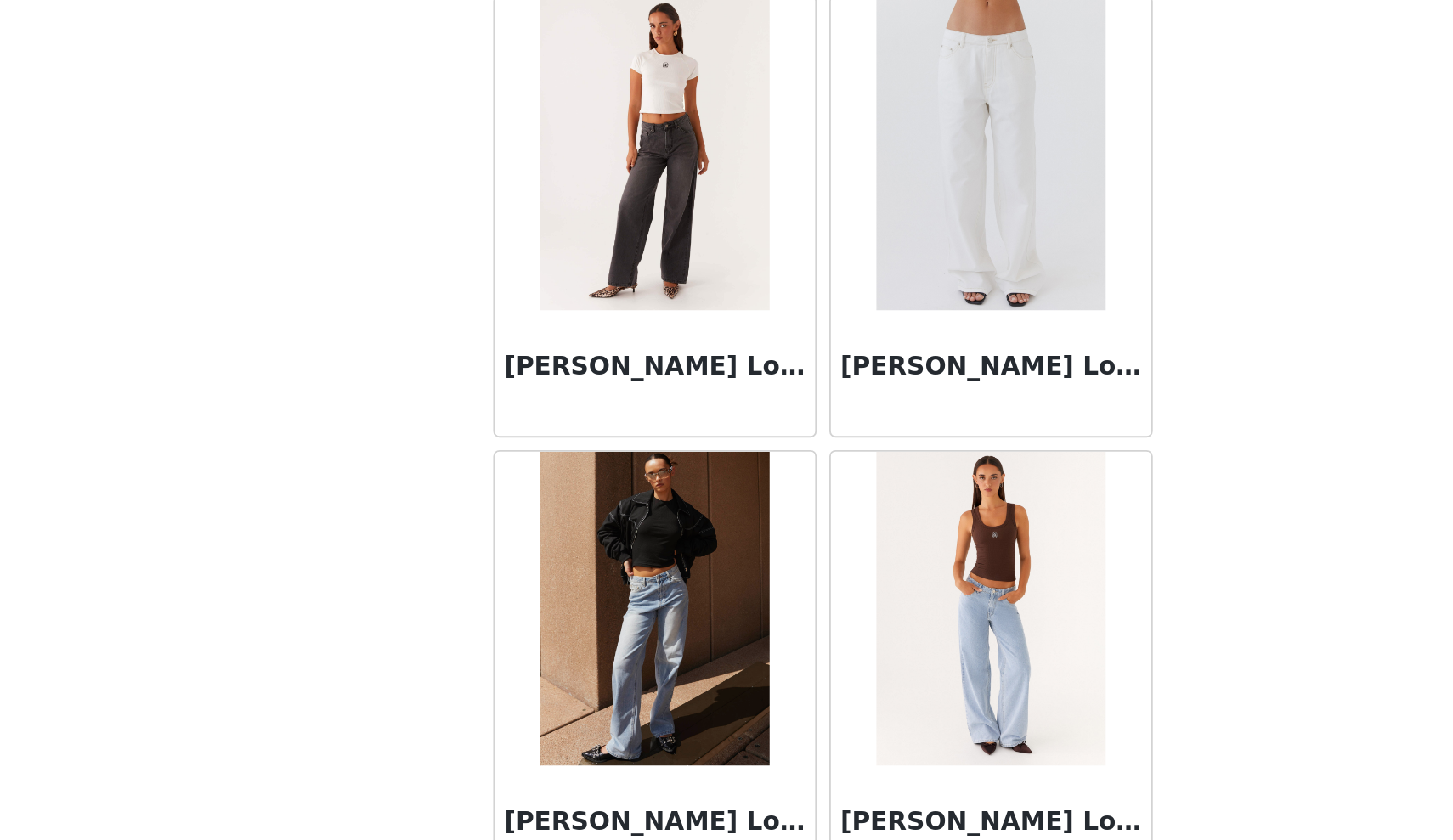
click at [755, 383] on img at bounding box center [817, 468] width 123 height 170
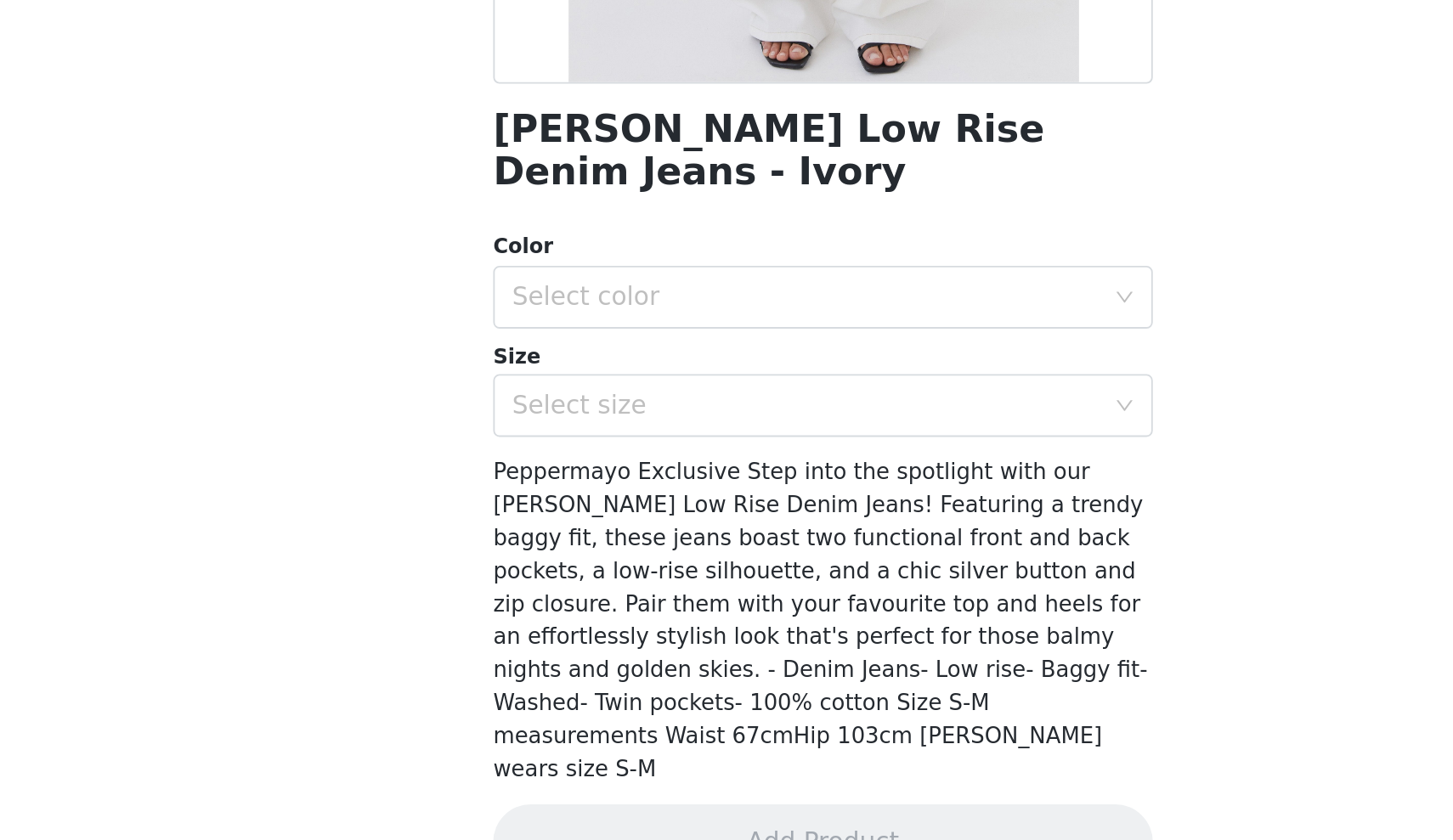
scroll to position [0, 0]
click at [559, 538] on div "Select color" at bounding box center [717, 546] width 318 height 17
click at [548, 546] on li "Ivory" at bounding box center [726, 559] width 357 height 28
click at [559, 596] on div "Select size" at bounding box center [717, 604] width 318 height 17
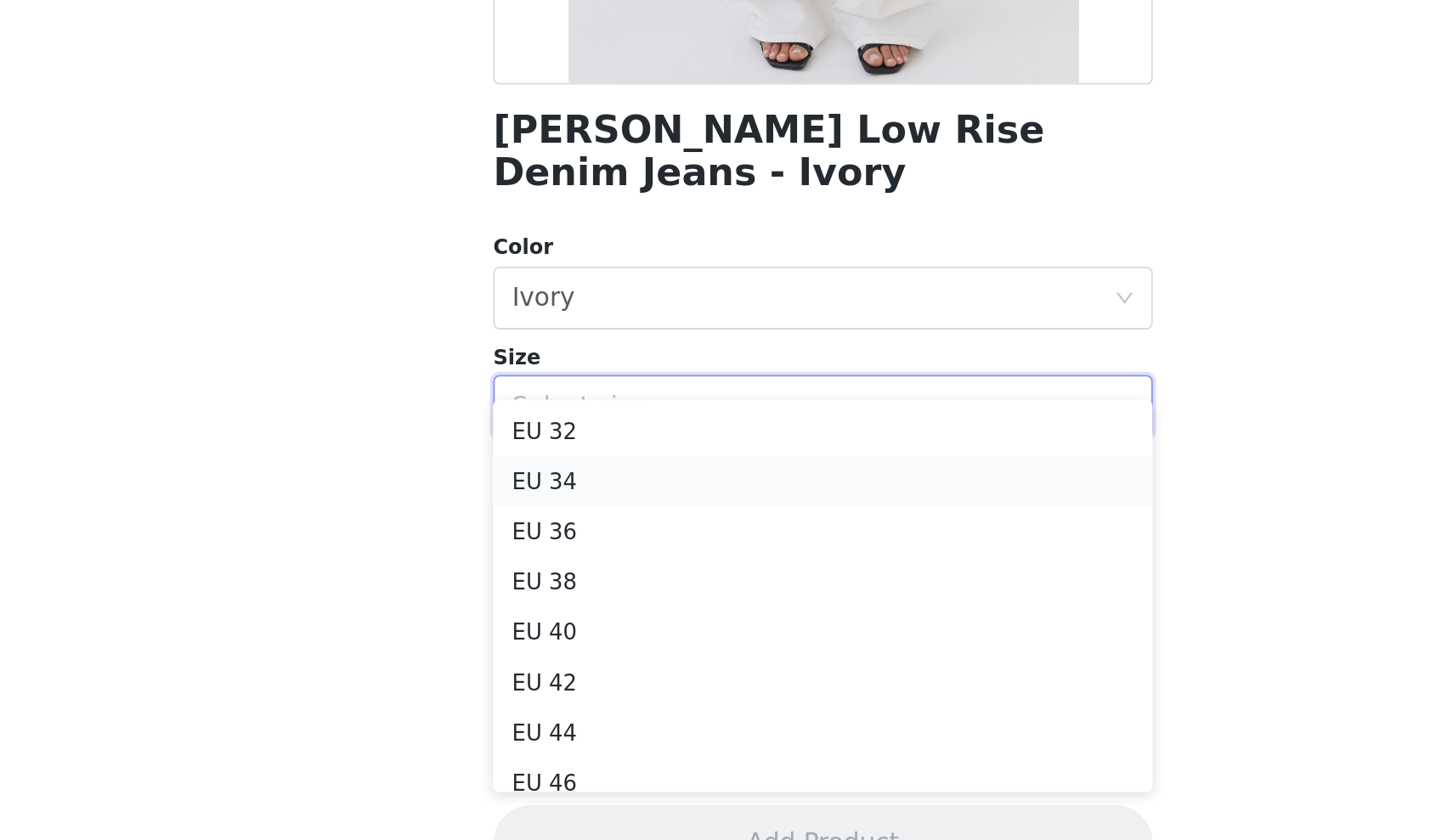
click at [548, 632] on li "EU 34" at bounding box center [726, 646] width 357 height 28
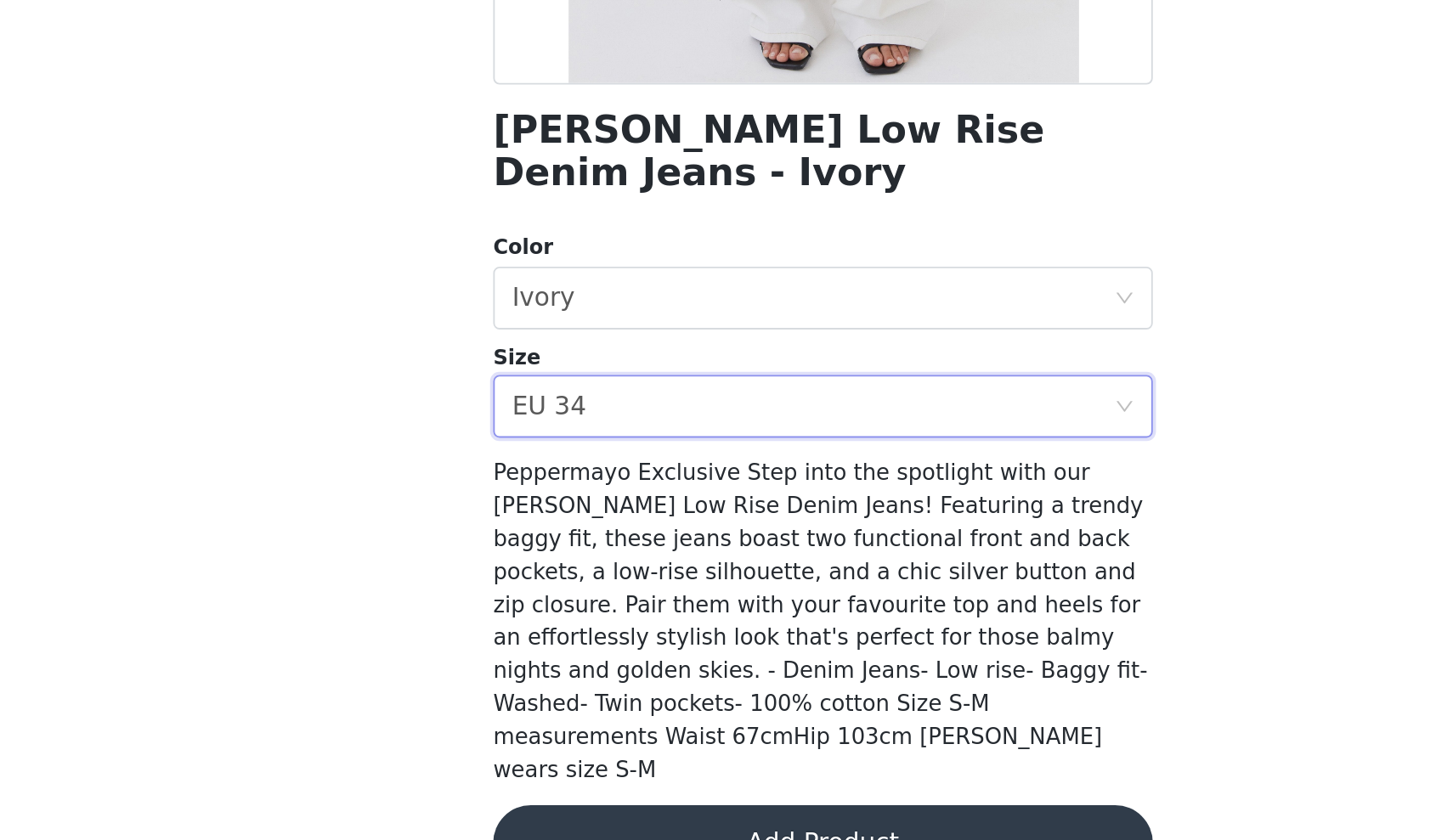
click at [548, 820] on button "Add Product" at bounding box center [726, 841] width 357 height 41
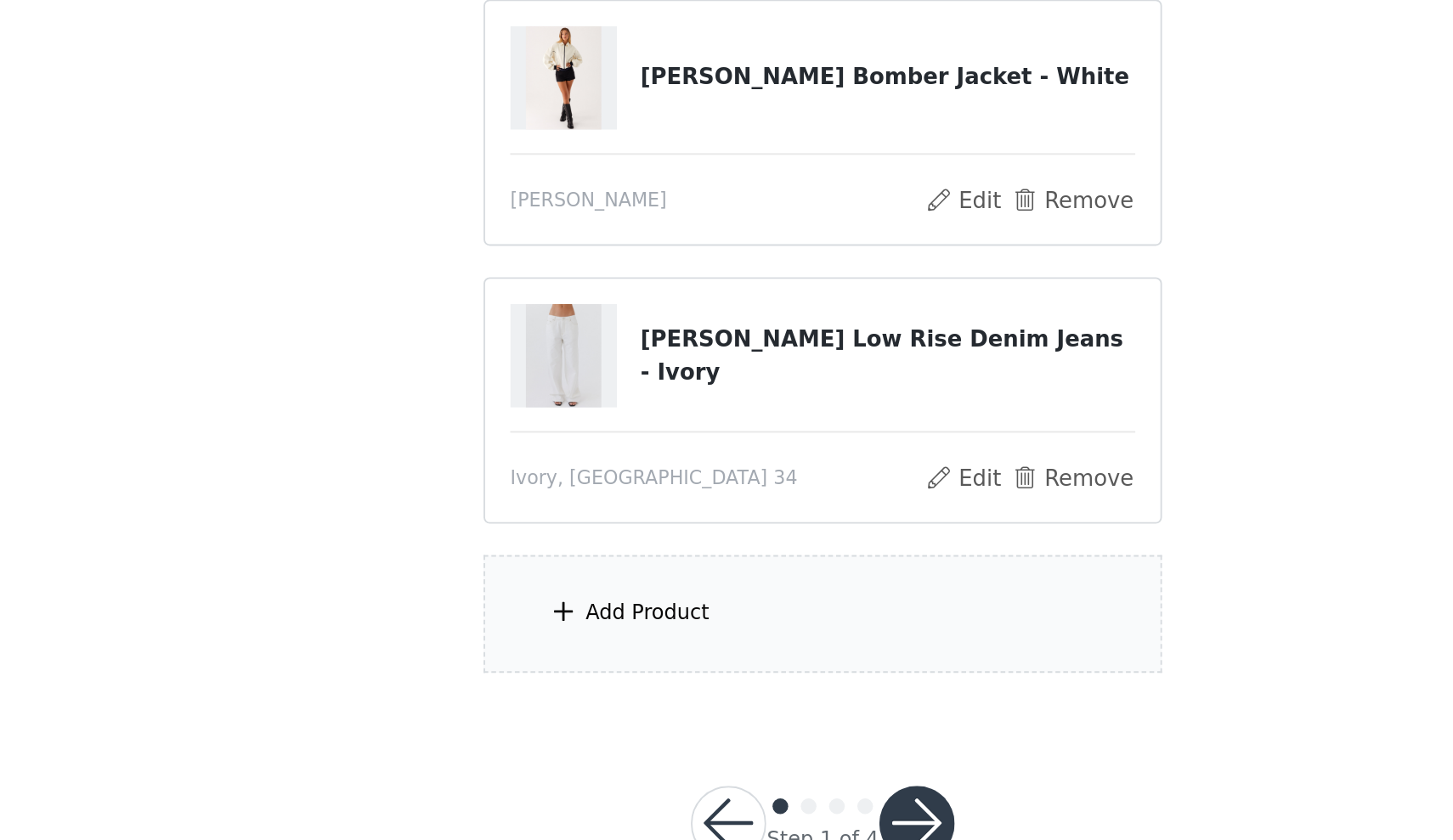
click at [578, 706] on span at bounding box center [586, 716] width 17 height 20
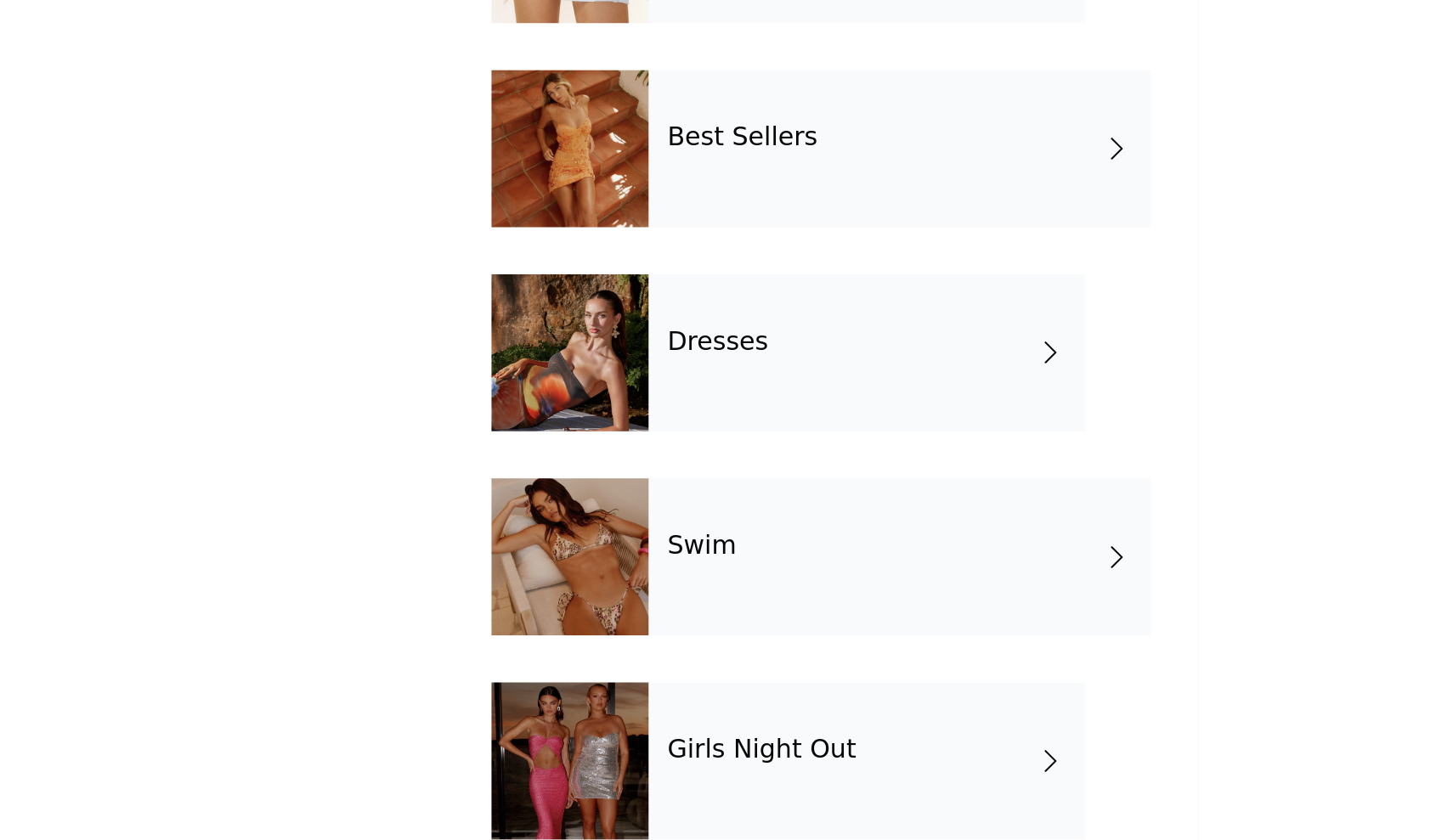
click at [633, 526] on div "Dresses" at bounding box center [750, 568] width 236 height 85
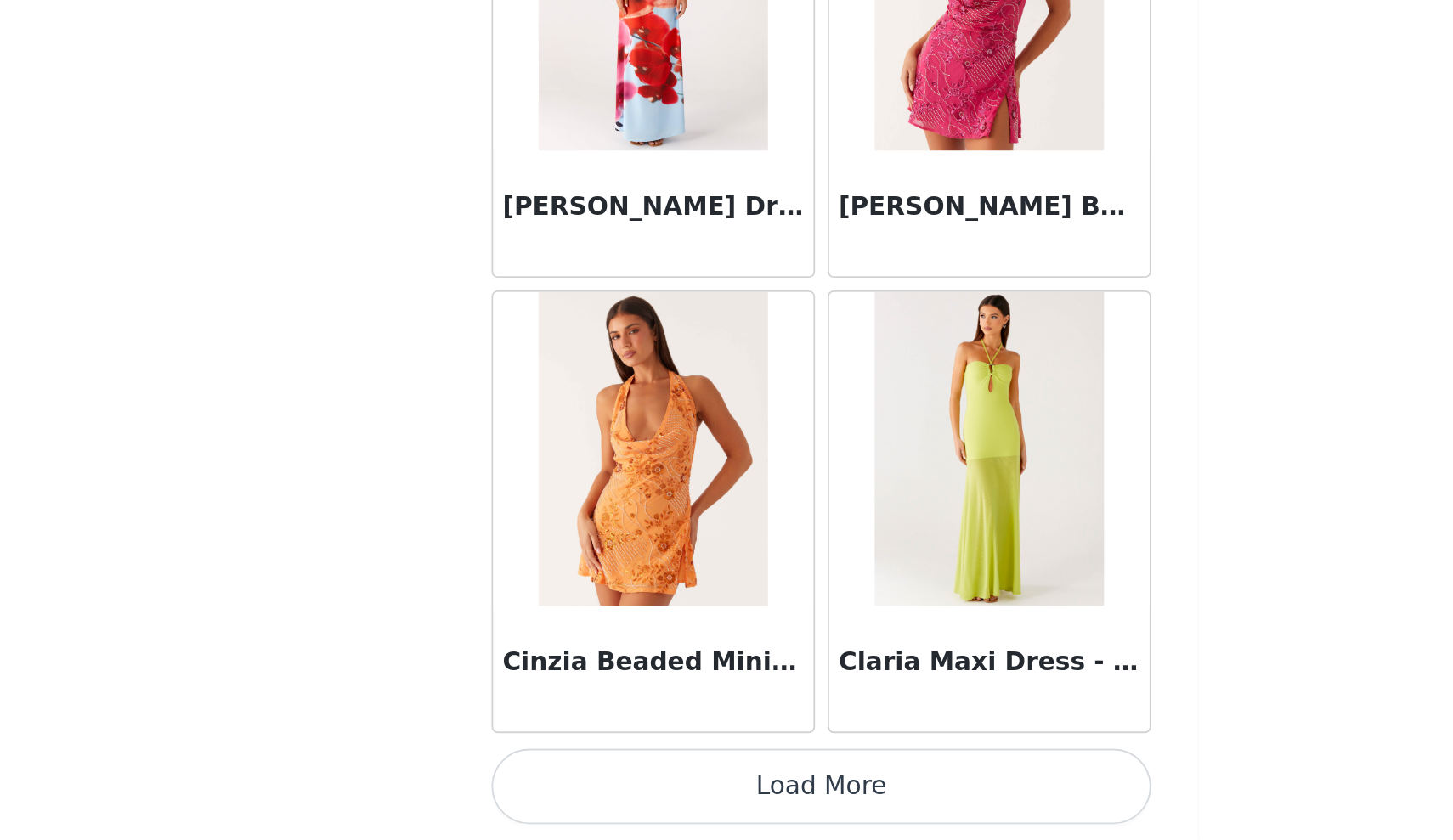
scroll to position [51, 0]
click at [548, 791] on button "Load More" at bounding box center [726, 811] width 357 height 41
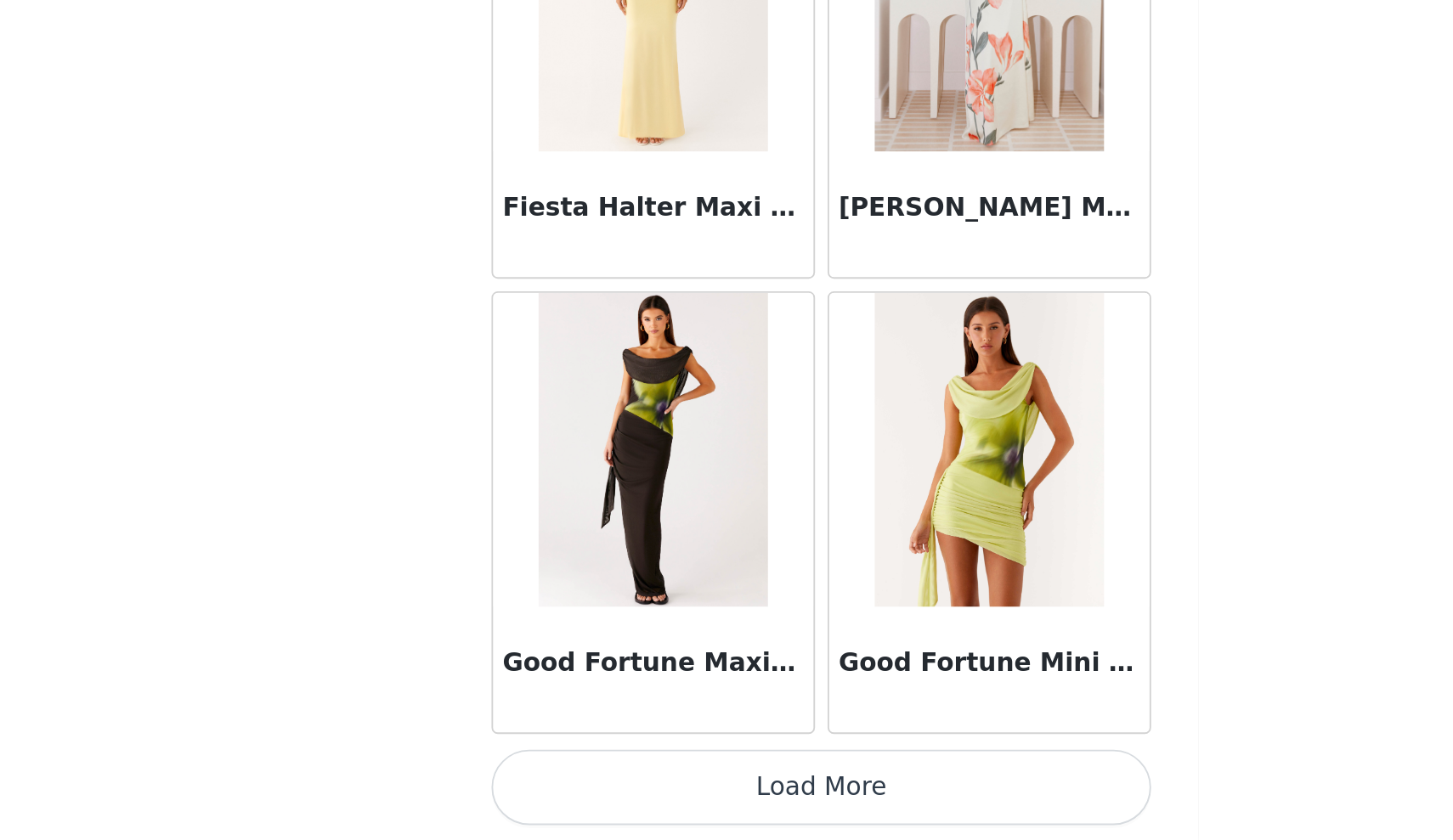
click at [548, 791] on button "Load More" at bounding box center [726, 811] width 357 height 41
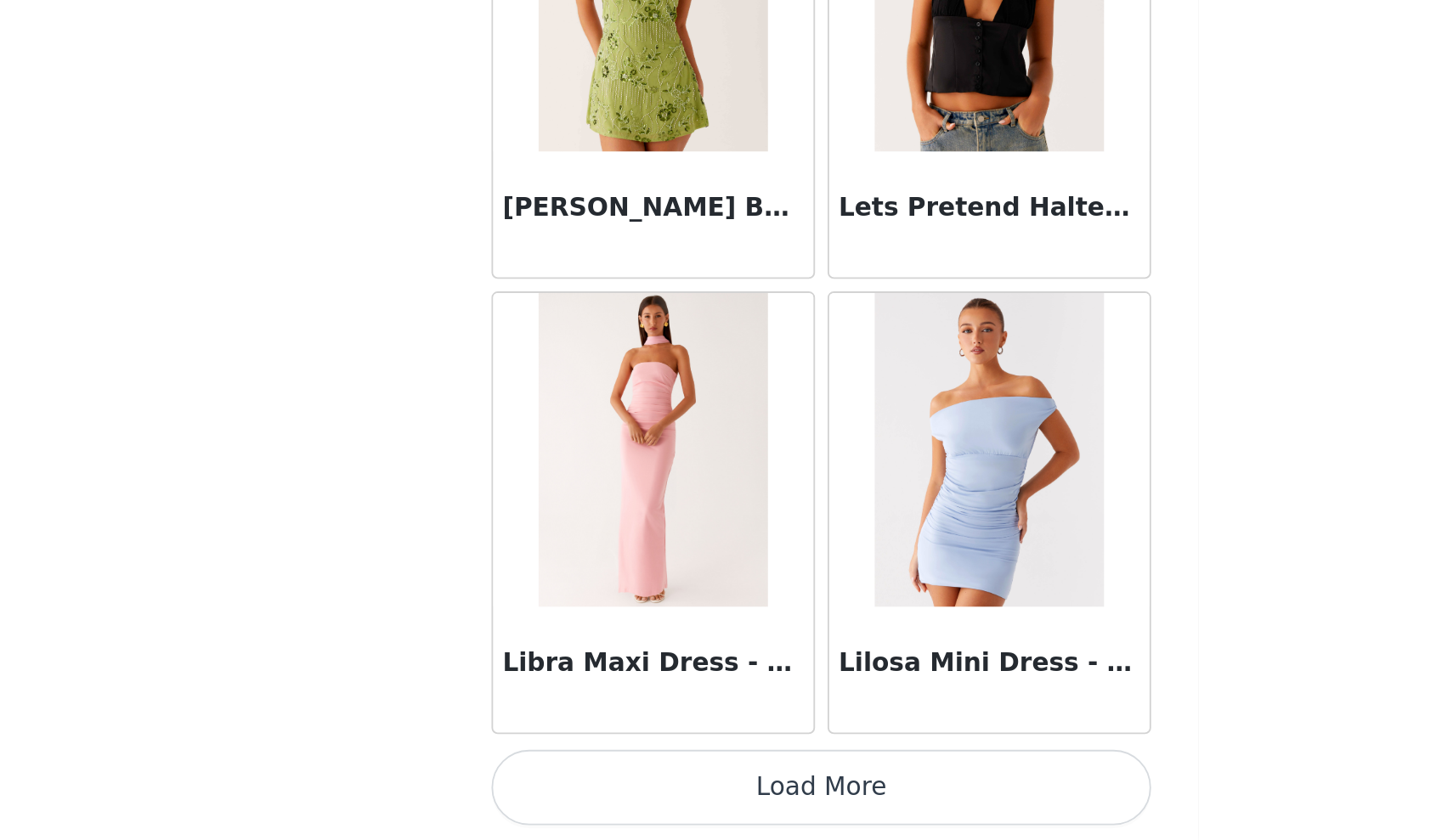
click at [548, 791] on button "Load More" at bounding box center [726, 811] width 357 height 41
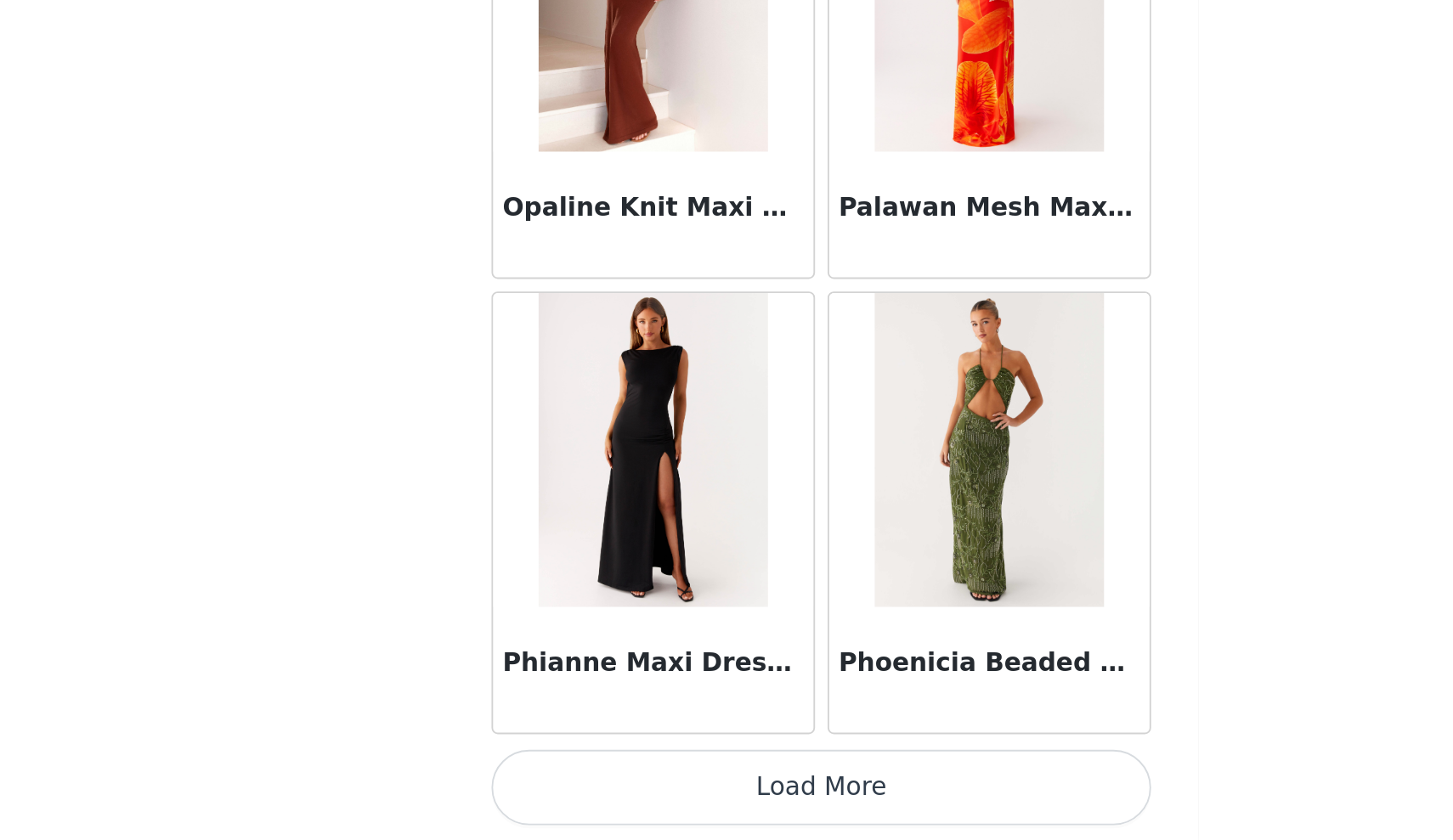
click at [548, 791] on button "Load More" at bounding box center [726, 811] width 357 height 41
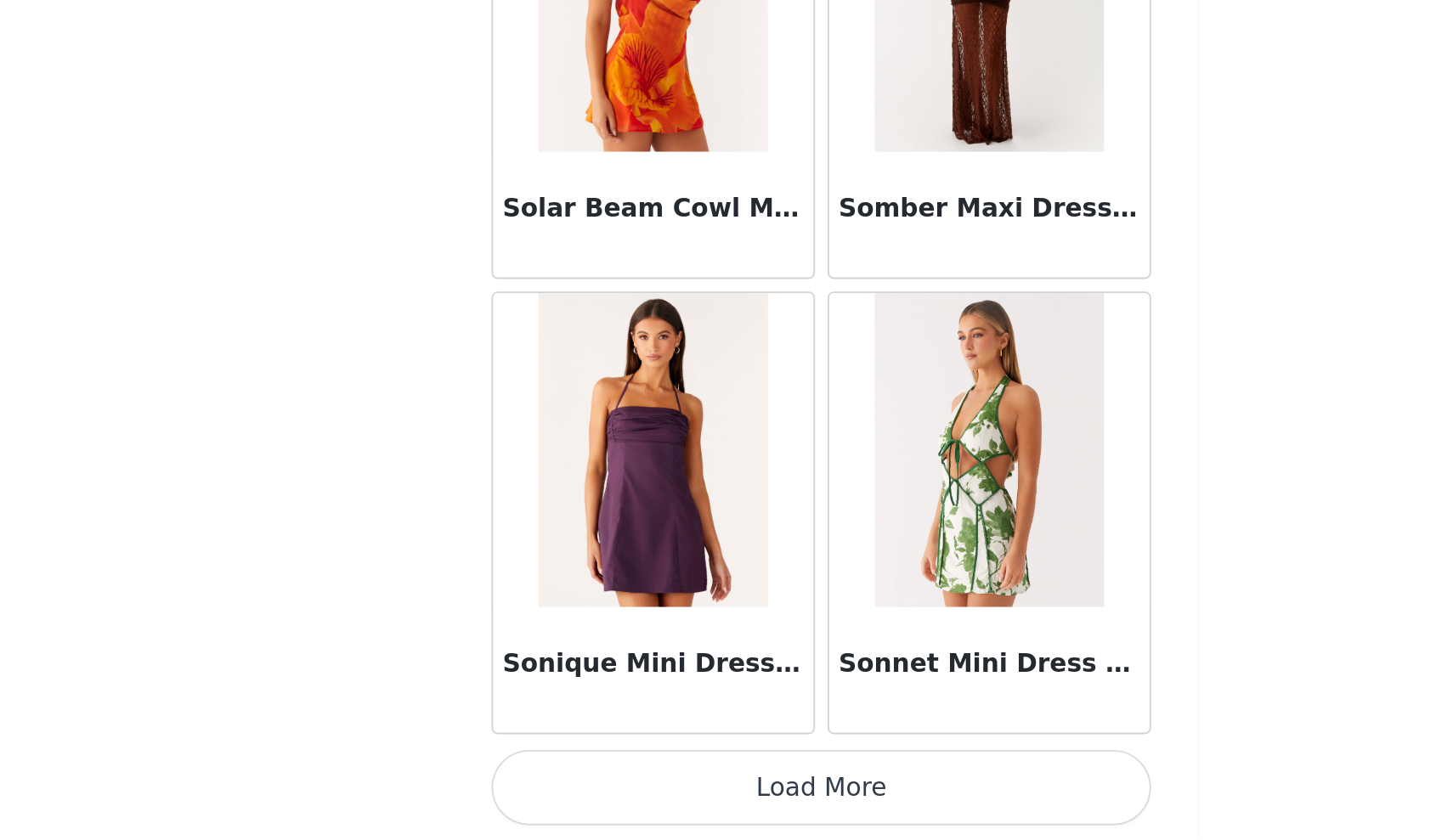
click at [548, 791] on button "Load More" at bounding box center [726, 811] width 357 height 41
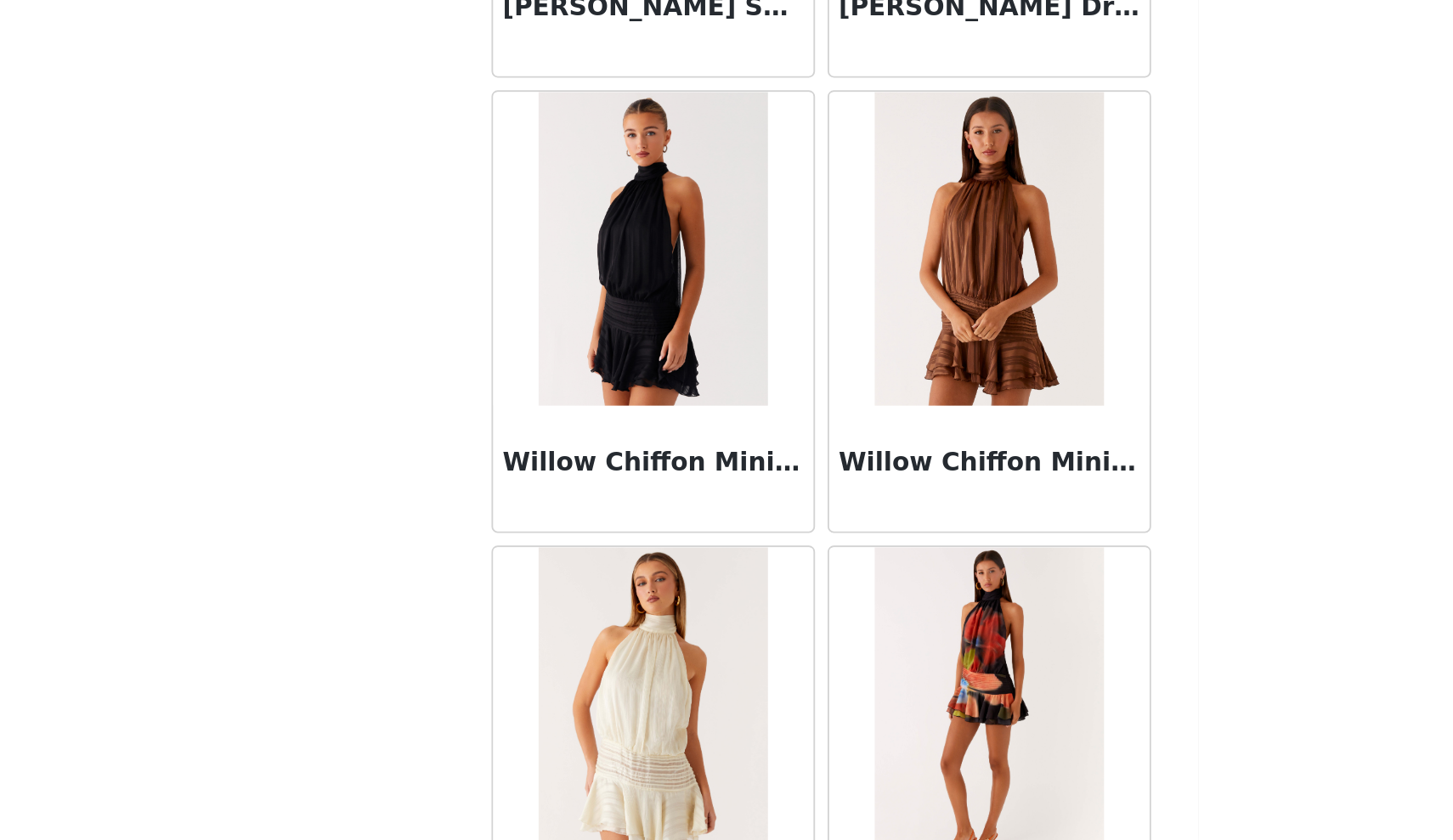
click at [554, 625] on h3 "Willow Chiffon Mini Dress - Black" at bounding box center [635, 635] width 163 height 20
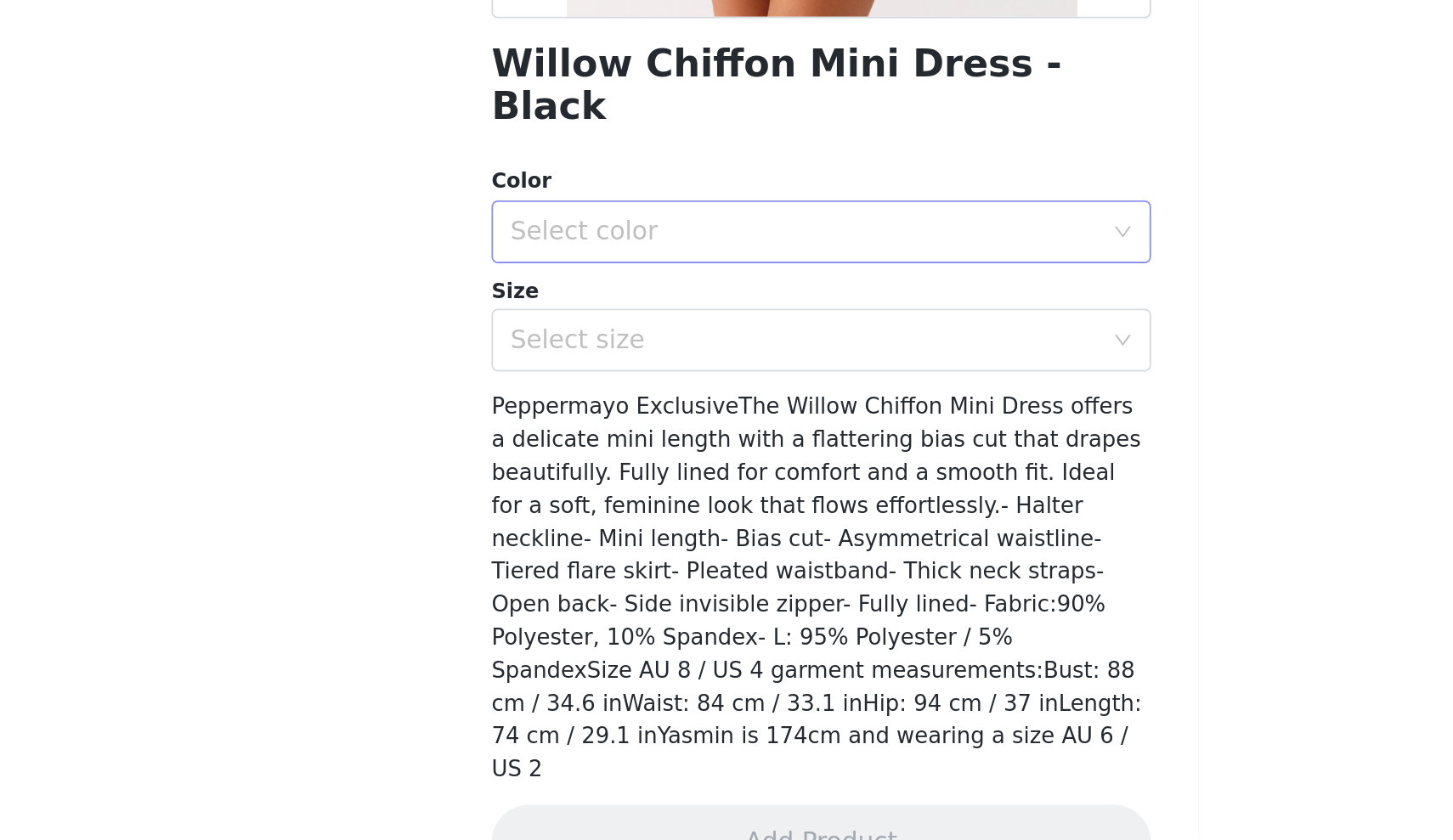
click at [559, 502] on div "Select color" at bounding box center [717, 510] width 318 height 17
click at [548, 510] on li "Black" at bounding box center [726, 524] width 357 height 28
click at [559, 560] on div "Select size" at bounding box center [717, 568] width 318 height 17
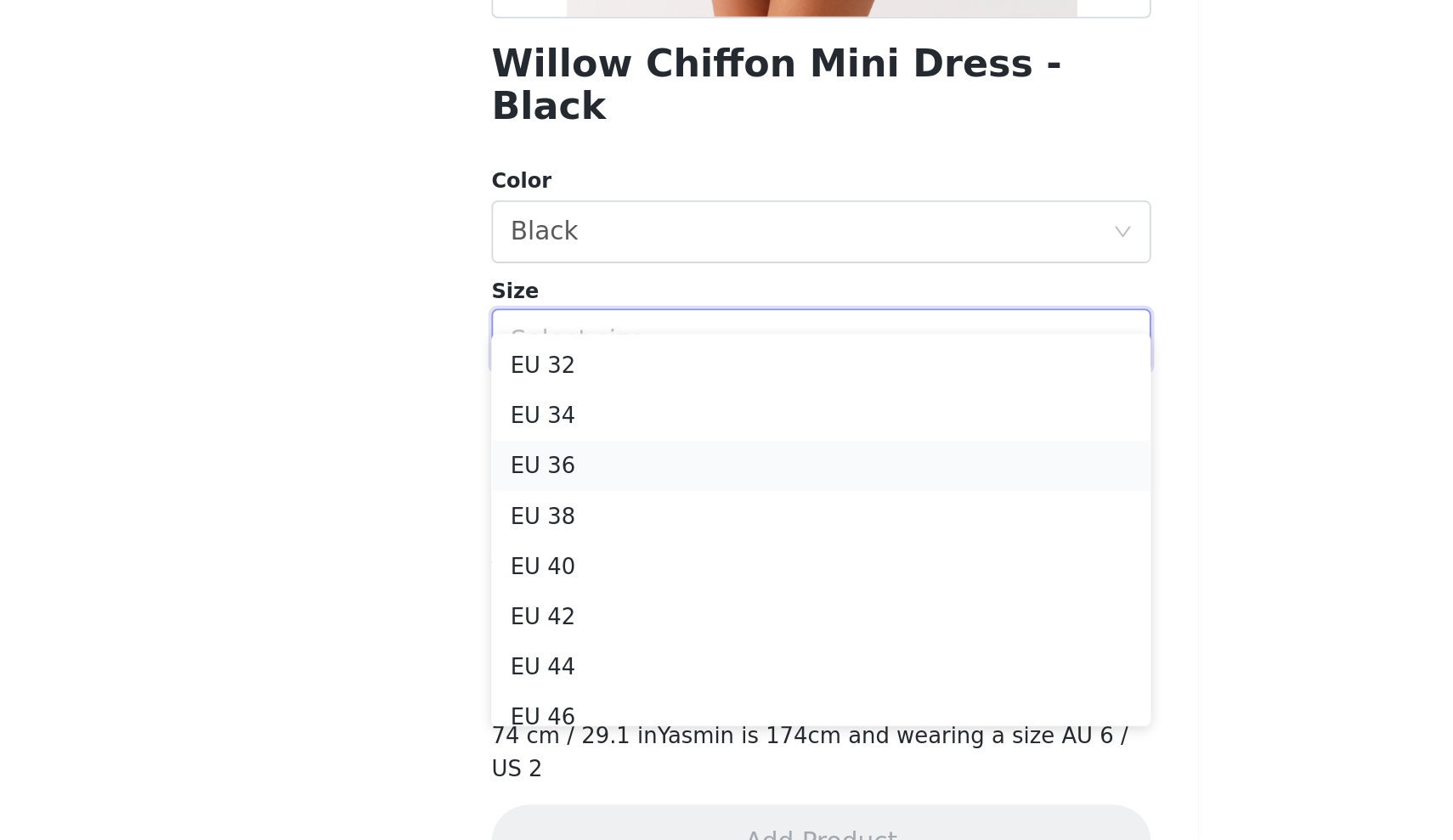
click at [548, 624] on li "EU 36" at bounding box center [726, 637] width 357 height 28
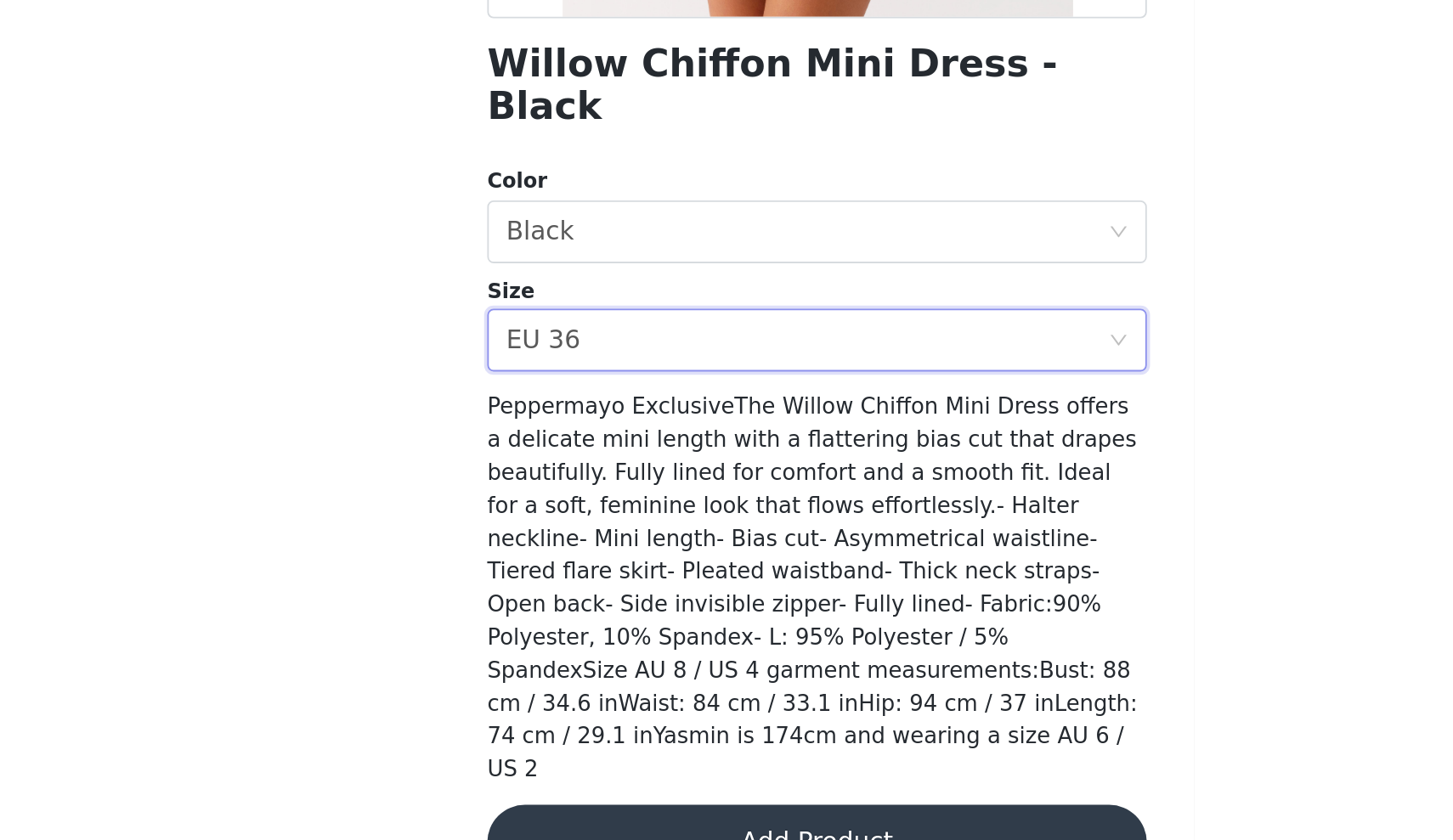
click at [548, 820] on button "Add Product" at bounding box center [726, 841] width 357 height 41
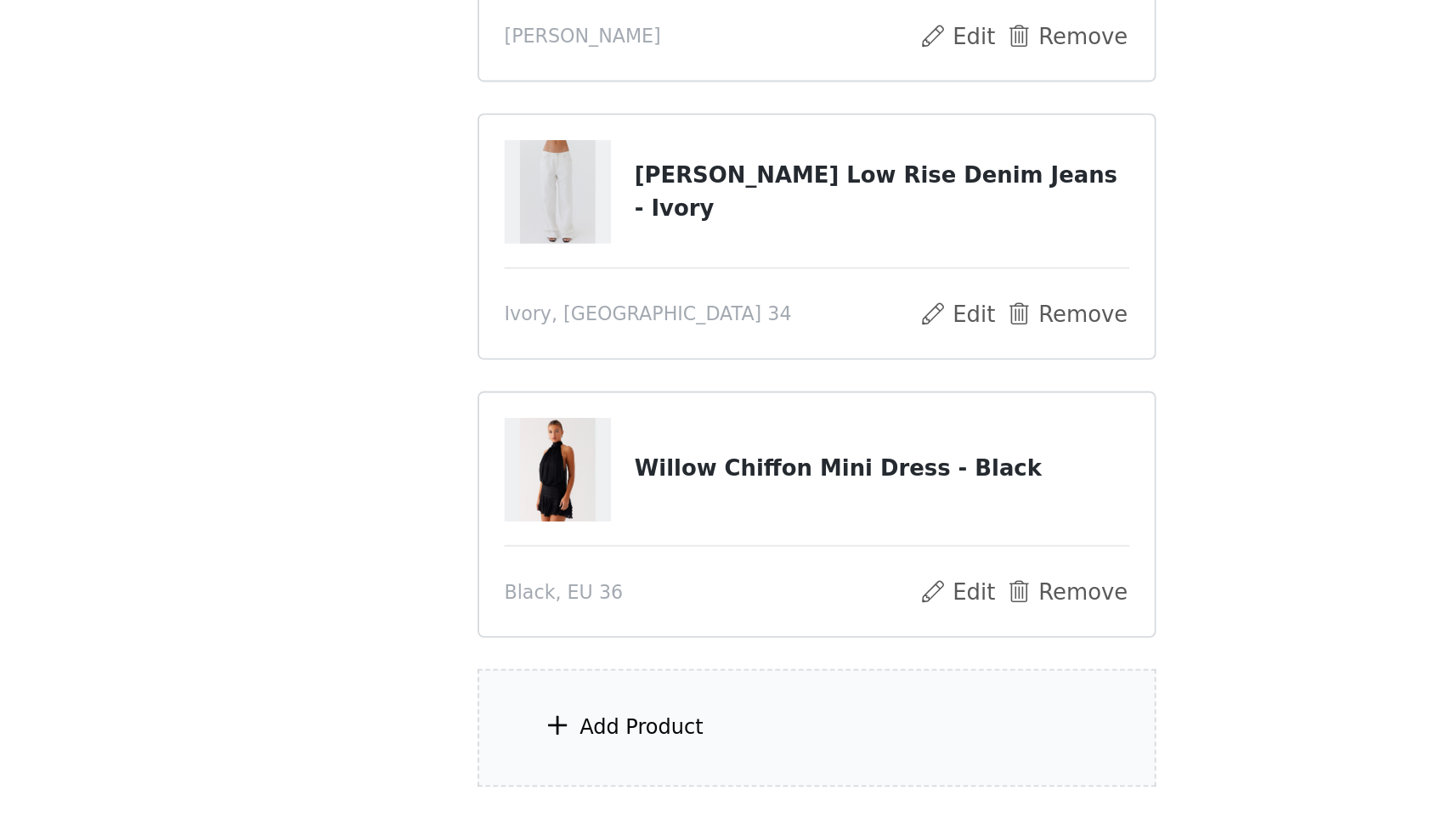
scroll to position [89, 0]
click at [598, 770] on div "Add Product" at bounding box center [631, 778] width 67 height 17
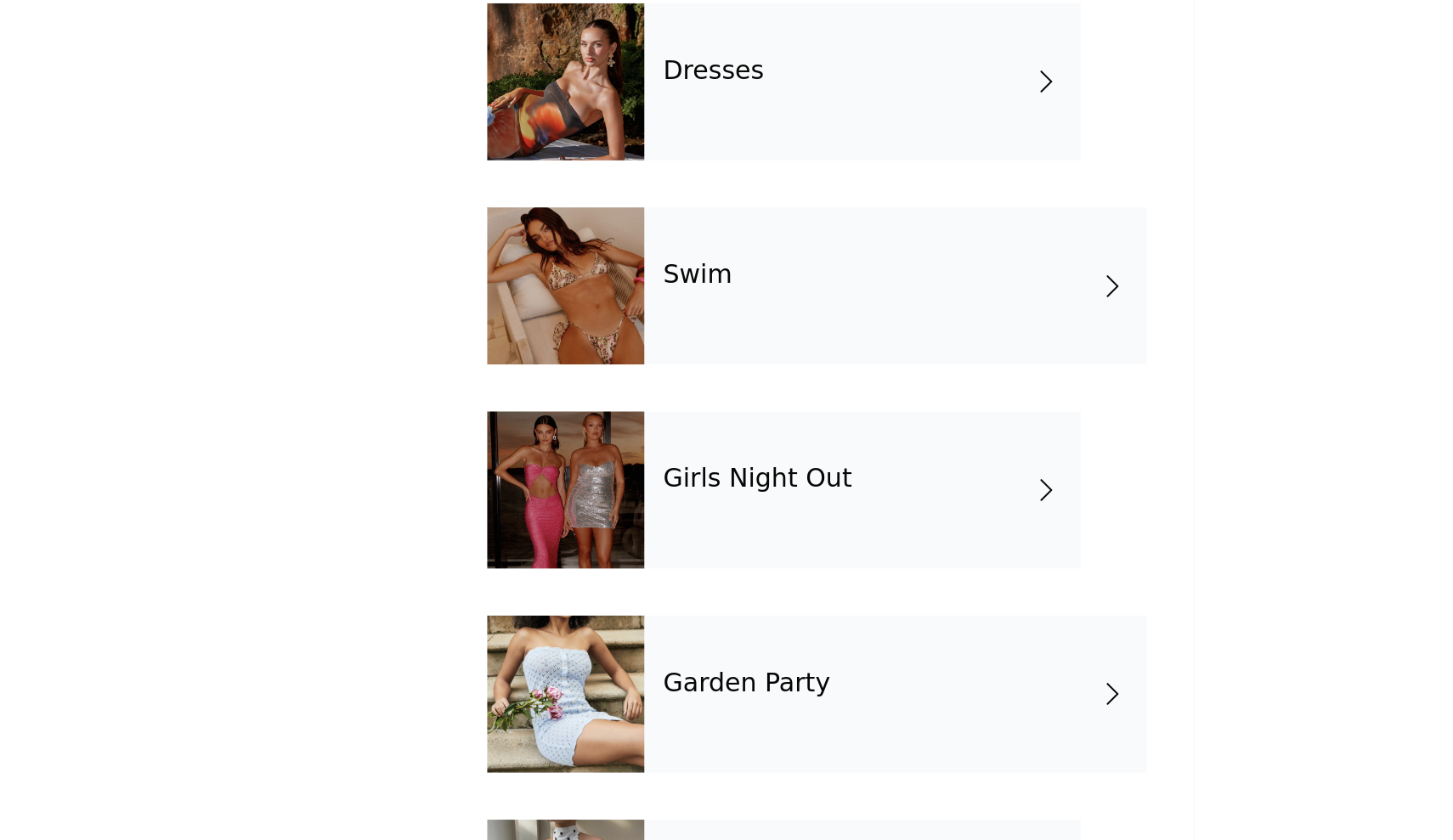
scroll to position [140, 0]
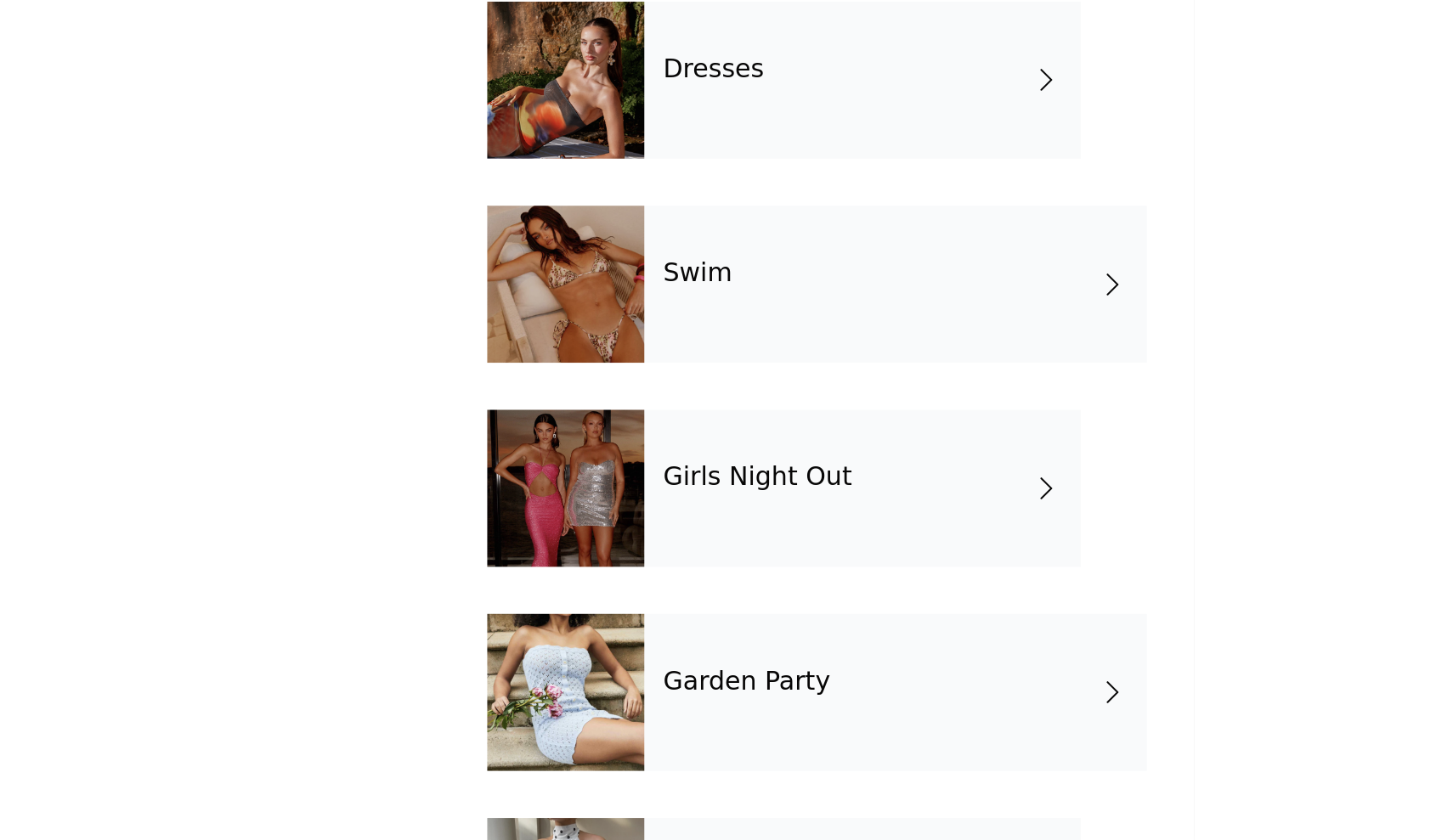
click at [643, 636] on h4 "Girls Night Out" at bounding box center [694, 643] width 102 height 15
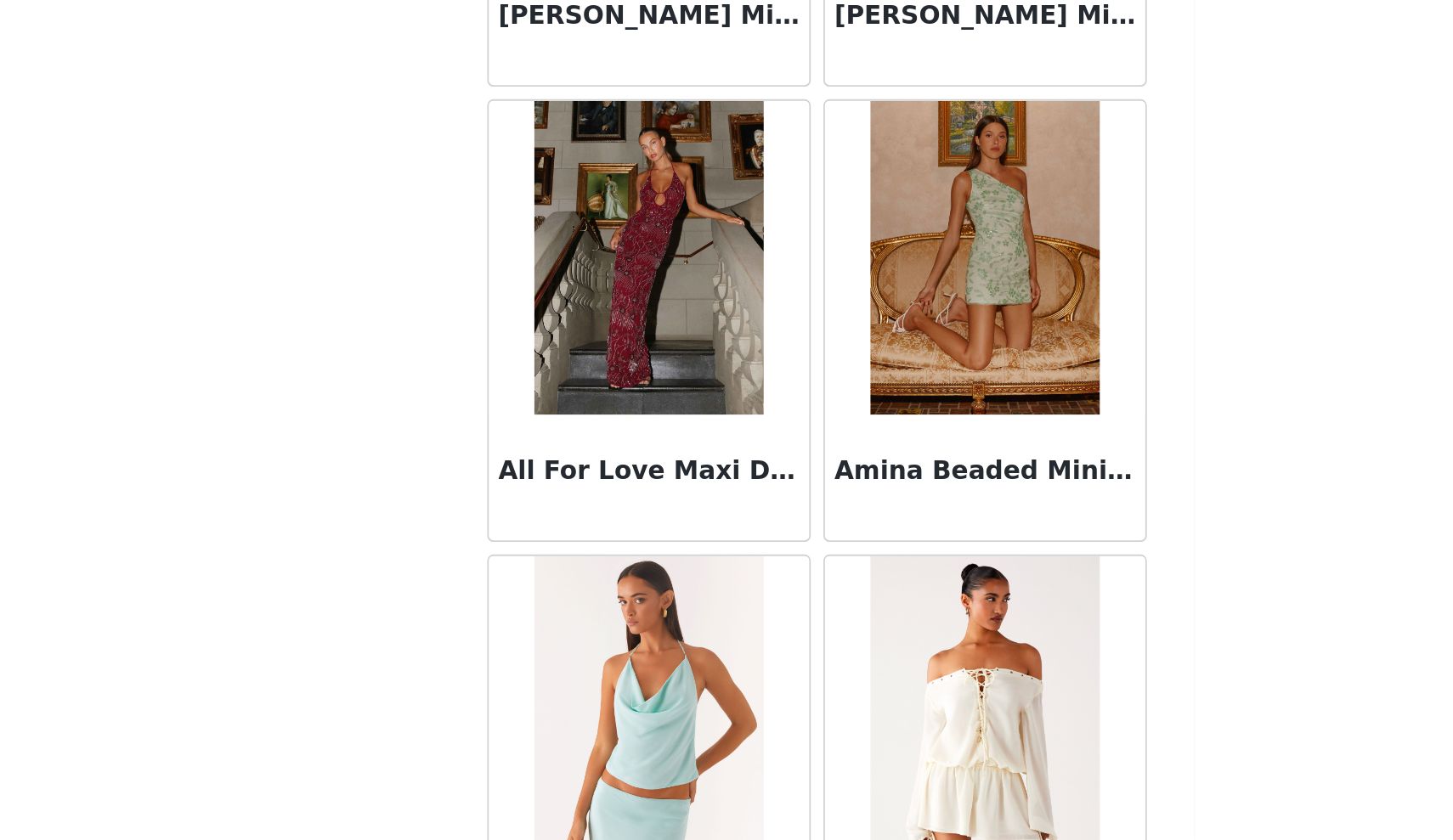
scroll to position [201, 0]
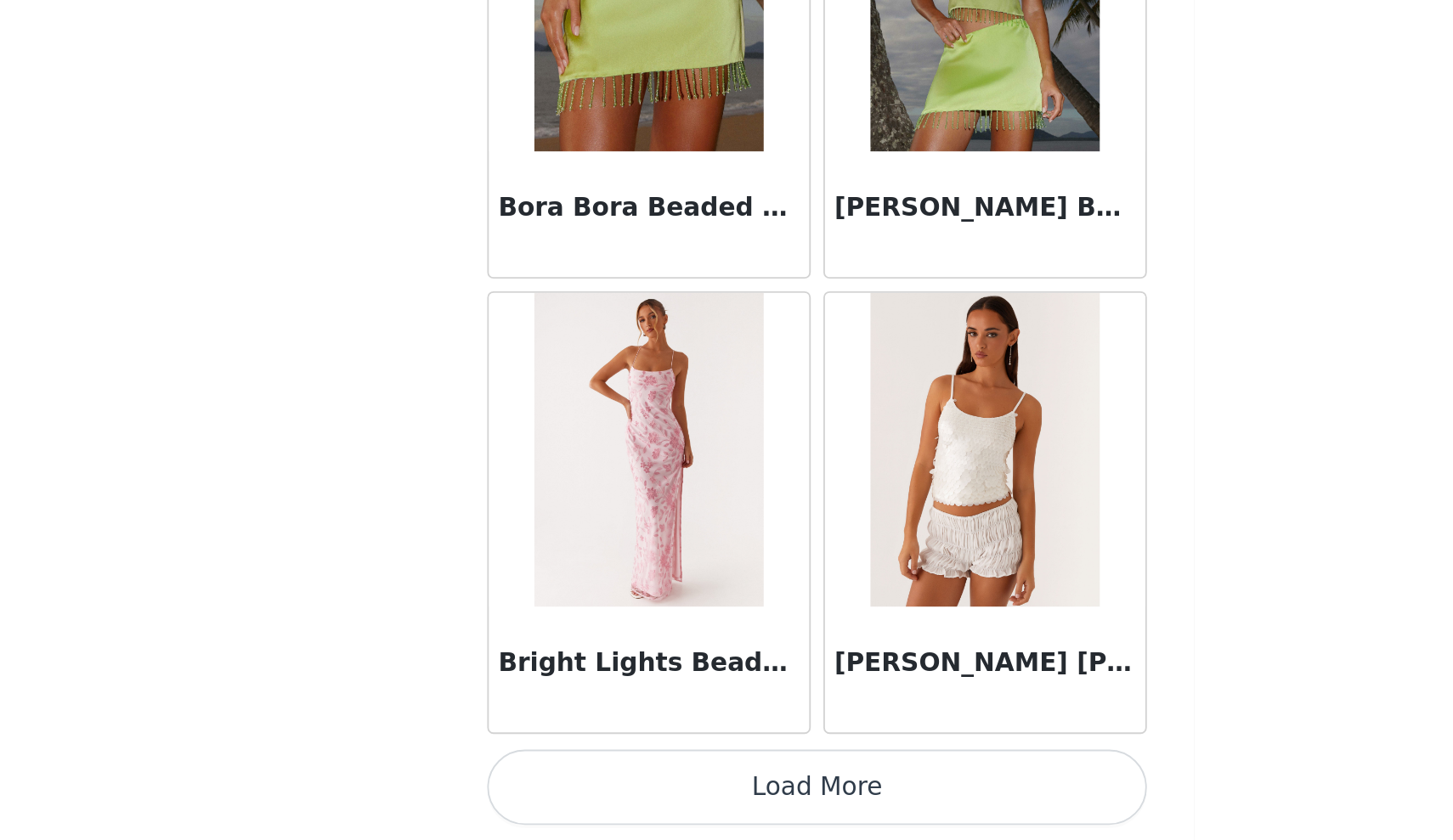
click at [548, 791] on button "Load More" at bounding box center [726, 811] width 357 height 41
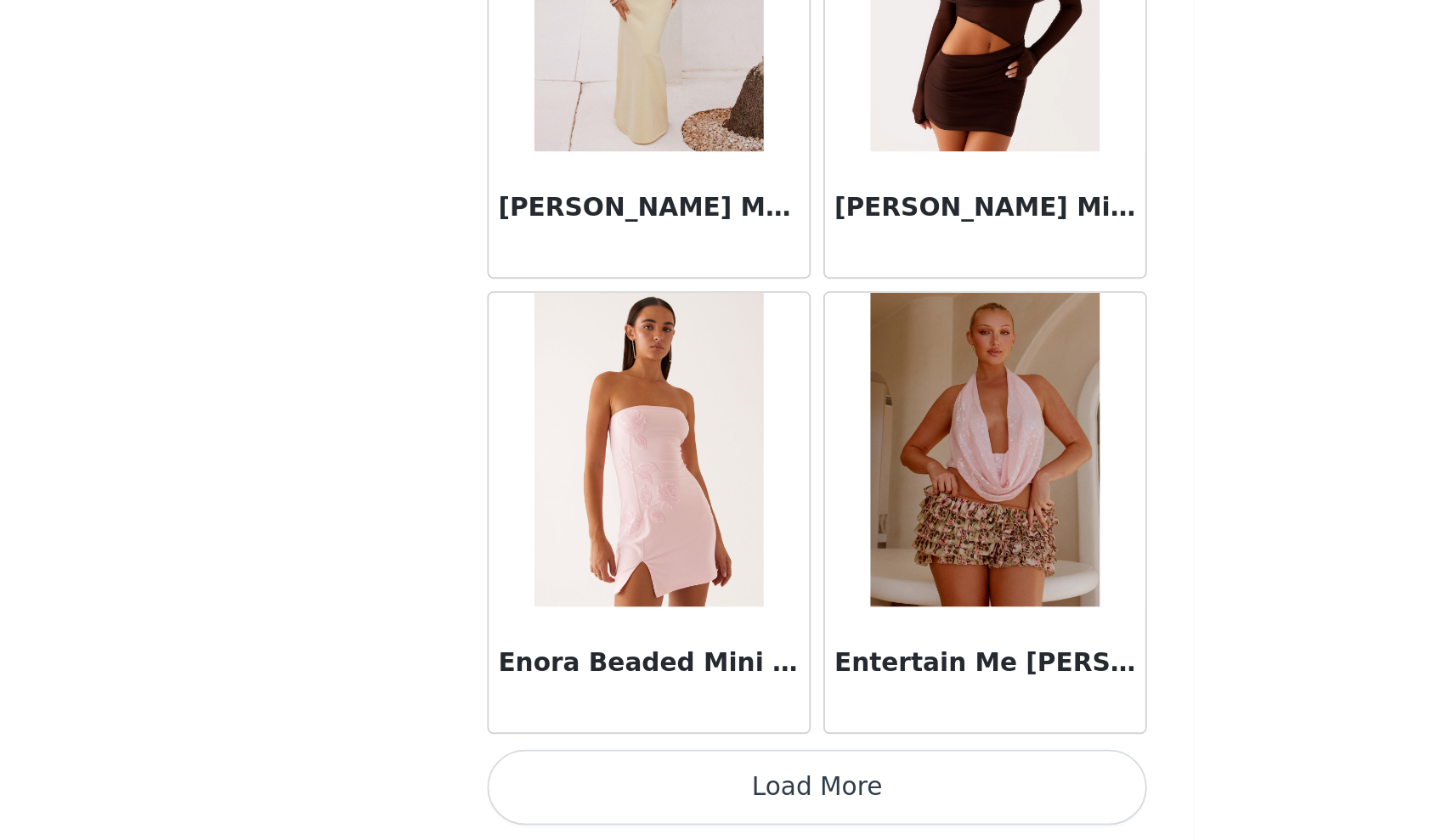
click at [548, 791] on button "Load More" at bounding box center [726, 811] width 357 height 41
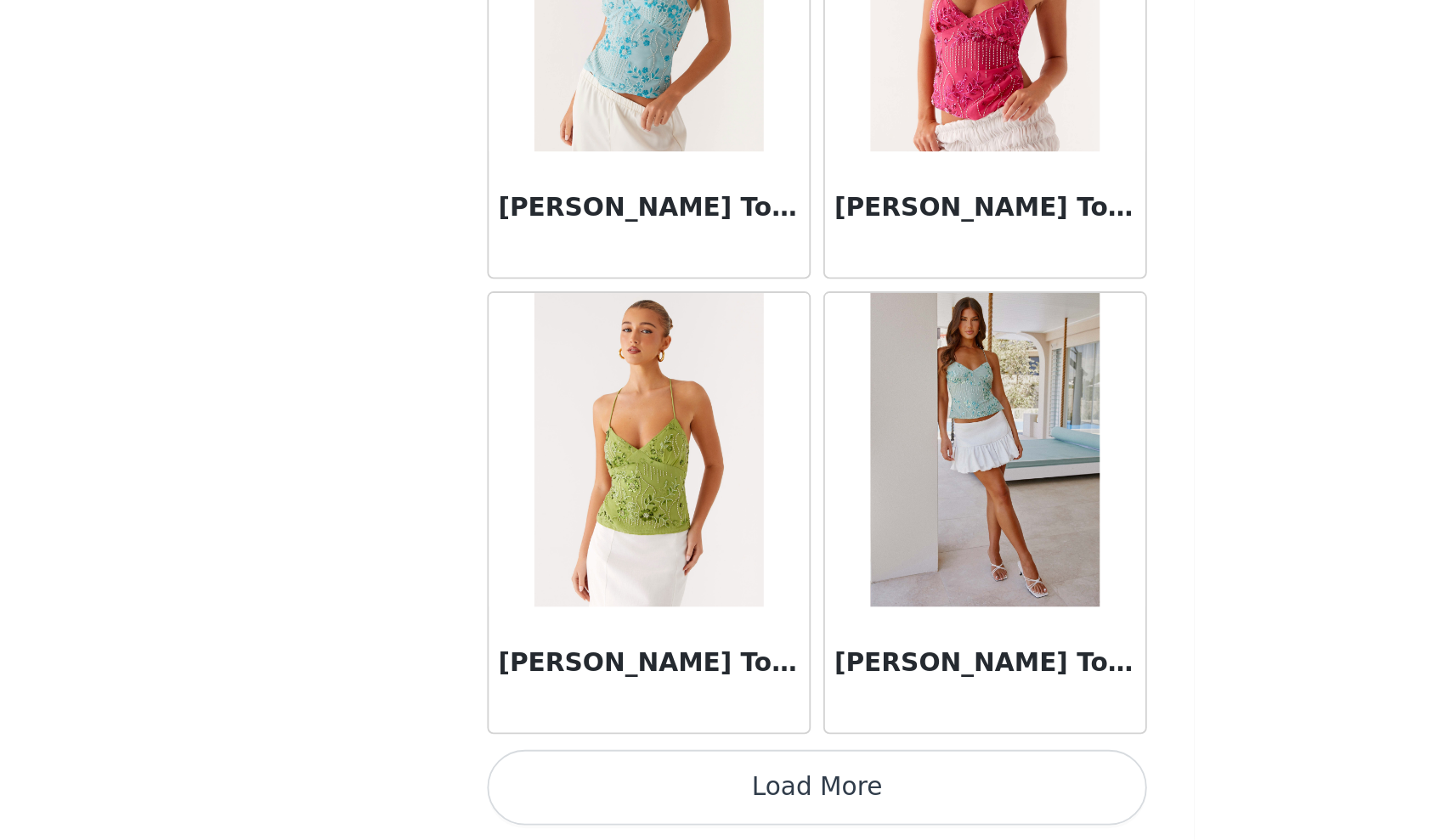
click at [548, 791] on button "Load More" at bounding box center [726, 811] width 357 height 41
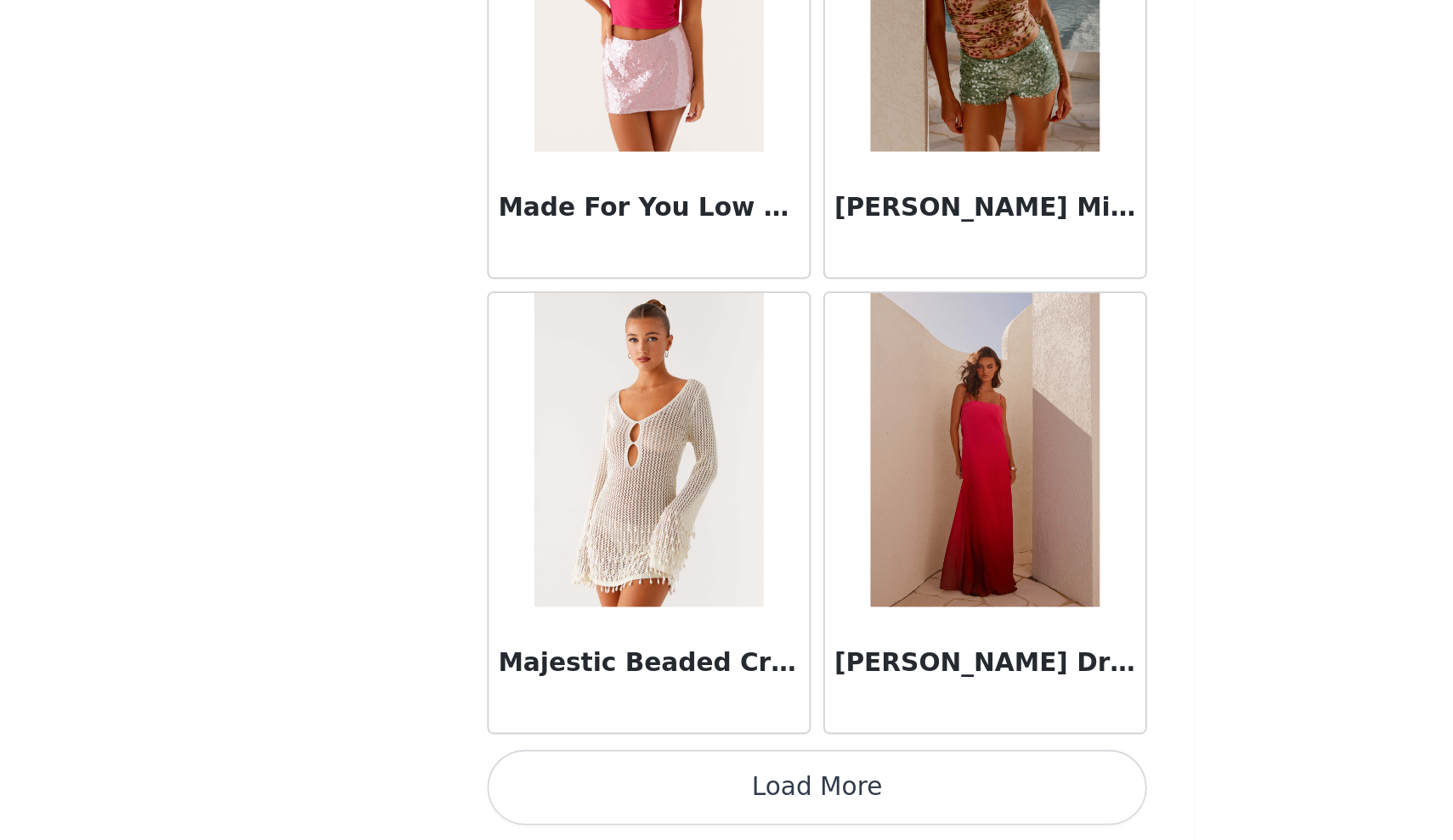
scroll to position [9150, 0]
click at [548, 791] on button "Load More" at bounding box center [726, 811] width 357 height 41
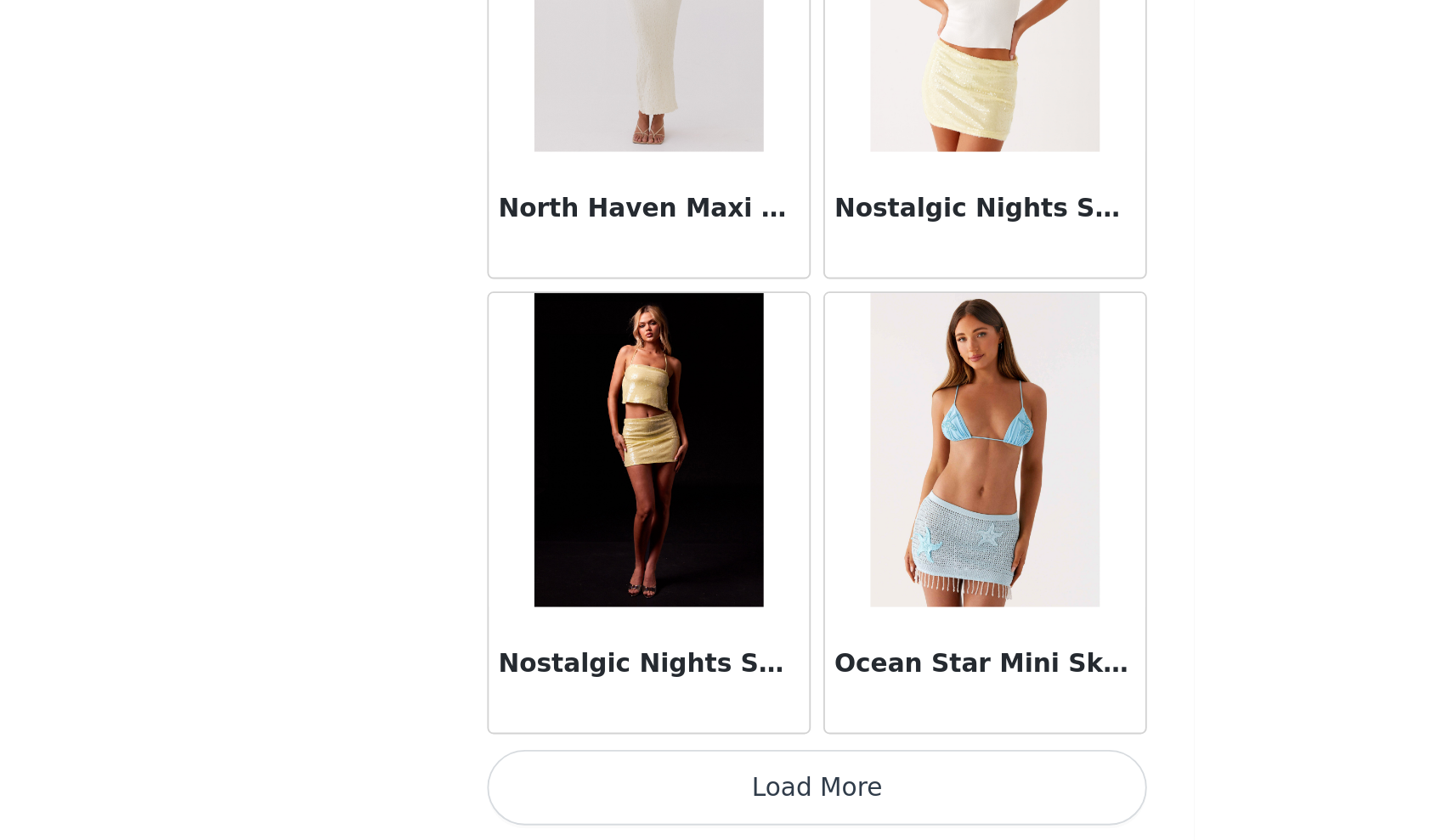
click at [548, 791] on button "Load More" at bounding box center [726, 811] width 357 height 41
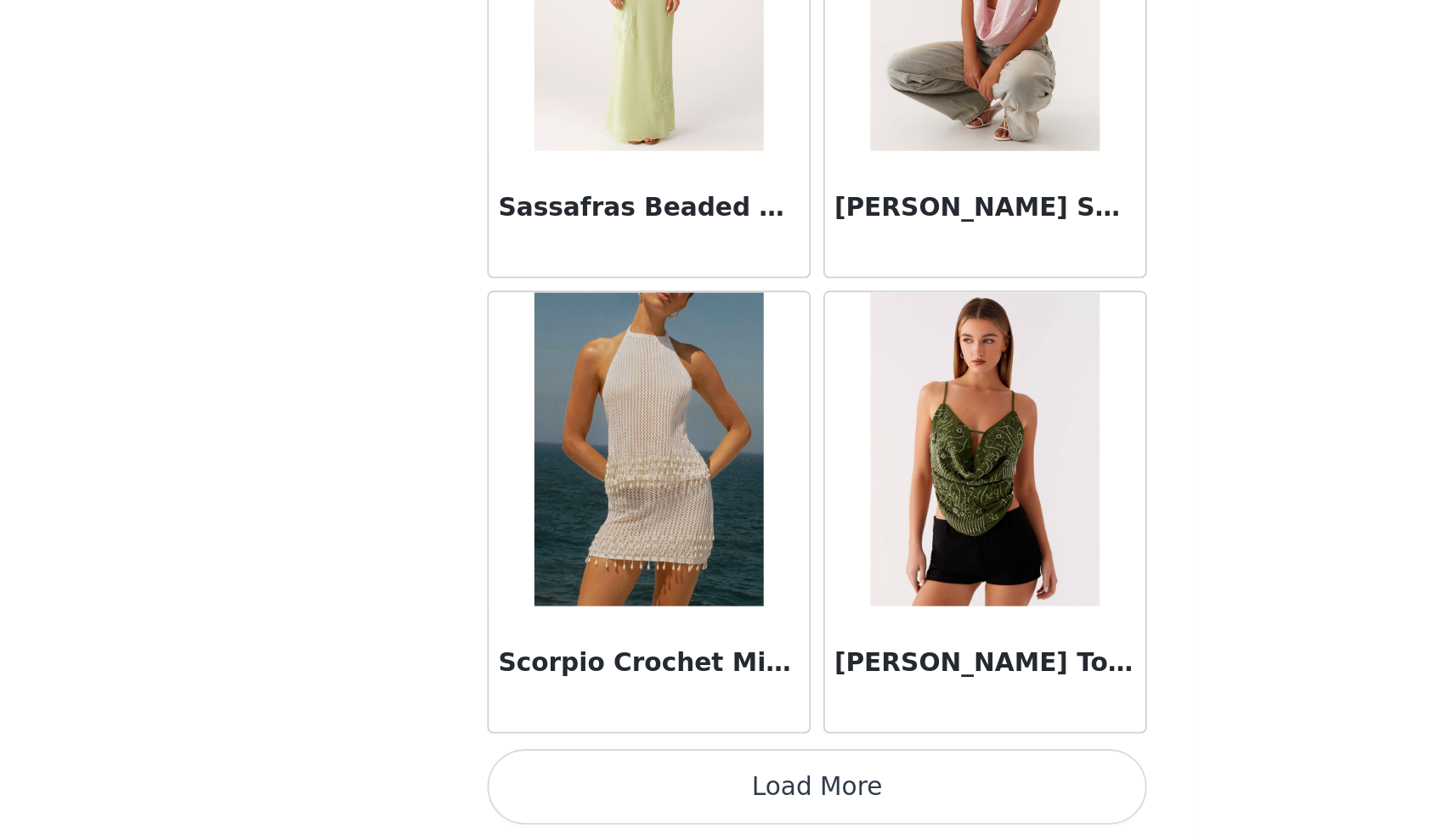
scroll to position [201, 0]
click at [548, 791] on button "Load More" at bounding box center [726, 811] width 357 height 41
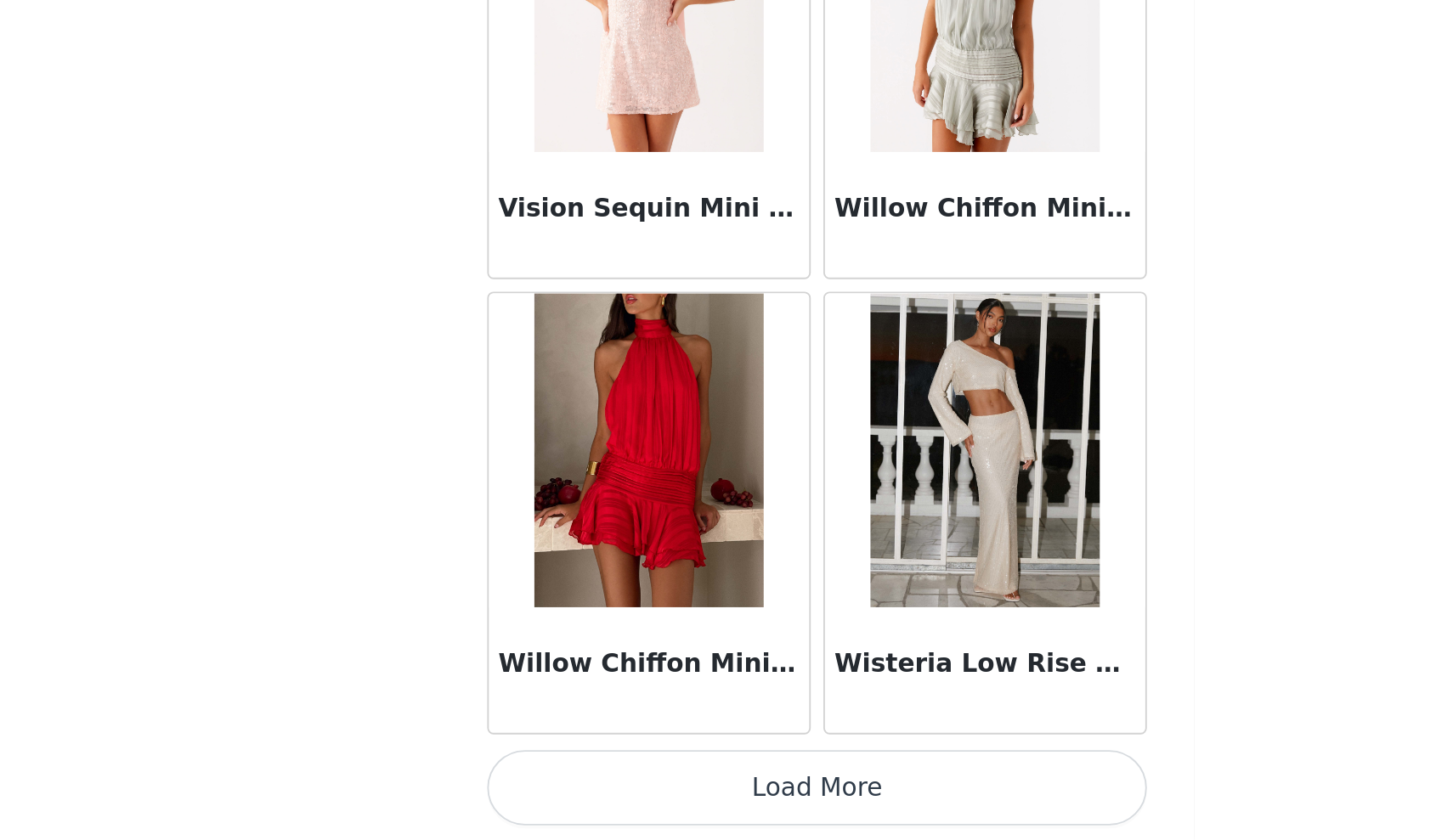
scroll to position [16541, 0]
click at [574, 543] on img at bounding box center [635, 628] width 123 height 170
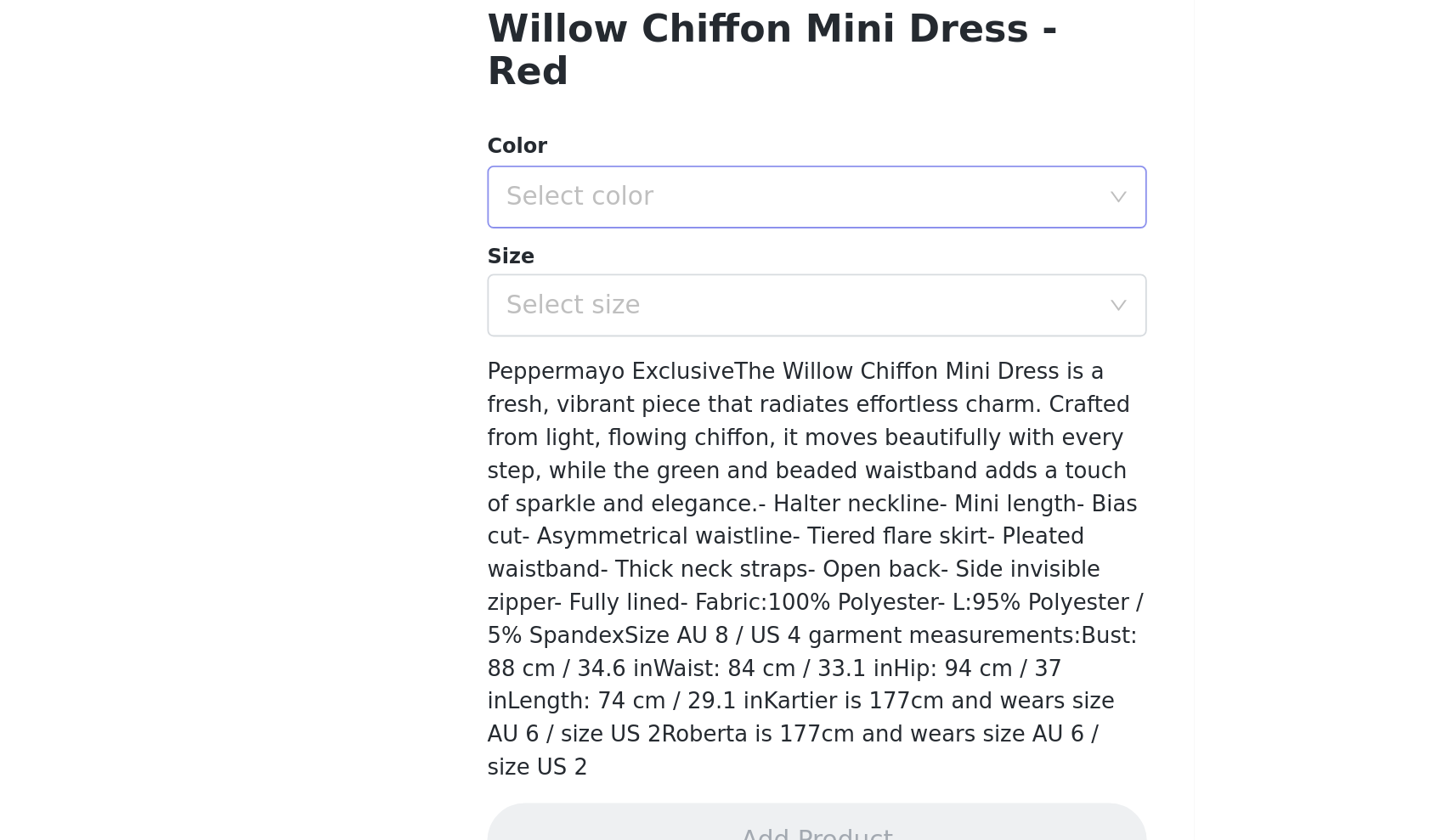
scroll to position [90, 0]
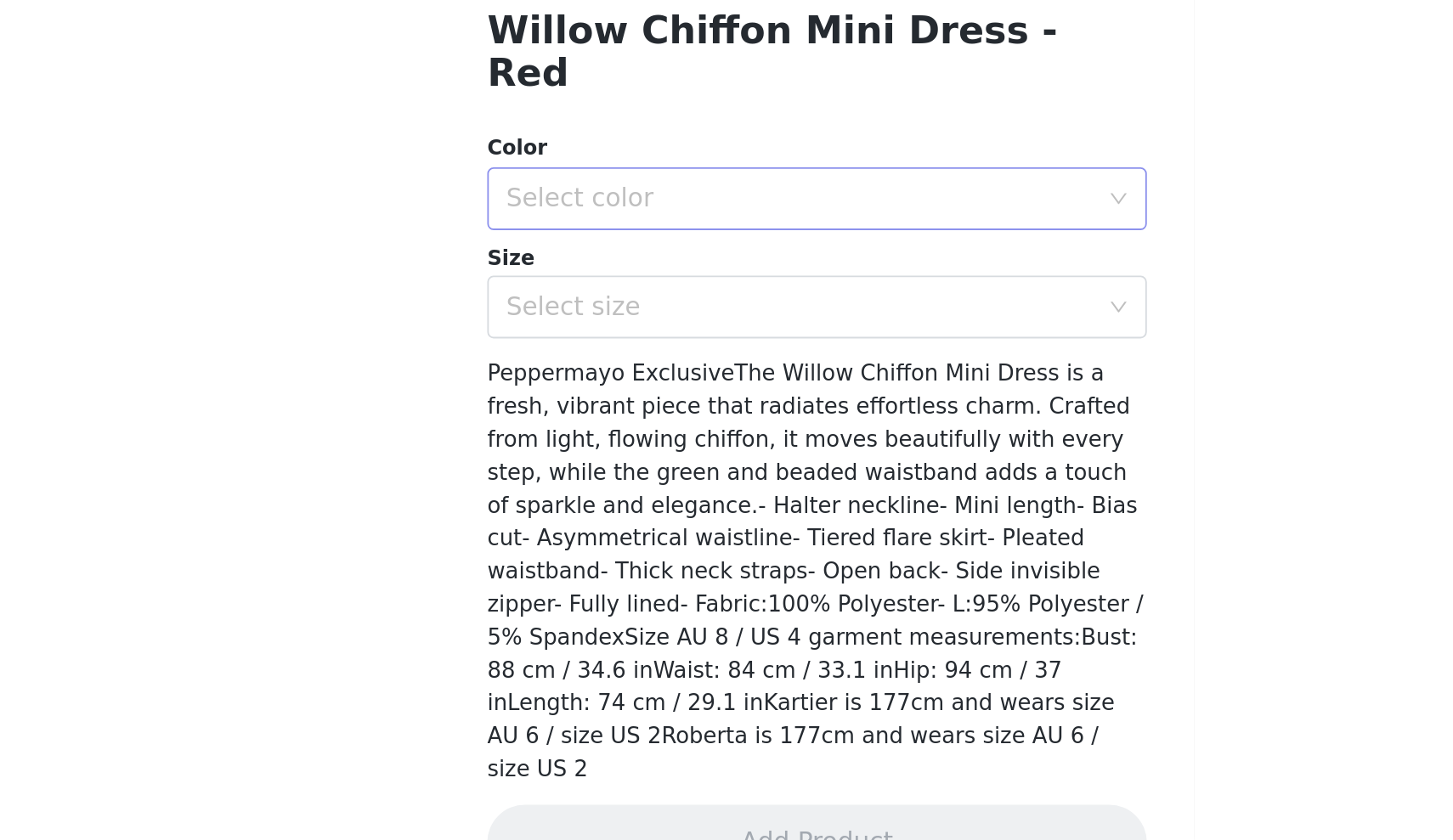
click at [559, 485] on div "Select color" at bounding box center [717, 493] width 318 height 17
click at [548, 493] on li "Red" at bounding box center [726, 506] width 357 height 28
click at [559, 542] on div "Select size" at bounding box center [717, 550] width 318 height 17
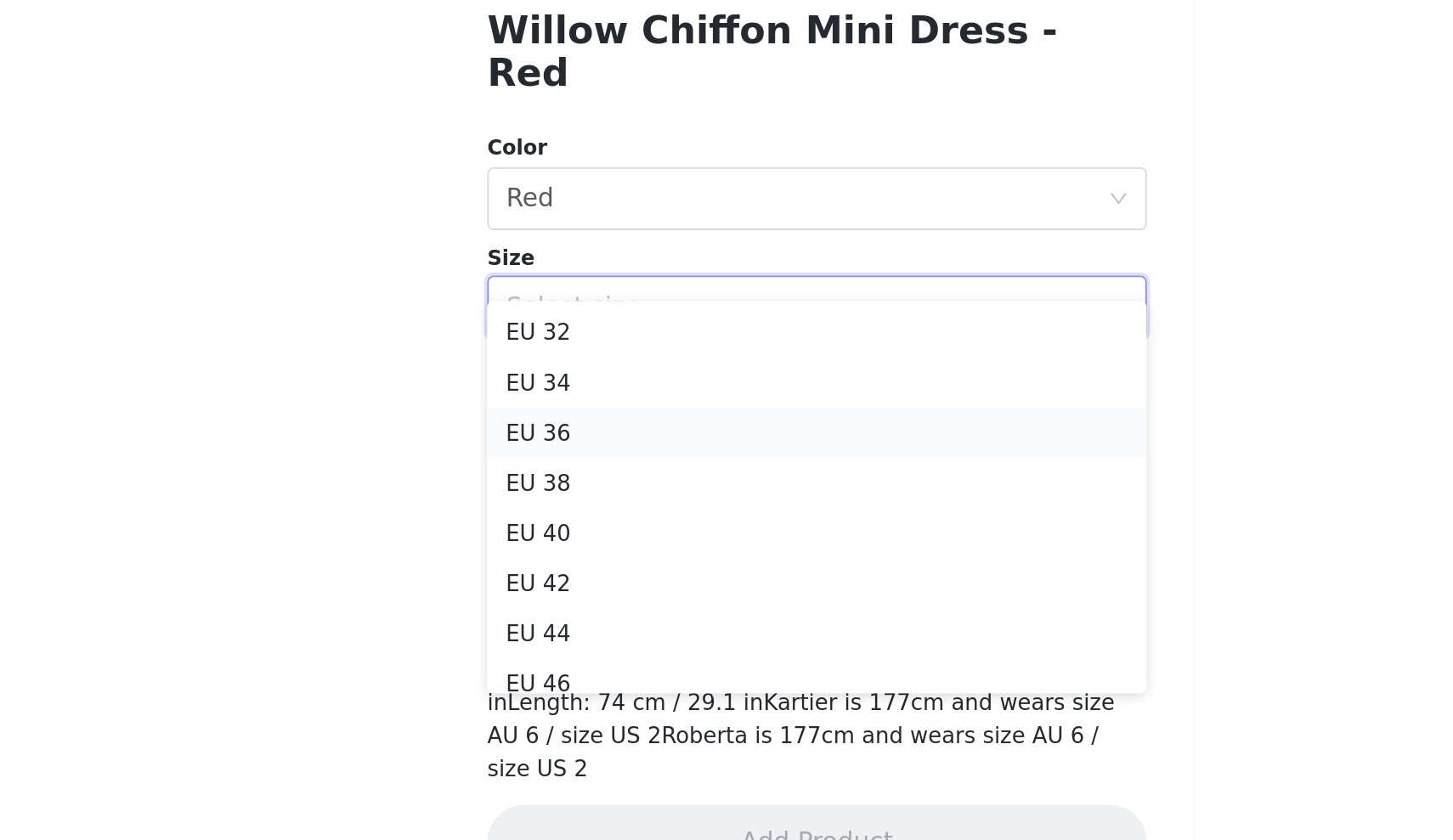
click at [548, 606] on li "EU 36" at bounding box center [726, 619] width 357 height 28
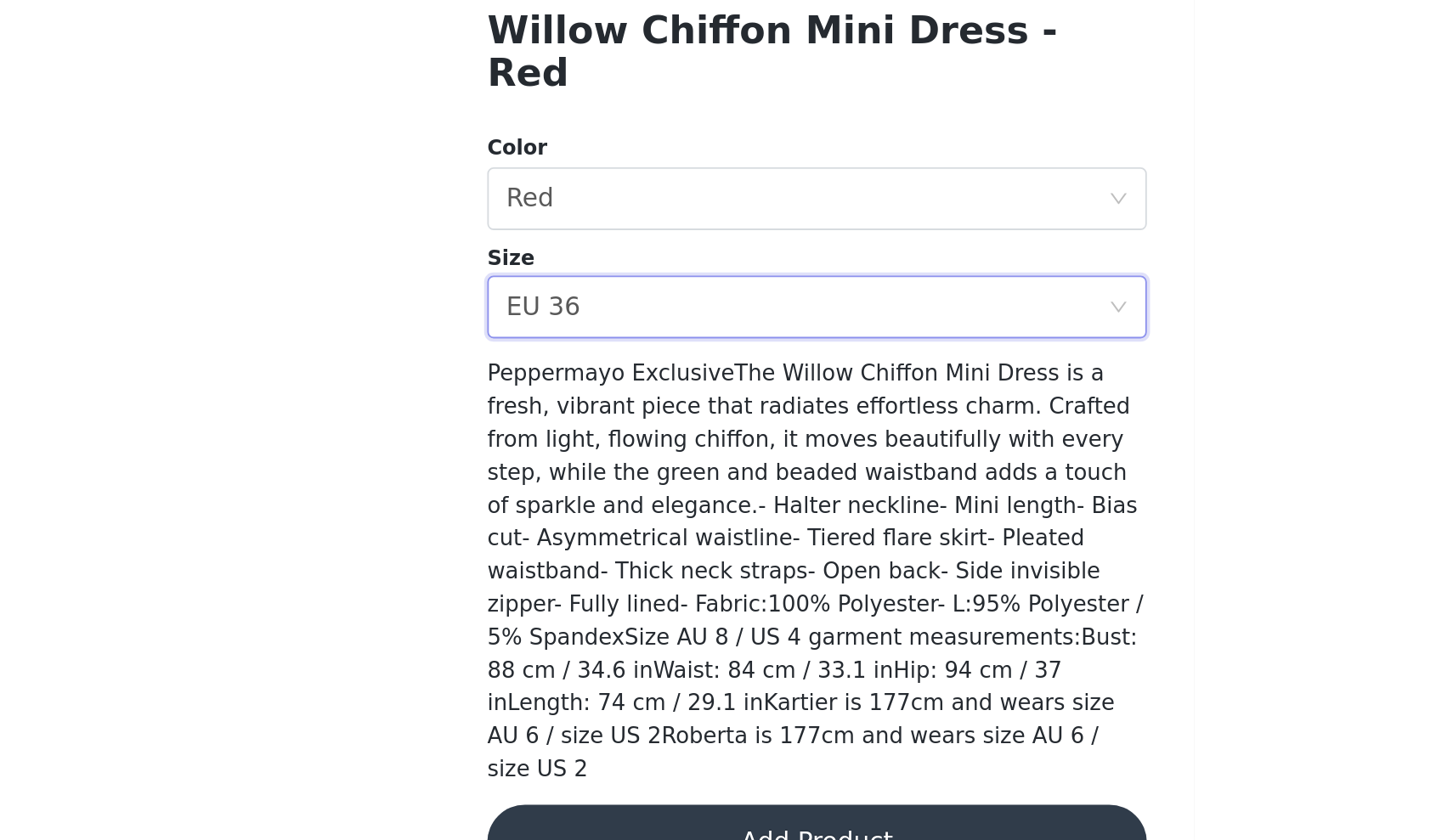
click at [548, 820] on button "Add Product" at bounding box center [726, 841] width 357 height 41
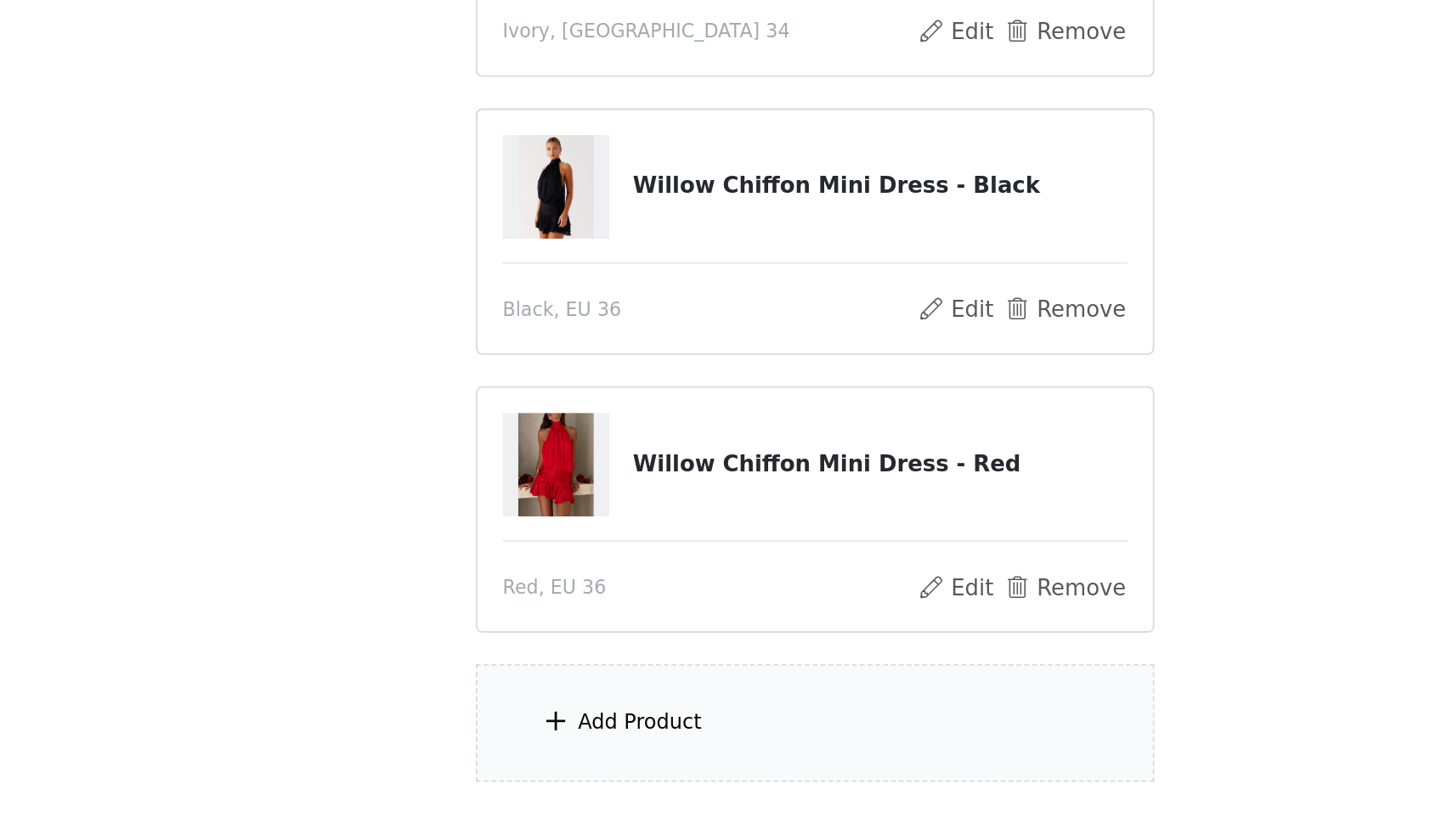
scroll to position [248, 0]
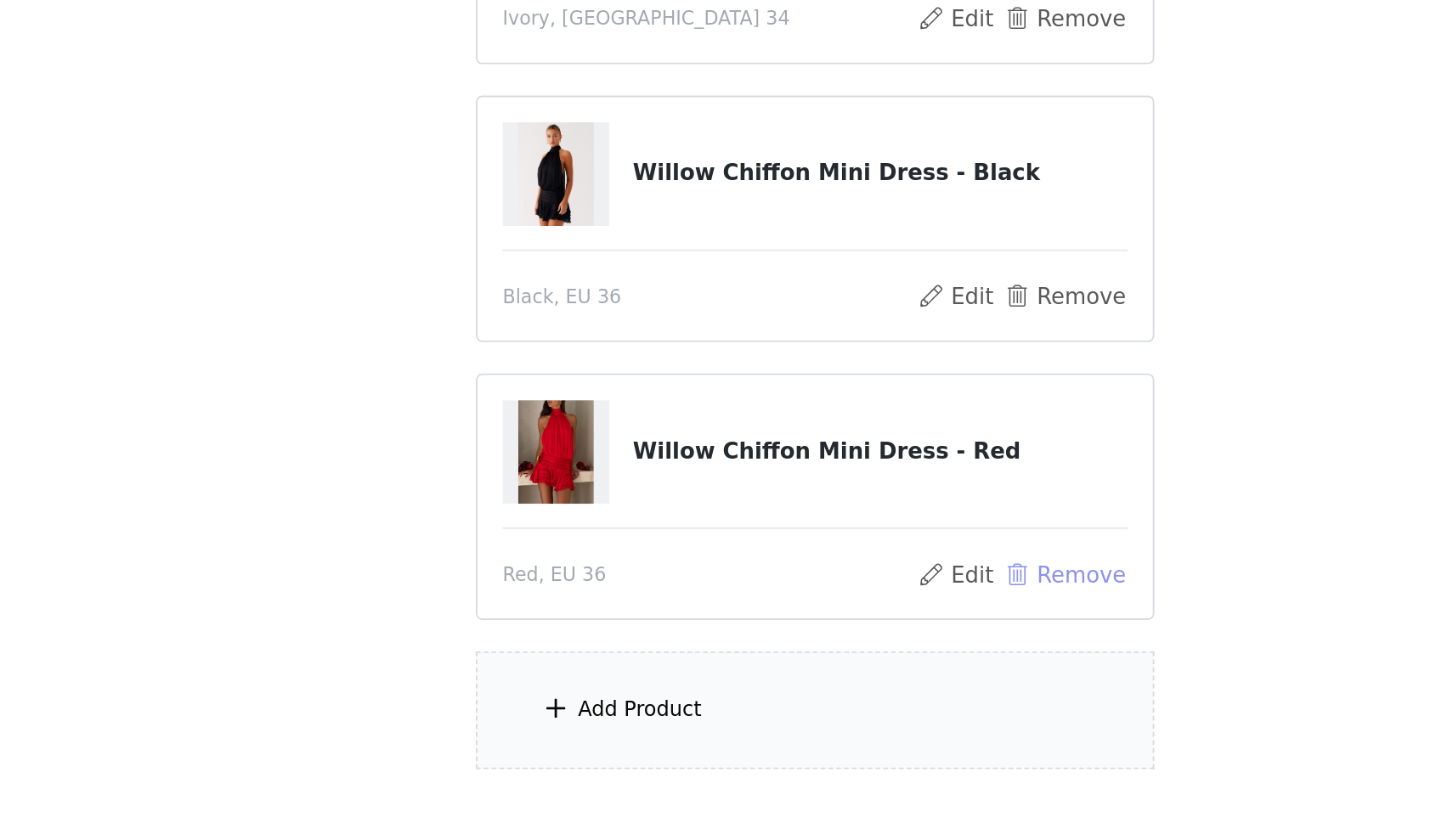
click at [828, 687] on button "Remove" at bounding box center [861, 697] width 68 height 20
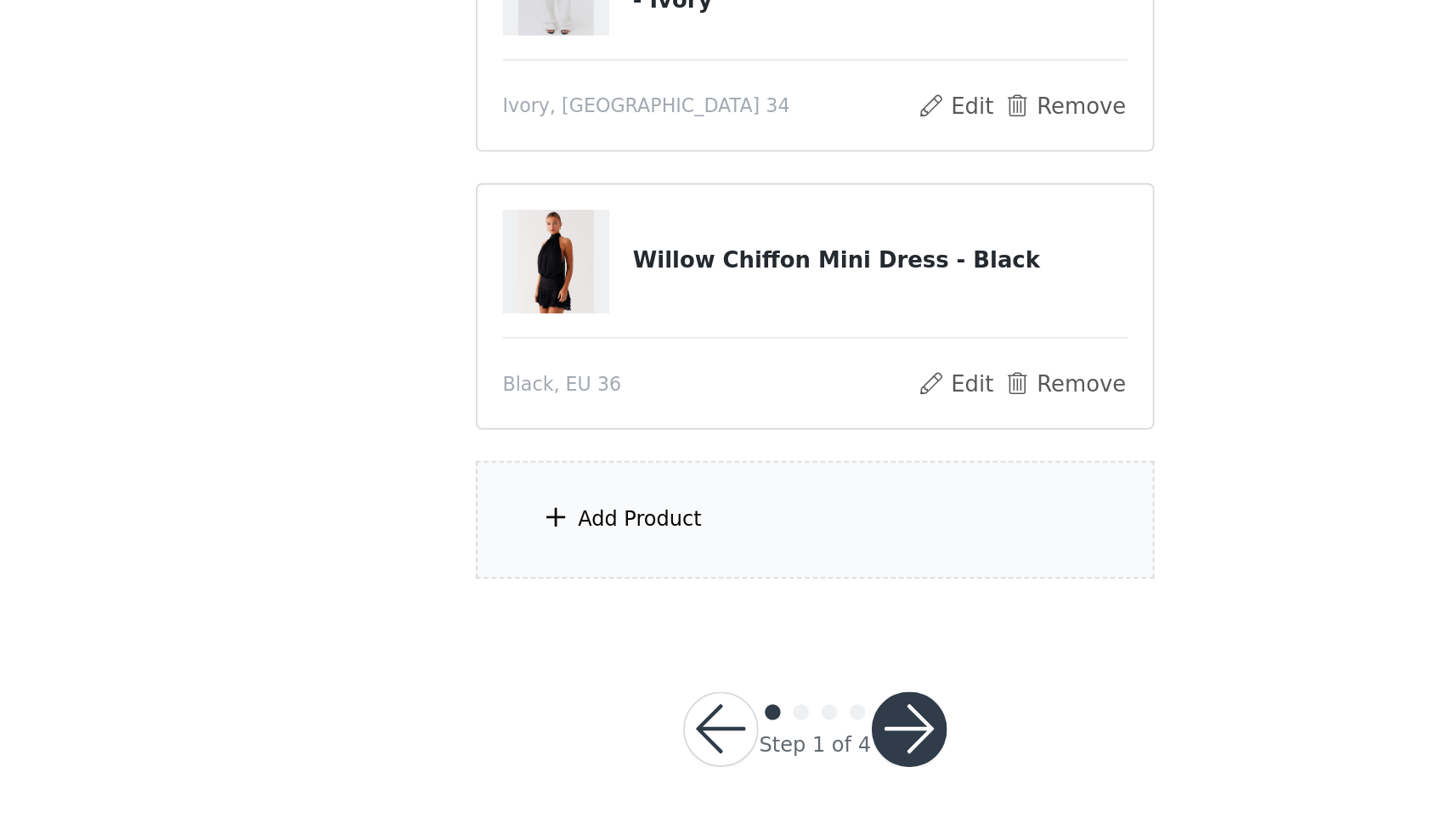
click at [578, 655] on span at bounding box center [586, 665] width 17 height 20
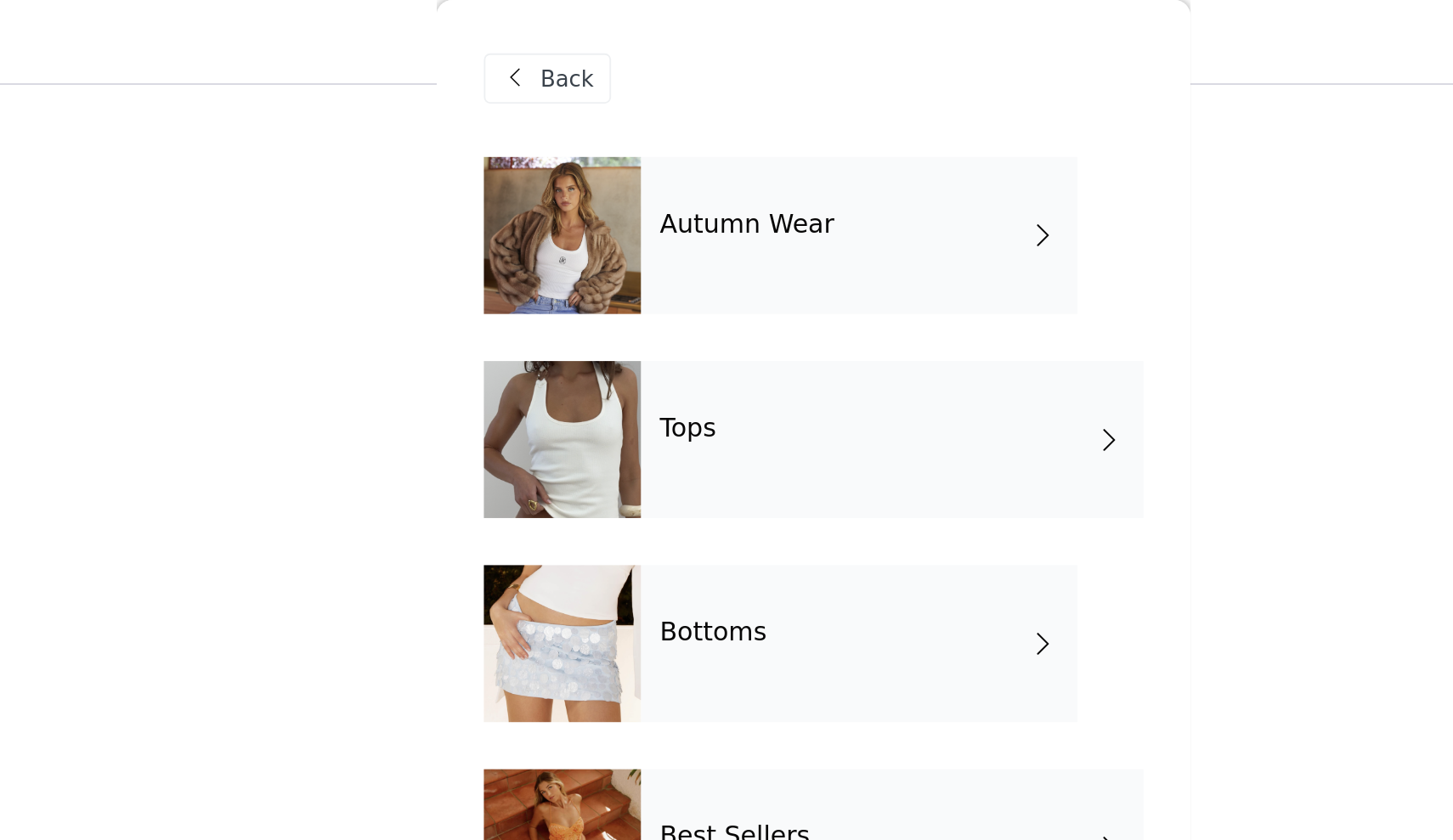
scroll to position [183, 0]
click at [633, 241] on div "Tops" at bounding box center [768, 237] width 272 height 85
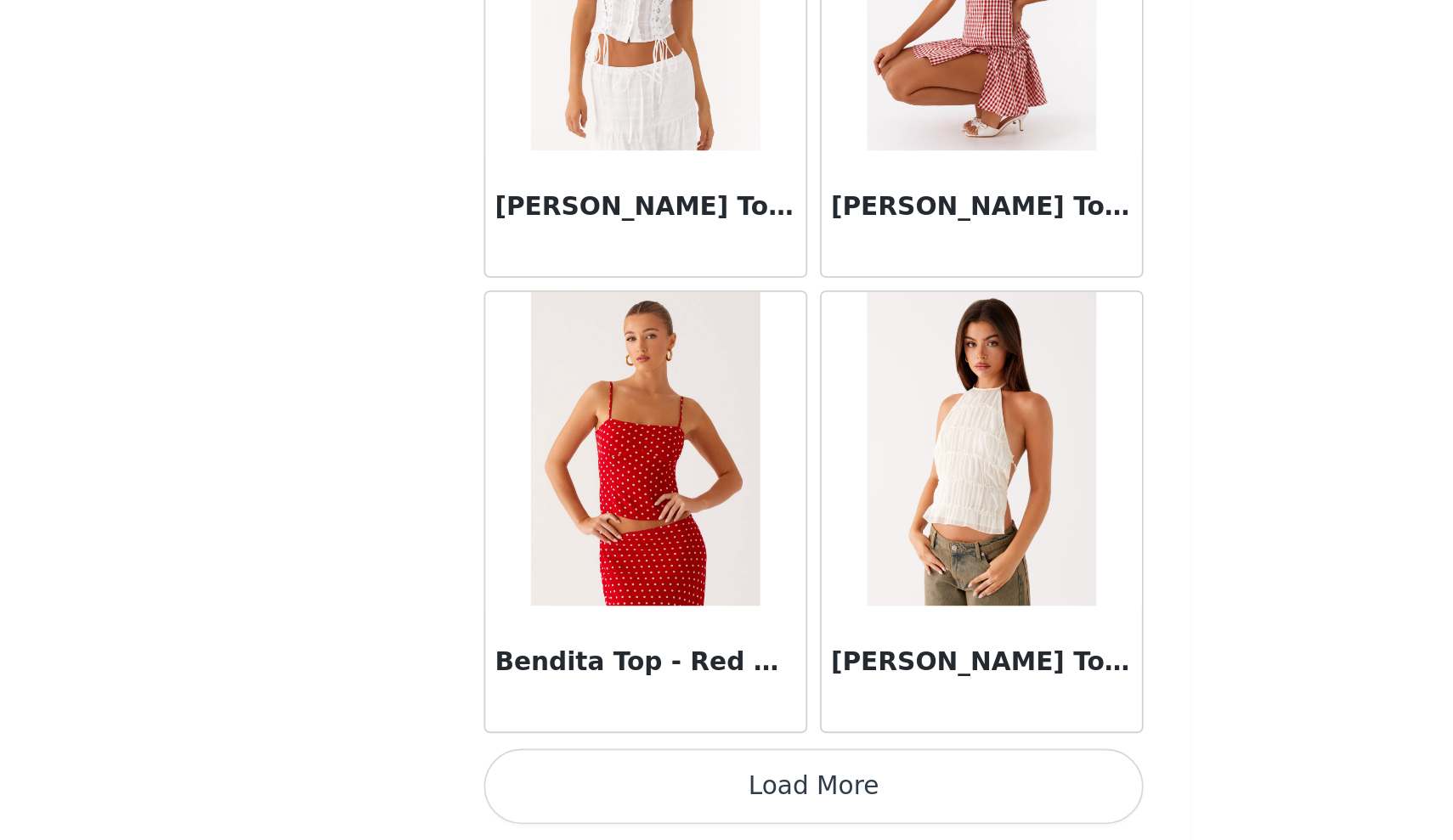
scroll to position [201, 0]
click at [548, 791] on button "Load More" at bounding box center [726, 811] width 357 height 41
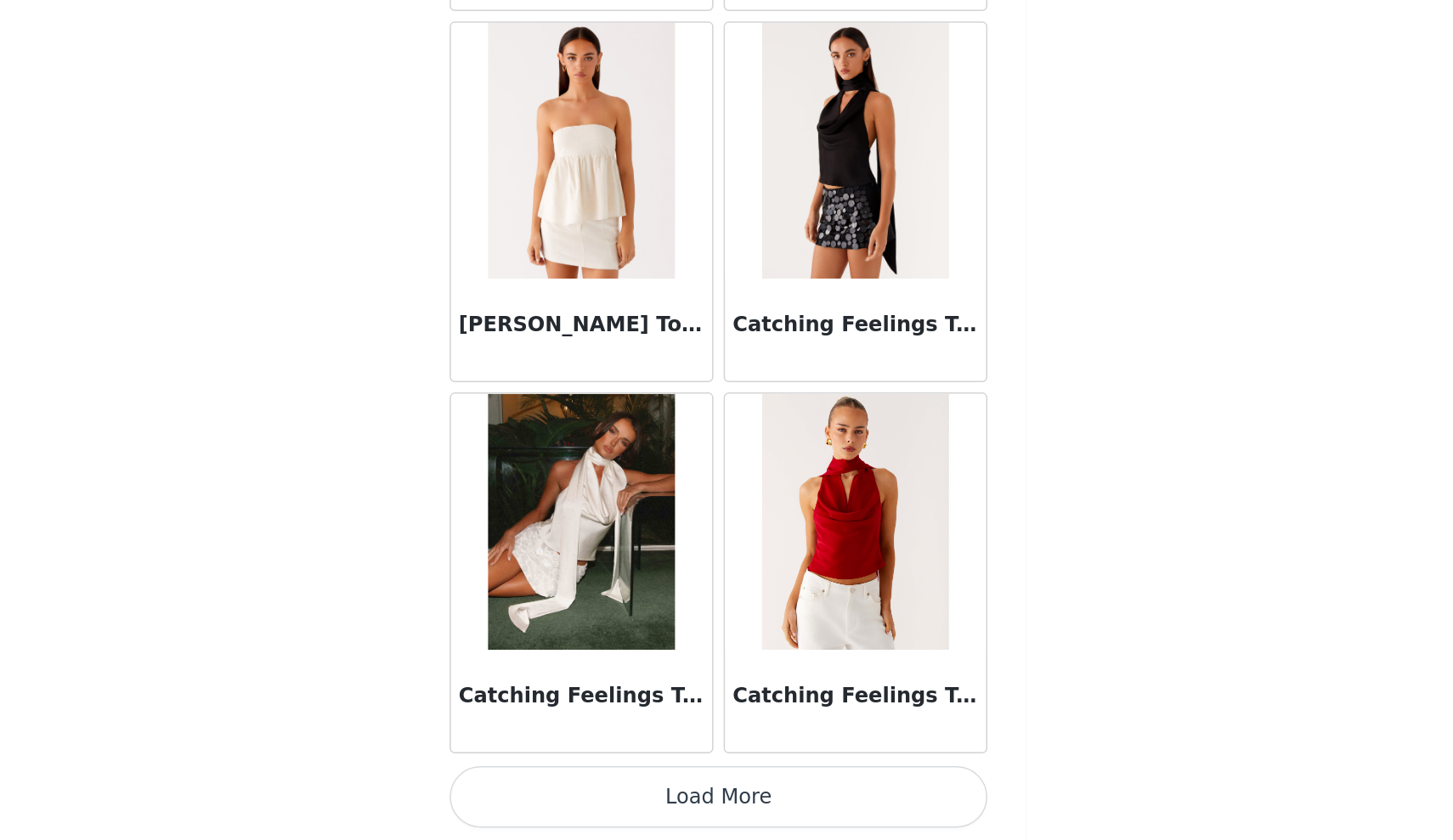
click at [548, 791] on button "Load More" at bounding box center [726, 811] width 357 height 41
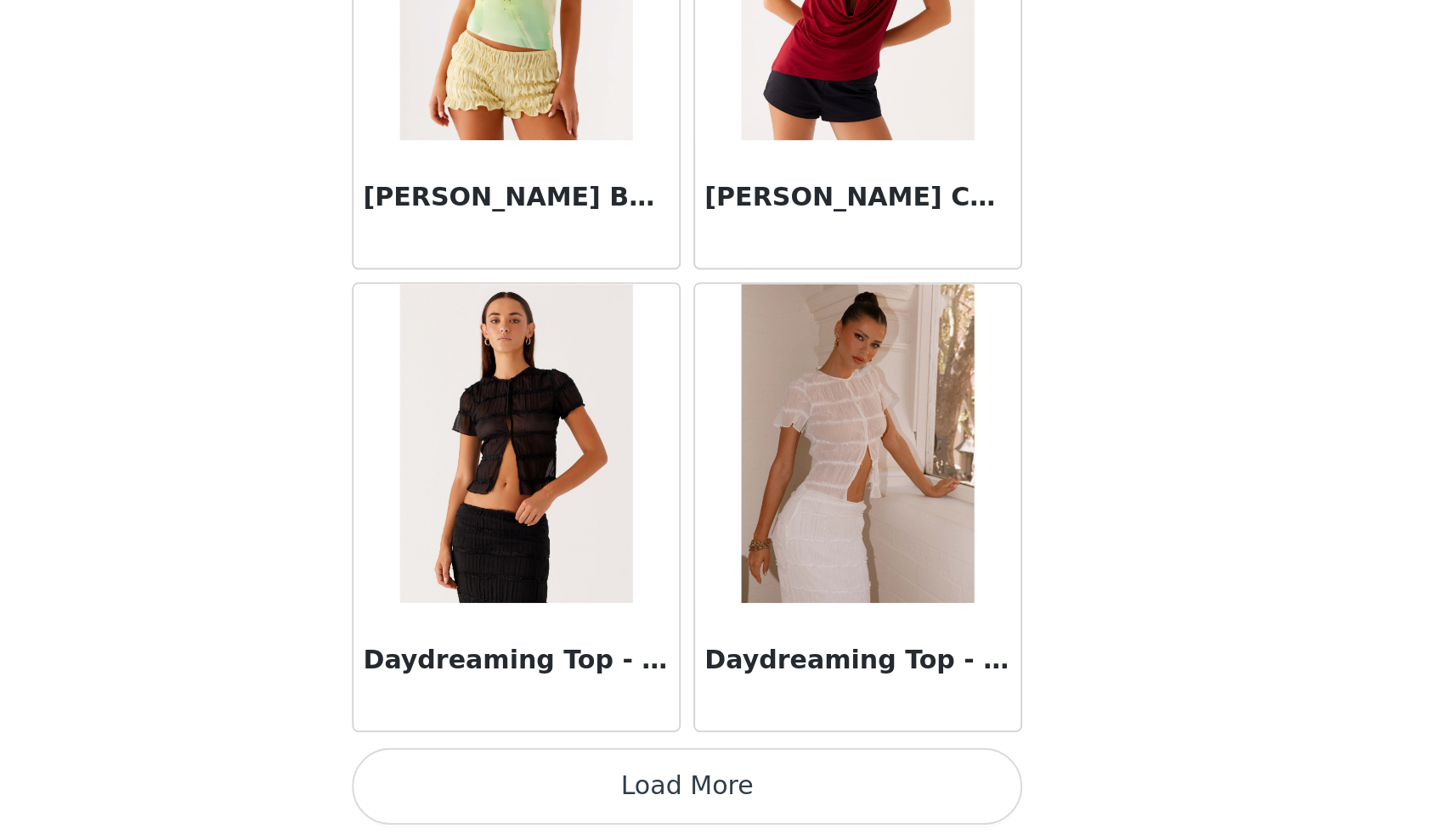
click at [548, 791] on button "Load More" at bounding box center [726, 811] width 357 height 41
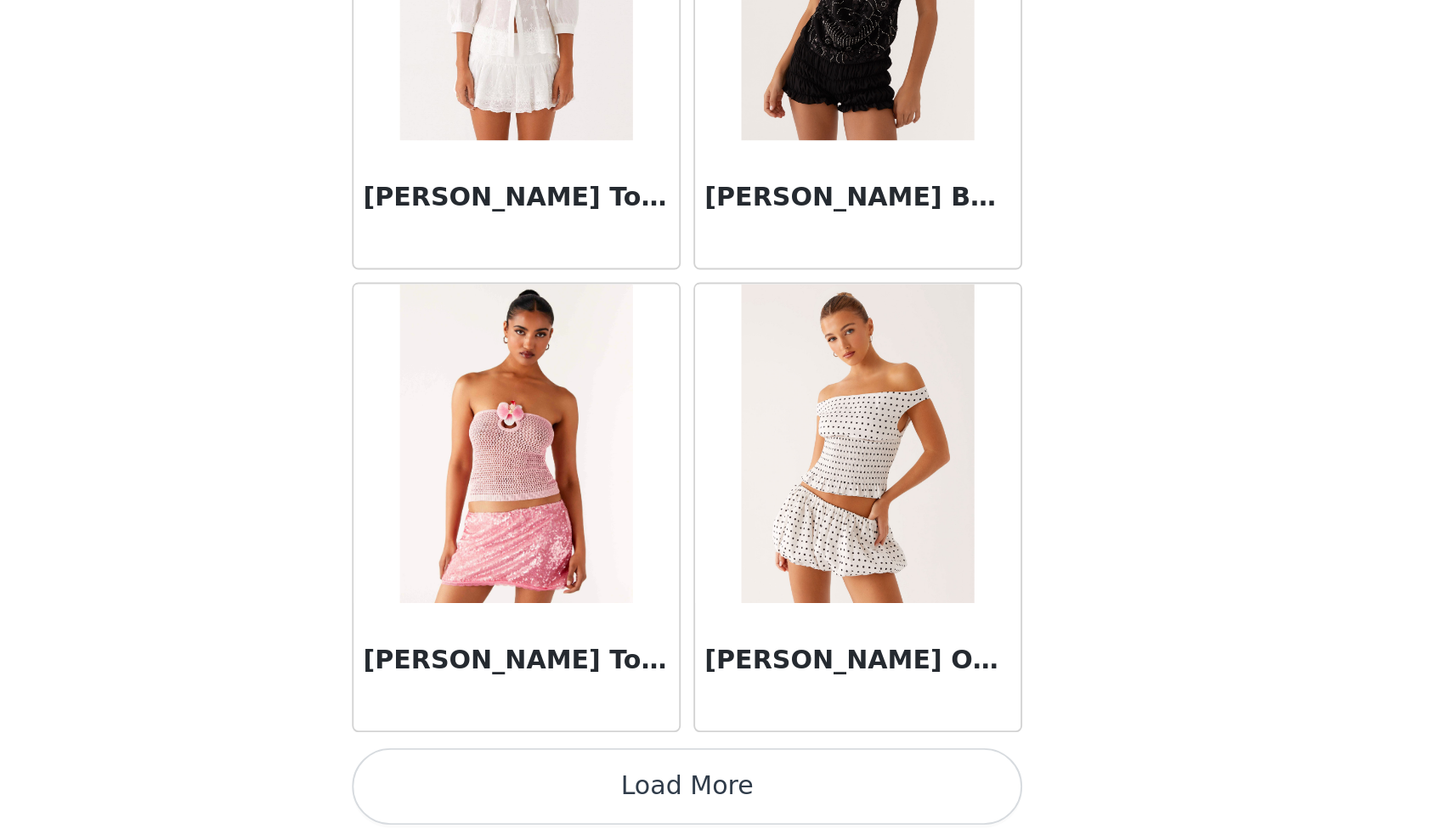
click at [548, 791] on button "Load More" at bounding box center [726, 811] width 357 height 41
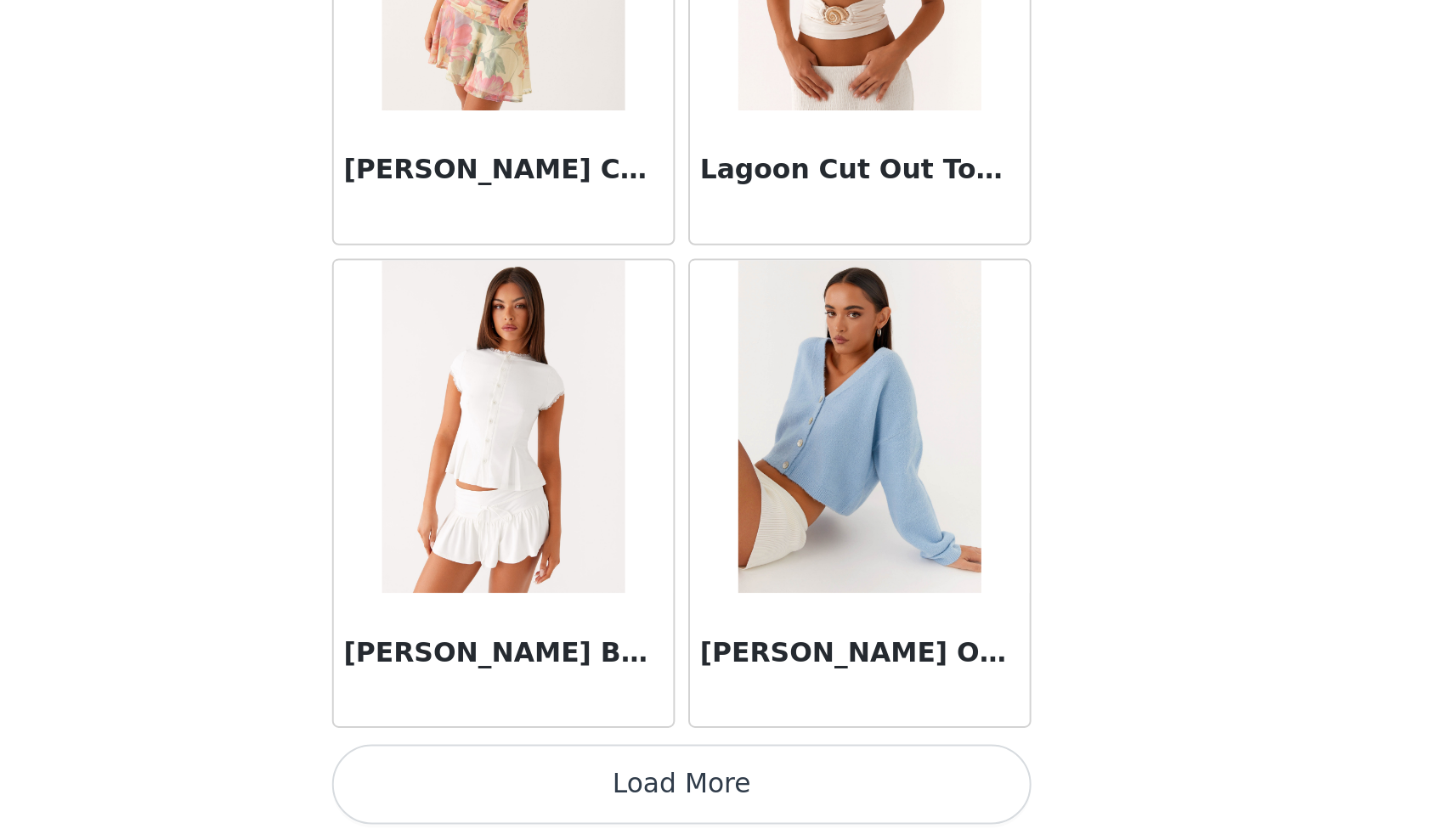
click at [755, 543] on img at bounding box center [817, 628] width 123 height 170
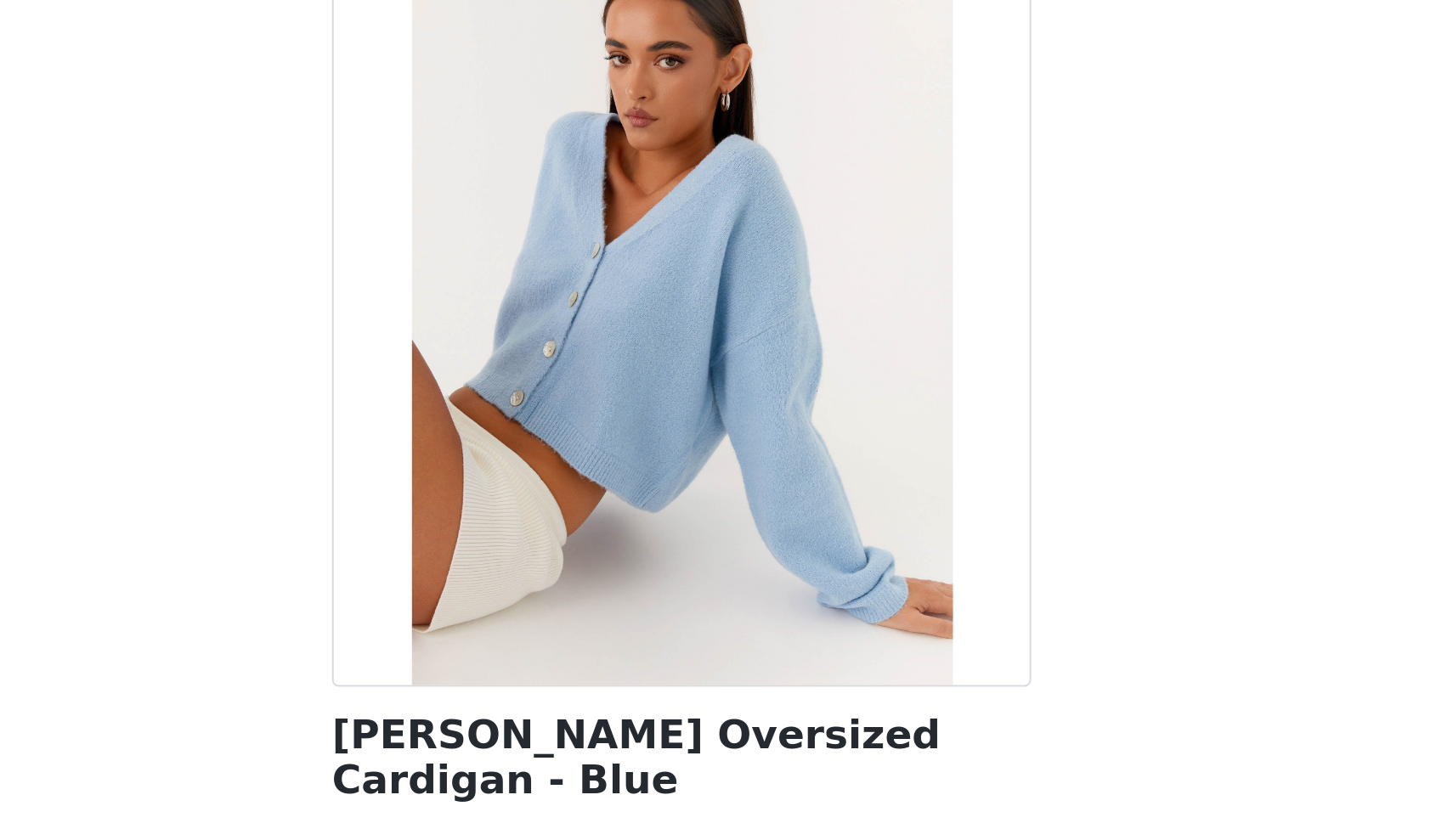
scroll to position [54, 0]
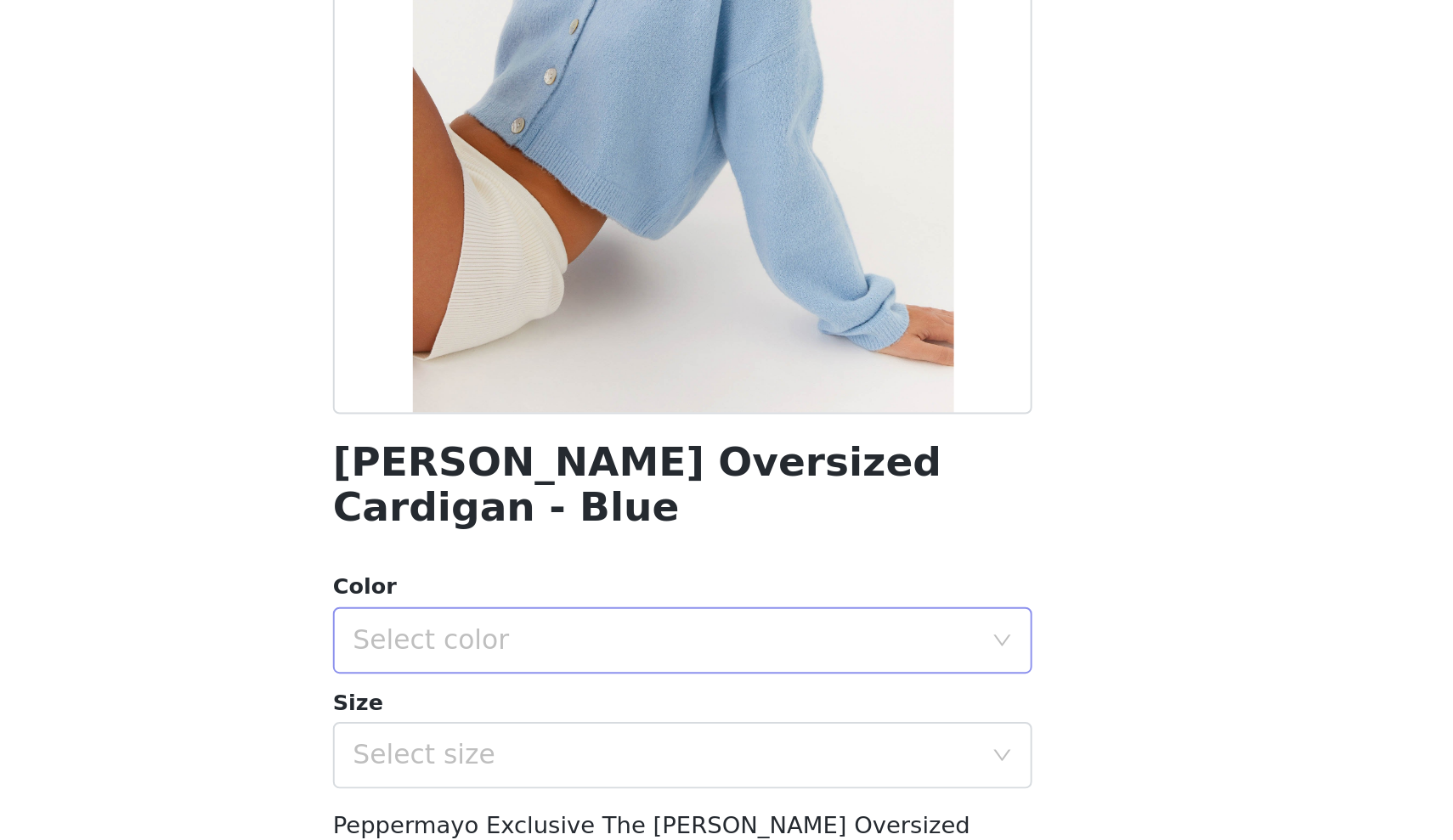
click at [559, 520] on div "Select color" at bounding box center [717, 528] width 318 height 17
click at [548, 528] on li "Blue" at bounding box center [726, 542] width 357 height 28
click at [559, 578] on div "Select size" at bounding box center [717, 586] width 318 height 17
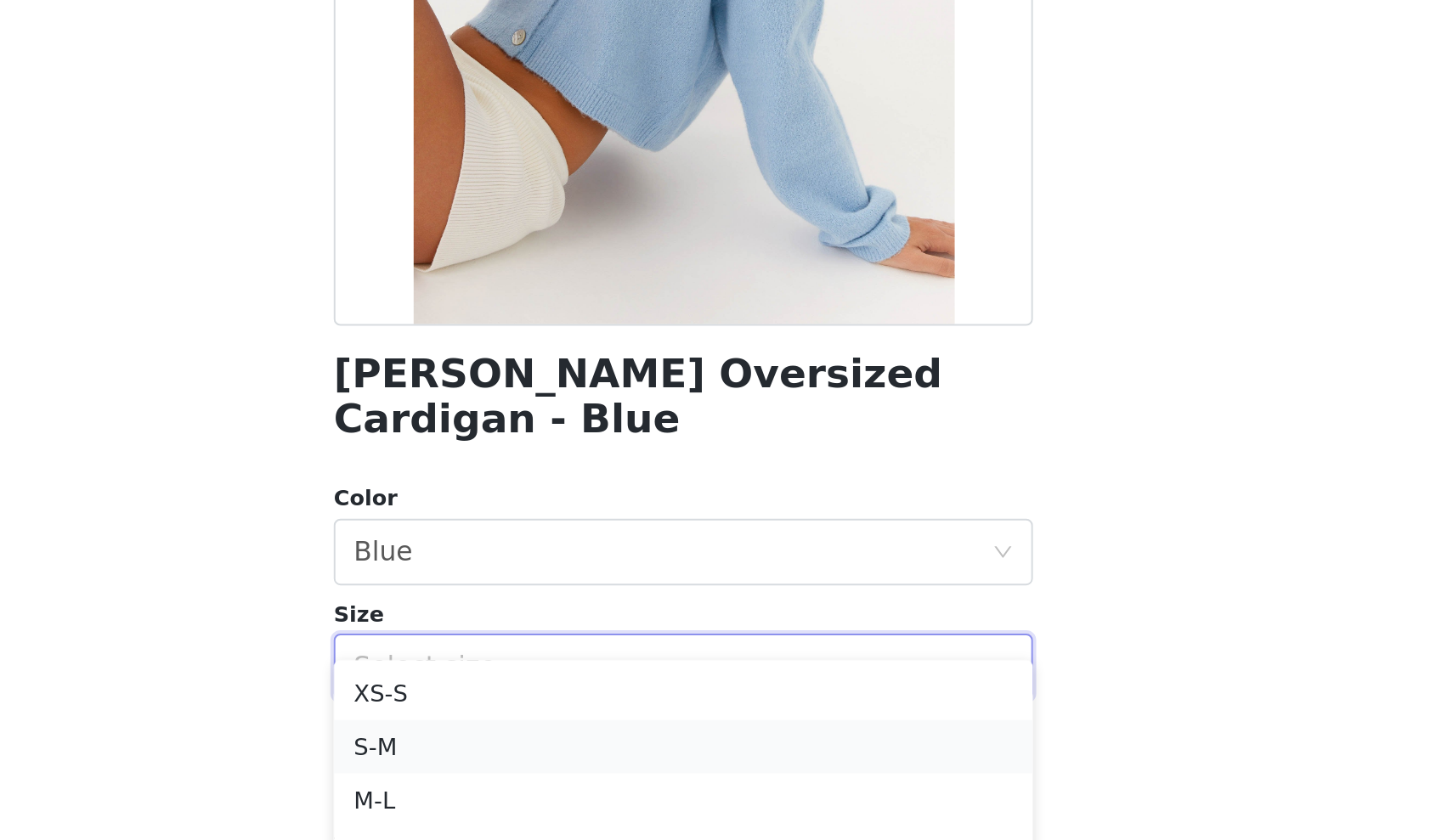
click at [548, 615] on li "S-M" at bounding box center [726, 628] width 357 height 28
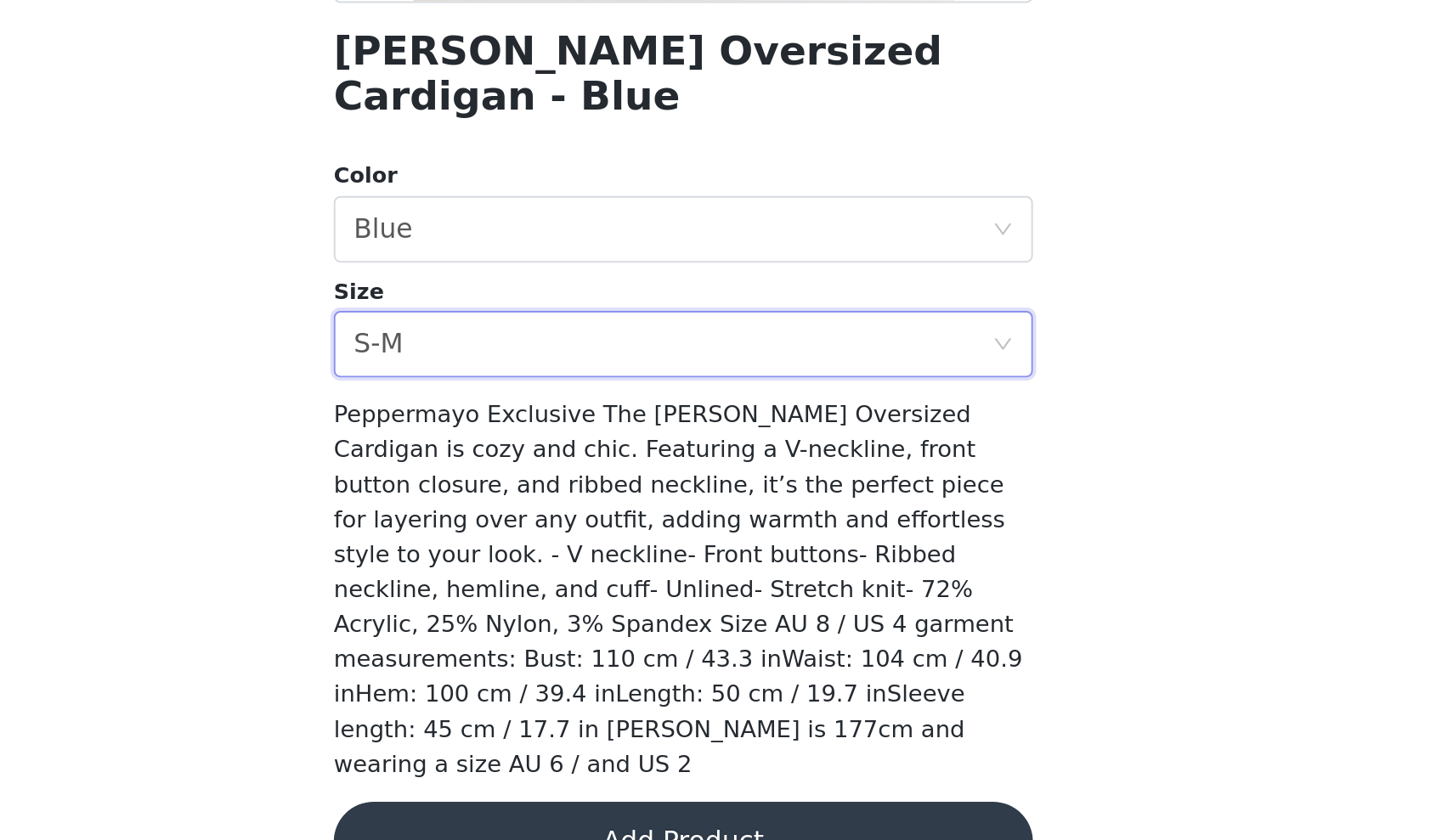
scroll to position [201, 0]
click at [548, 820] on button "Add Product" at bounding box center [726, 841] width 357 height 41
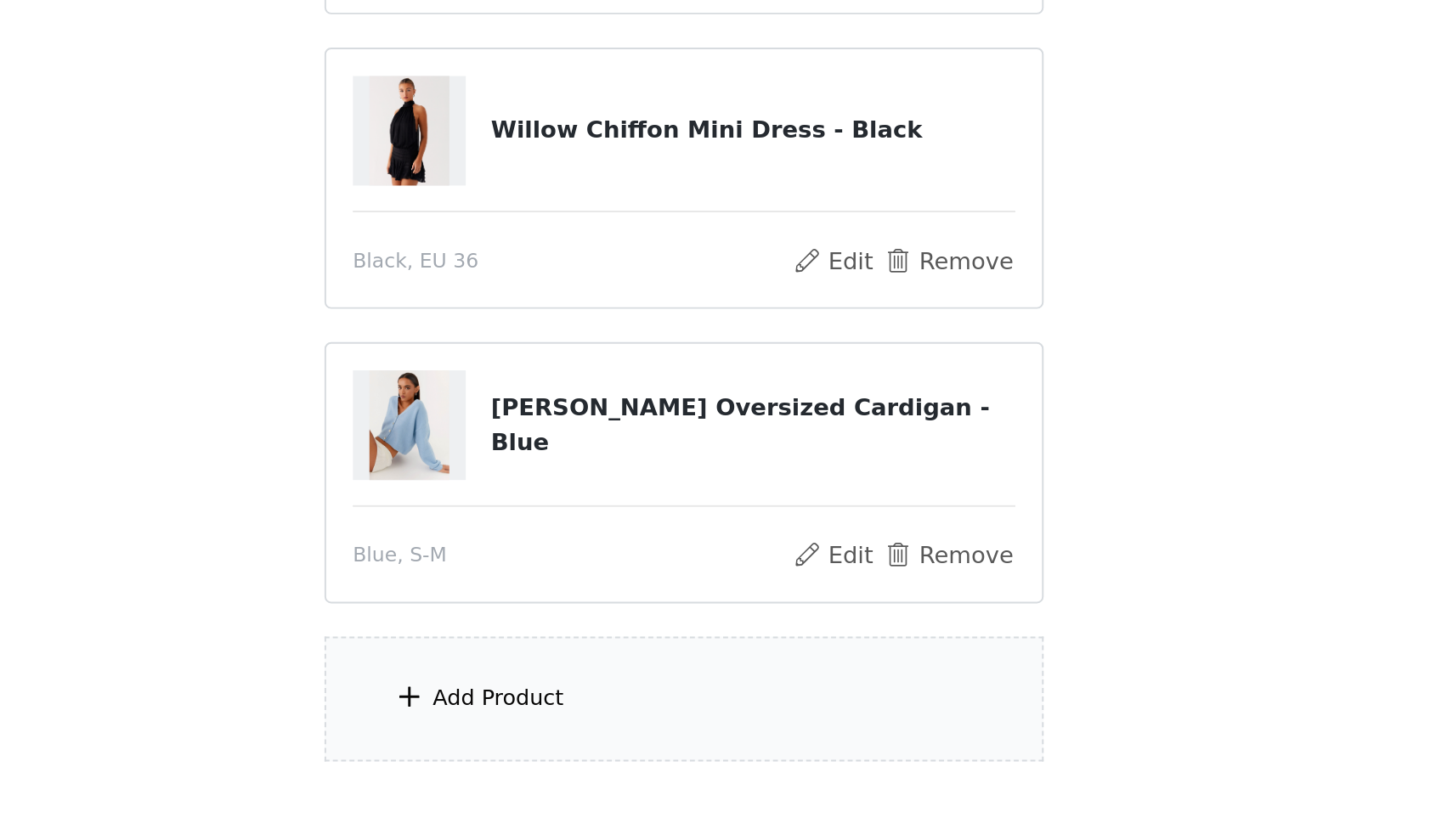
scroll to position [257, 0]
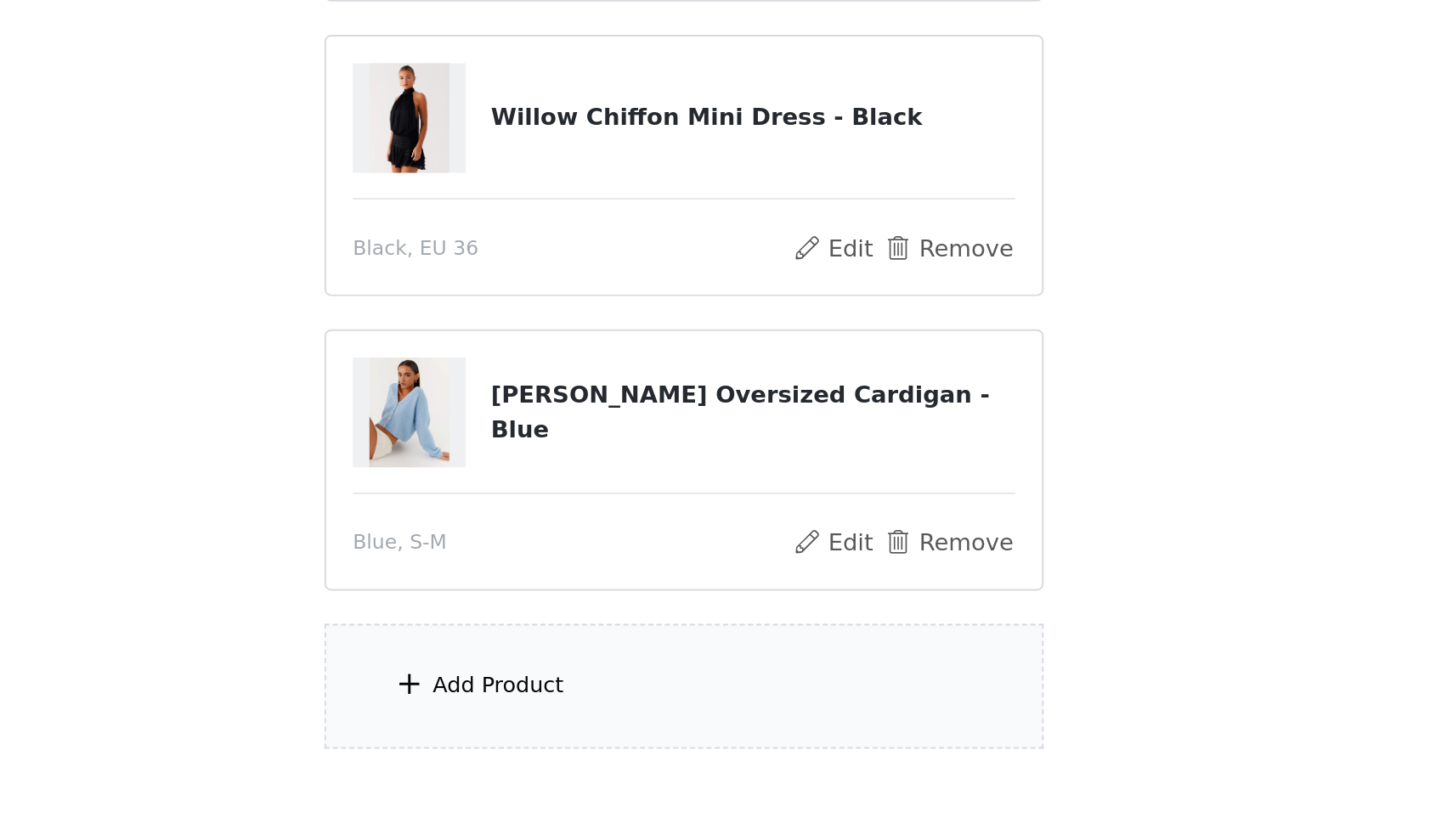
click at [578, 750] on span at bounding box center [586, 760] width 17 height 20
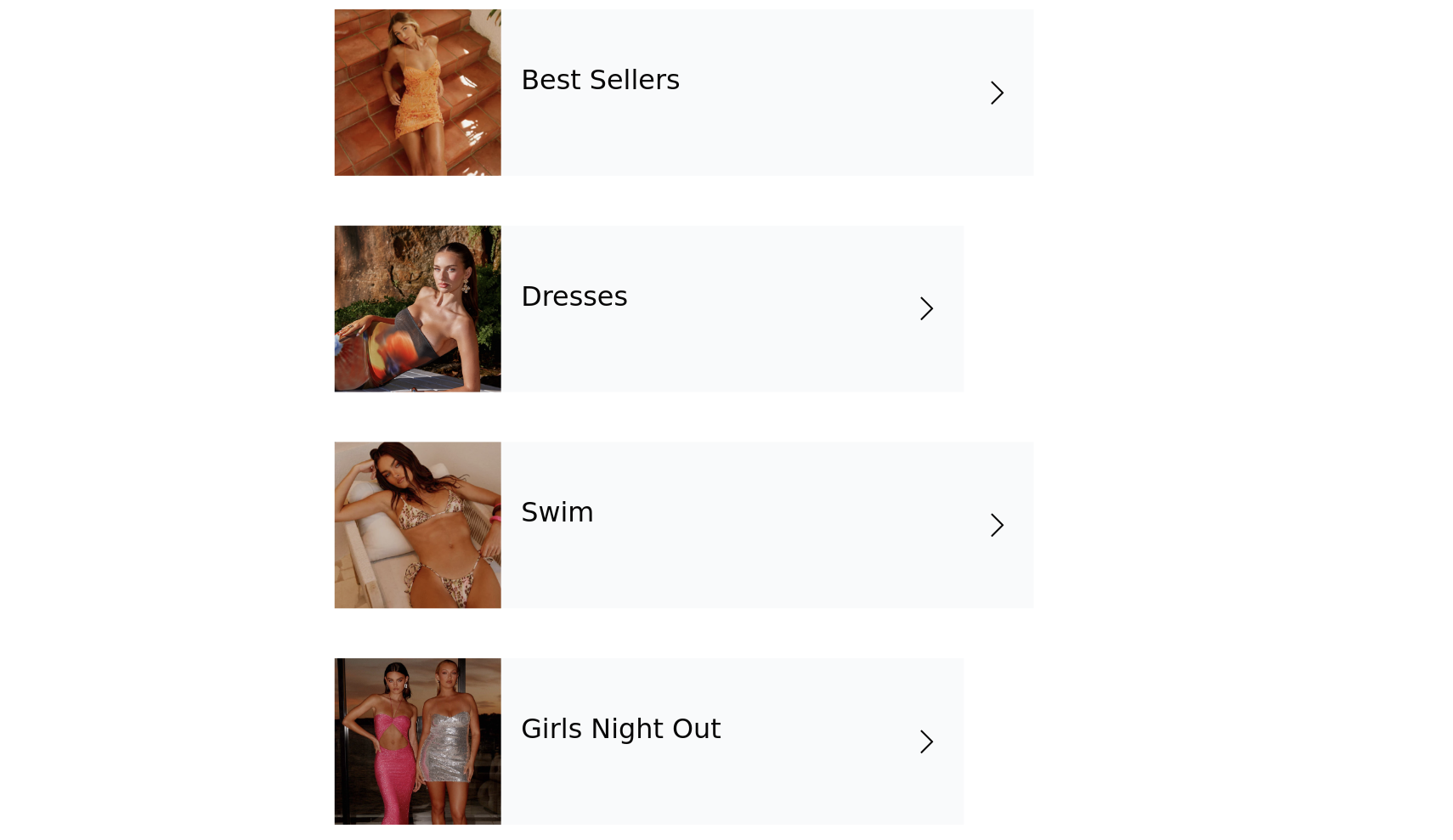
scroll to position [0, 0]
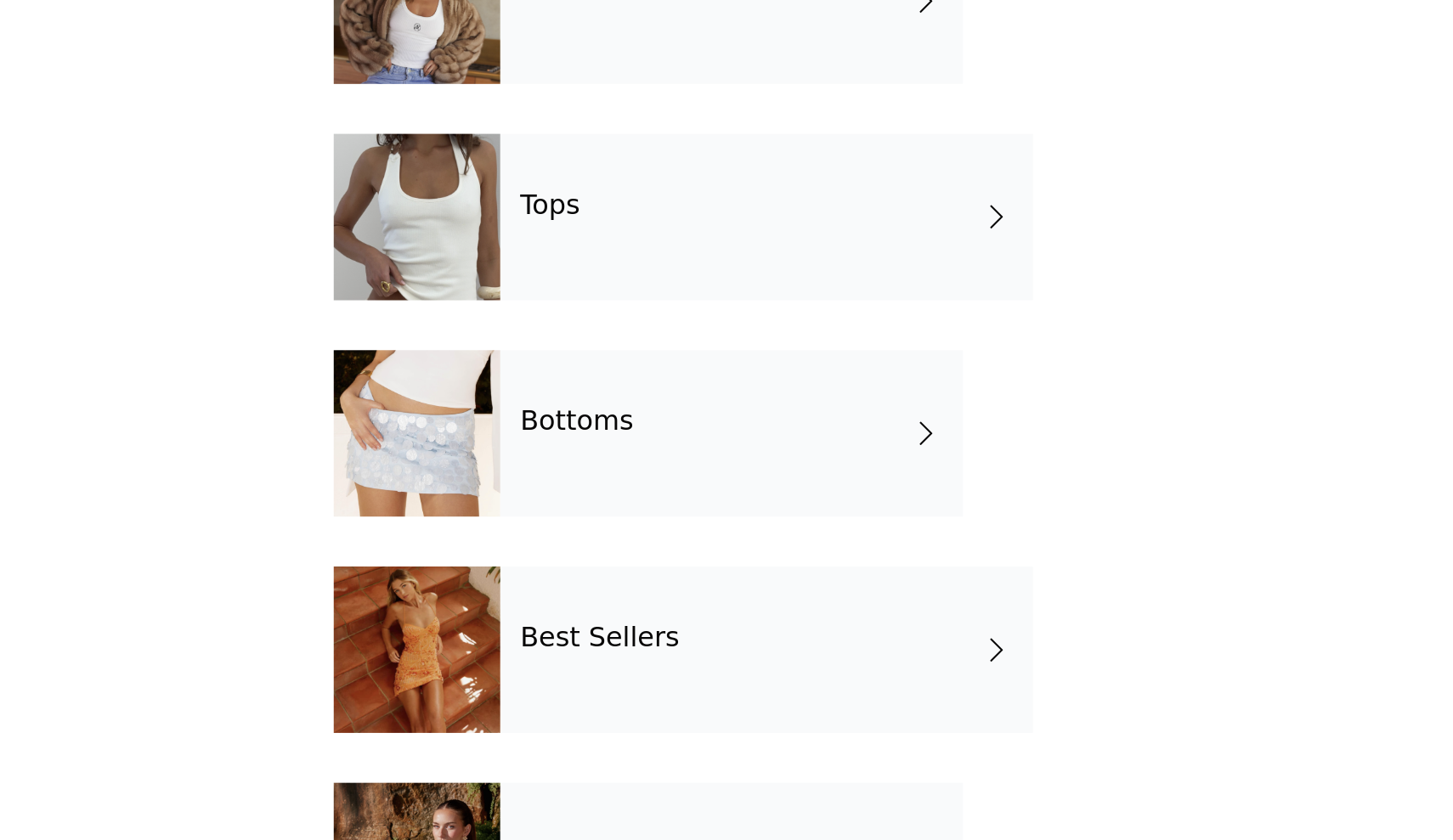
click at [643, 335] on h4 "Bottoms" at bounding box center [672, 342] width 58 height 15
